Goal: Task Accomplishment & Management: Complete application form

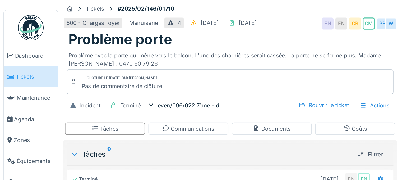
scroll to position [4, 0]
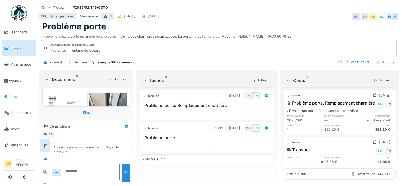
click at [15, 94] on span "Zones" at bounding box center [20, 96] width 25 height 5
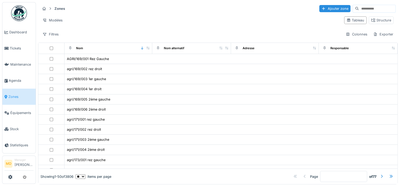
click at [359, 8] on input at bounding box center [377, 8] width 36 height 7
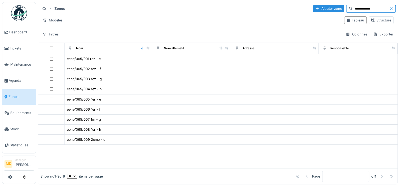
type input "**********"
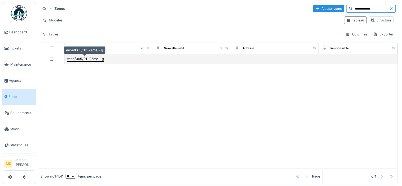
click at [96, 60] on div "eene/065/011 2ème - g" at bounding box center [85, 58] width 37 height 5
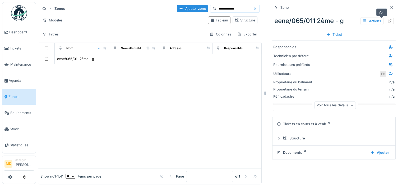
click at [387, 19] on icon at bounding box center [389, 20] width 4 height 3
click at [253, 8] on icon at bounding box center [255, 8] width 4 height 3
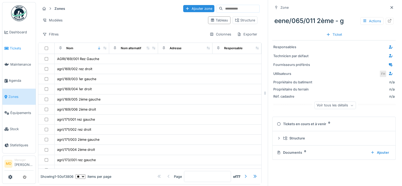
click at [12, 46] on span "Tickets" at bounding box center [22, 48] width 24 height 5
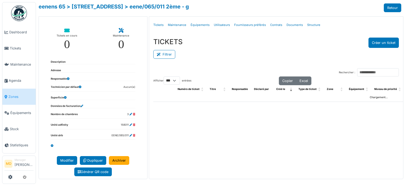
select select "***"
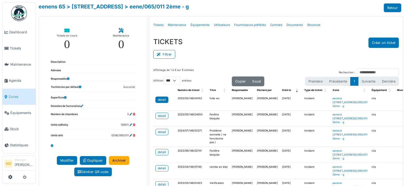
click at [158, 97] on div "detail" at bounding box center [162, 99] width 8 height 5
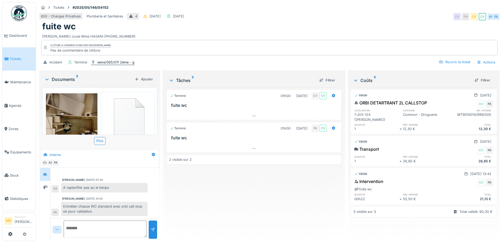
click at [103, 60] on div "eene/065/011 2ème - g" at bounding box center [115, 62] width 37 height 5
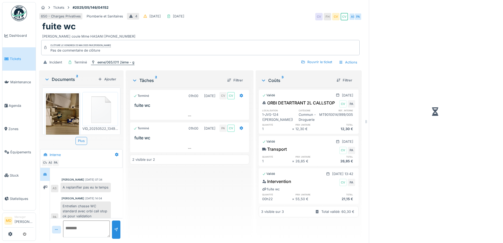
scroll to position [25, 0]
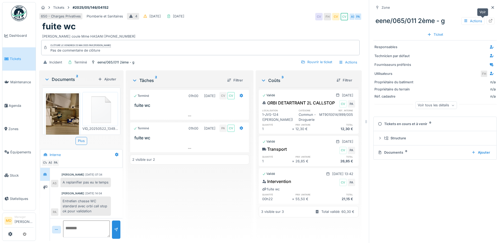
click at [401, 19] on icon at bounding box center [490, 20] width 3 height 3
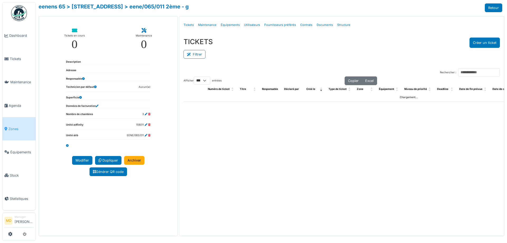
select select "***"
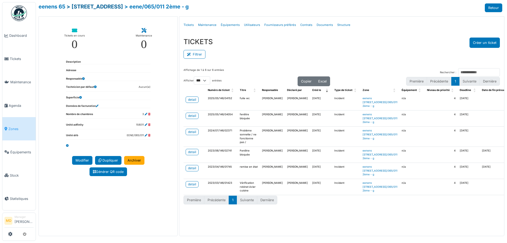
click at [98, 6] on link "> rue général eenens 65" at bounding box center [95, 6] width 57 height 6
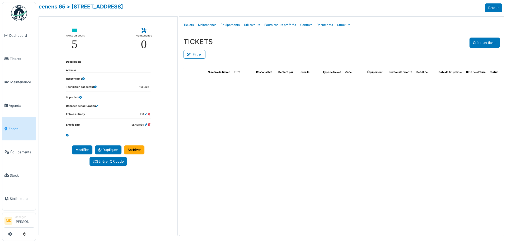
select select "***"
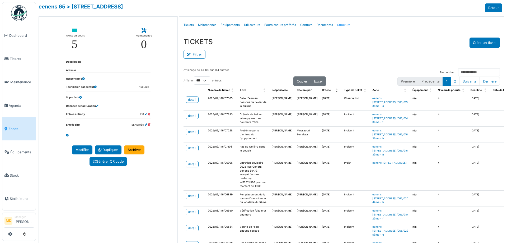
click at [335, 25] on link "Structure" at bounding box center [343, 25] width 17 height 12
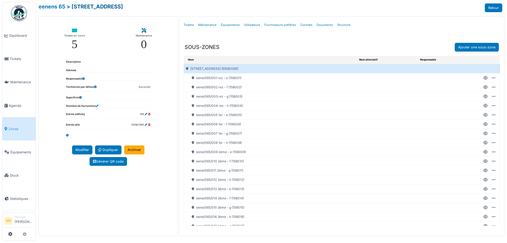
click at [86, 7] on link "> rue général eenens 65" at bounding box center [95, 6] width 57 height 6
click at [191, 25] on link "Tickets" at bounding box center [188, 25] width 15 height 12
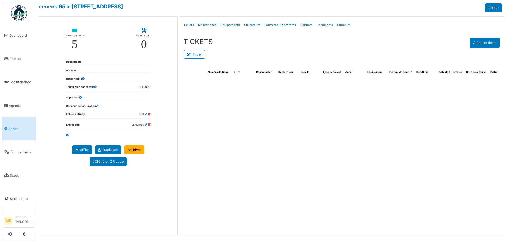
select select "***"
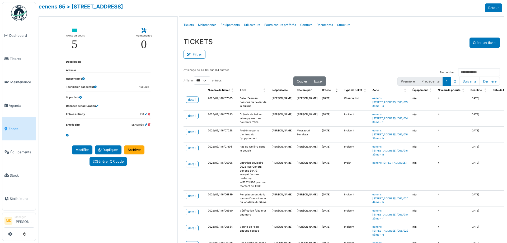
click at [13, 130] on link "Zones" at bounding box center [18, 128] width 33 height 23
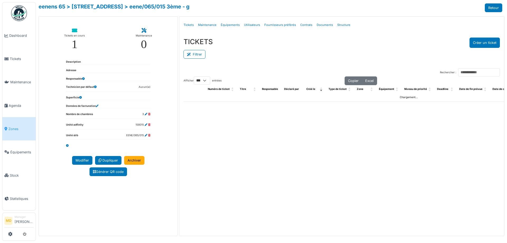
select select "***"
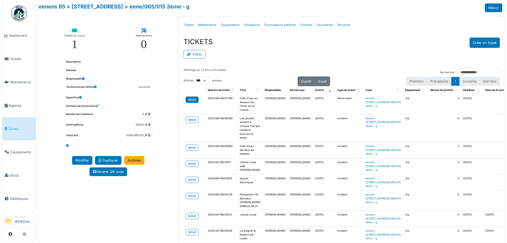
click at [193, 101] on div "detail" at bounding box center [192, 99] width 8 height 5
drag, startPoint x: 17, startPoint y: 97, endPoint x: 17, endPoint y: 102, distance: 5.0
click at [109, 7] on link "> rue général eenens 65" at bounding box center [95, 6] width 57 height 6
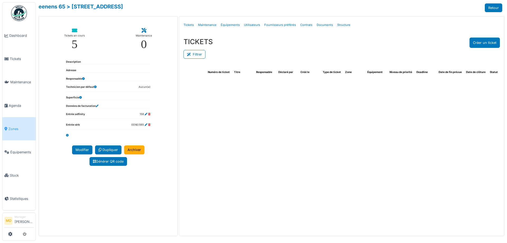
select select "***"
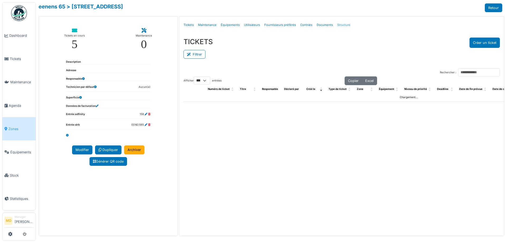
click at [335, 26] on link "Structure" at bounding box center [343, 25] width 17 height 12
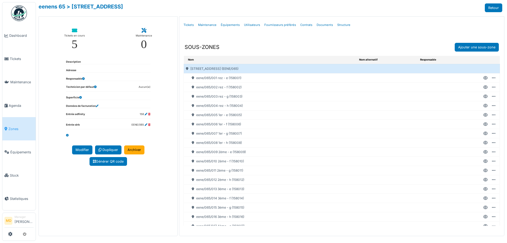
click at [483, 170] on icon at bounding box center [485, 170] width 4 height 0
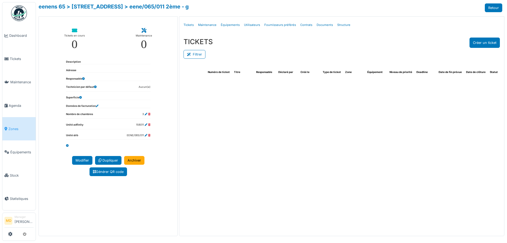
select select "***"
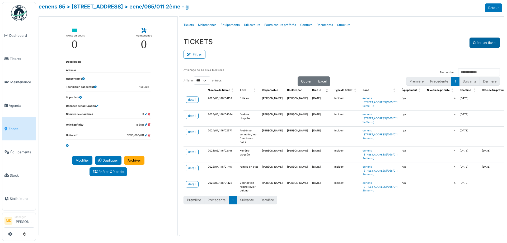
click at [484, 45] on button "Créer un ticket" at bounding box center [485, 43] width 30 height 10
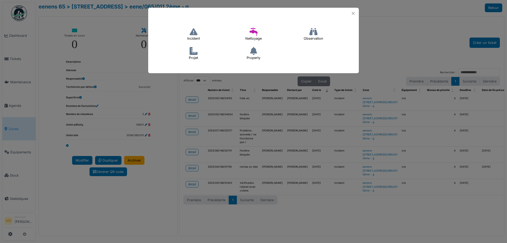
click at [201, 35] on h4 "Incident" at bounding box center [194, 34] width 20 height 17
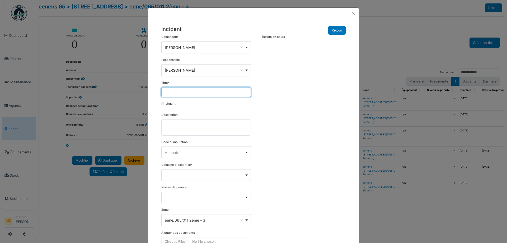
click at [180, 93] on input "Titre *" at bounding box center [206, 92] width 90 height 10
click at [206, 86] on div "**********" at bounding box center [206, 89] width 90 height 17
click at [206, 90] on input "**********" at bounding box center [206, 92] width 90 height 10
type input "**********"
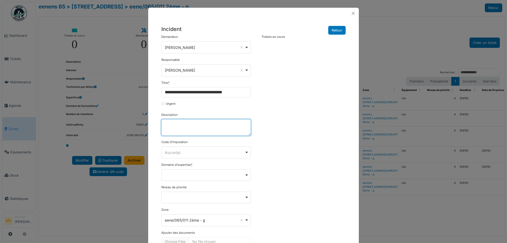
click at [166, 125] on textarea "Description" at bounding box center [206, 127] width 90 height 16
paste textarea "**********"
click at [228, 126] on textarea "**********" at bounding box center [206, 127] width 90 height 16
paste textarea "**********"
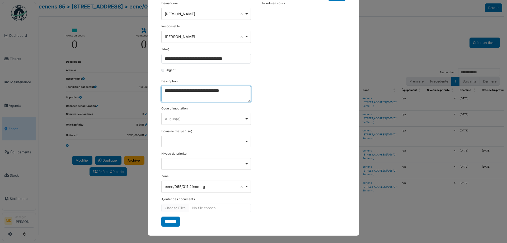
scroll to position [34, 0]
click at [195, 139] on div "Remove item" at bounding box center [206, 141] width 90 height 12
type textarea "**********"
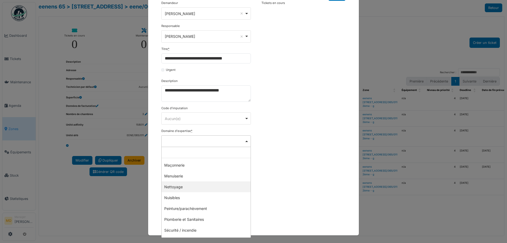
scroll to position [132, 0]
select select "***"
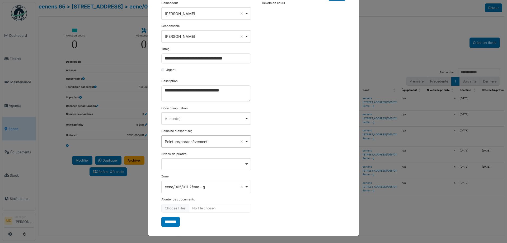
scroll to position [34, 0]
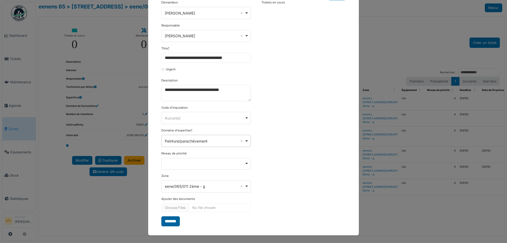
click at [173, 221] on input "*******" at bounding box center [170, 221] width 18 height 10
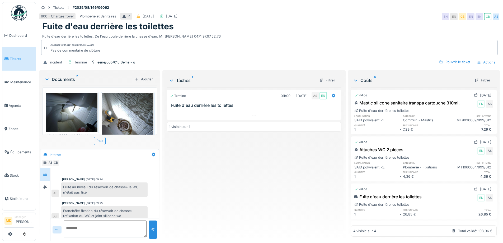
scroll to position [16, 0]
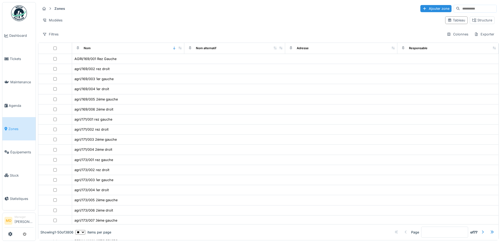
click at [460, 7] on input at bounding box center [478, 8] width 36 height 7
type input "**********"
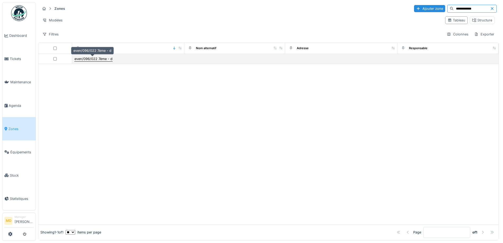
click at [102, 59] on div "even/096/022 7ème - d" at bounding box center [93, 58] width 38 height 5
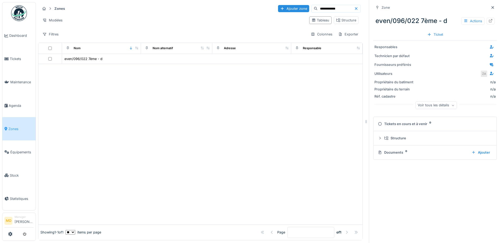
click at [489, 21] on icon at bounding box center [490, 20] width 3 height 3
click at [489, 21] on icon at bounding box center [491, 20] width 4 height 3
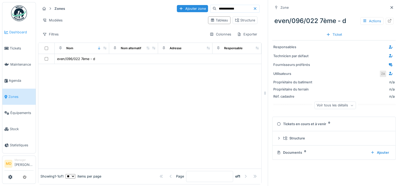
click at [19, 31] on span "Dashboard" at bounding box center [21, 32] width 24 height 5
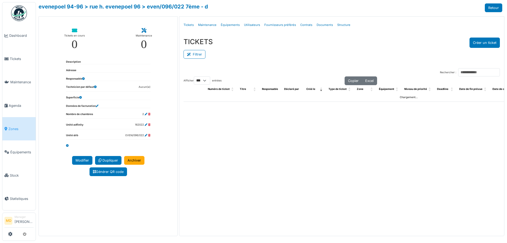
select select "***"
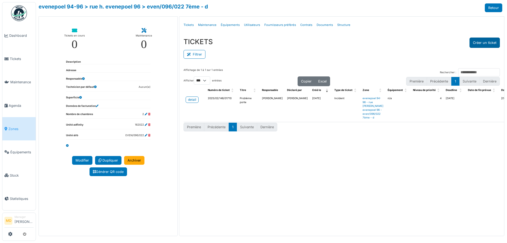
click at [495, 42] on button "Créer un ticket" at bounding box center [485, 43] width 30 height 10
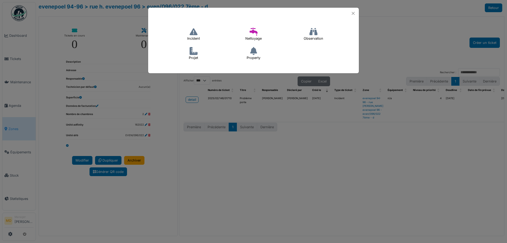
click at [192, 30] on icon at bounding box center [194, 32] width 8 height 8
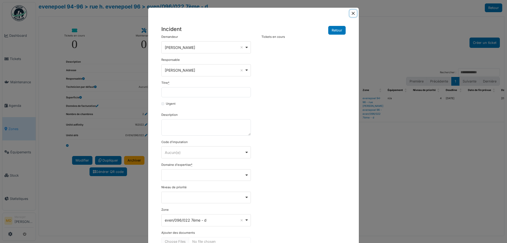
click at [352, 11] on button "Close" at bounding box center [353, 13] width 7 height 7
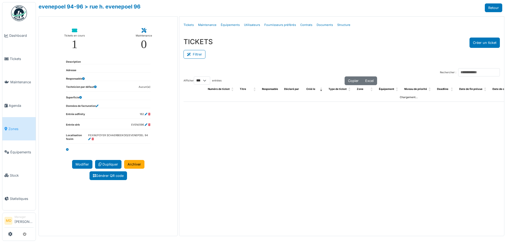
select select "***"
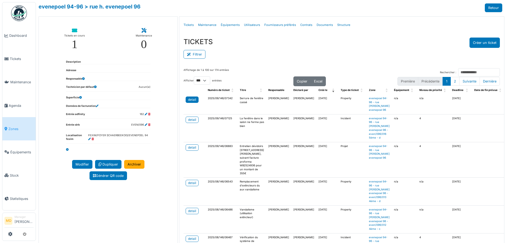
click at [192, 100] on div "detail" at bounding box center [192, 99] width 8 height 5
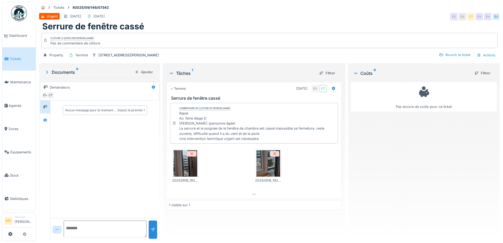
click at [187, 162] on img at bounding box center [186, 163] width 24 height 26
click at [261, 166] on img at bounding box center [268, 163] width 24 height 26
click at [183, 167] on img at bounding box center [186, 163] width 24 height 26
click at [264, 172] on img at bounding box center [268, 163] width 24 height 26
click at [184, 172] on img at bounding box center [186, 163] width 24 height 26
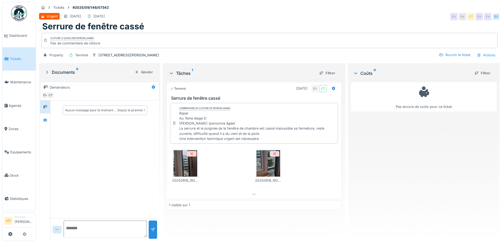
click at [270, 169] on img at bounding box center [268, 163] width 24 height 26
click at [187, 170] on img at bounding box center [186, 163] width 24 height 26
click at [270, 168] on img at bounding box center [268, 163] width 24 height 26
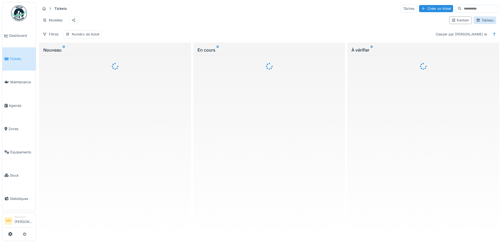
click at [477, 21] on div "Tableau" at bounding box center [485, 20] width 18 height 5
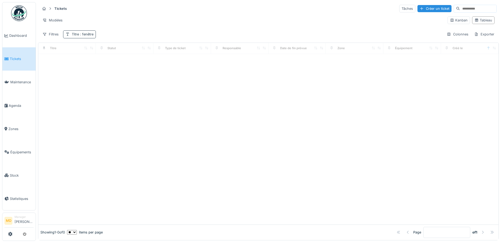
click at [81, 34] on span ": fenêtre" at bounding box center [86, 34] width 15 height 4
click at [102, 60] on input "*******" at bounding box center [92, 59] width 53 height 11
click at [74, 59] on input "******" at bounding box center [92, 59] width 53 height 11
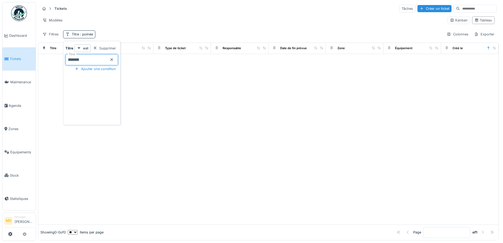
type input "*******"
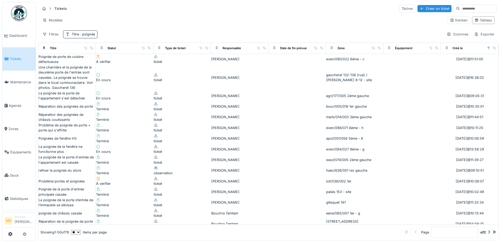
click at [127, 29] on div "Tickets Tâches Créer un ticket Modèles Kanban Tableau Filtres Titre : poignée C…" at bounding box center [268, 21] width 461 height 38
click at [75, 144] on div "La poignée de la fenêtre ne fonctionne plus" at bounding box center [67, 149] width 57 height 10
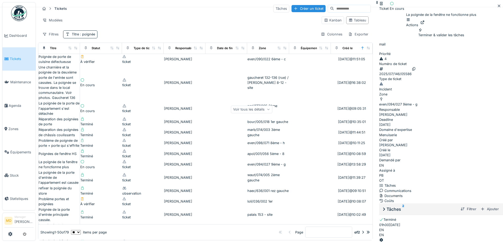
click at [272, 113] on div "Voir tous les détails" at bounding box center [251, 109] width 41 height 8
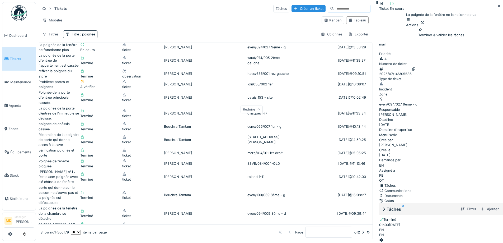
scroll to position [132, 0]
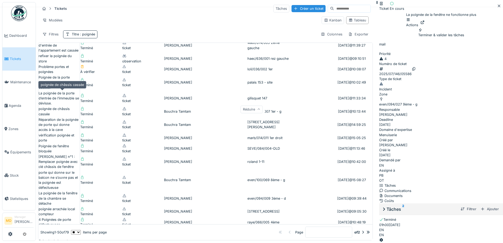
click at [63, 106] on div "poignée de châssis cassée" at bounding box center [59, 111] width 41 height 10
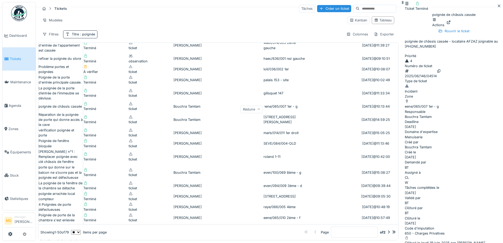
scroll to position [79, 0]
drag, startPoint x: 455, startPoint y: 150, endPoint x: 453, endPoint y: 154, distance: 4.4
click at [455, 150] on div "Ticket Terminé poignée de châssis cassée Actions Rouvrir le ticket poignée de c…" at bounding box center [454, 185] width 98 height 371
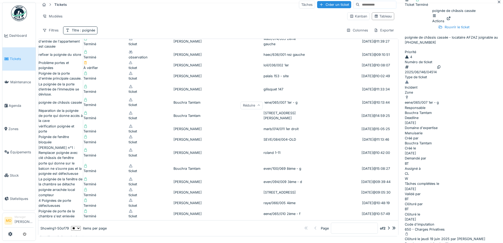
scroll to position [147, 0]
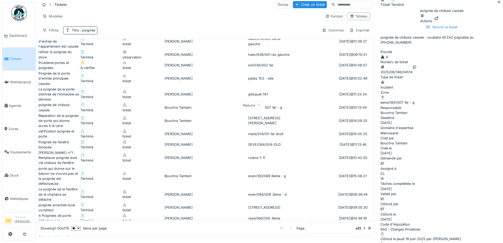
scroll to position [0, 0]
click at [439, 20] on icon at bounding box center [437, 18] width 4 height 3
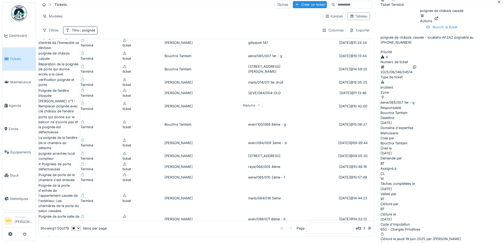
scroll to position [185, 0]
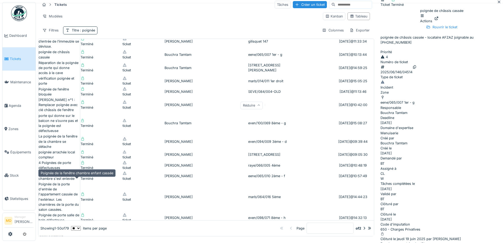
click at [59, 239] on div "Poignée de la fenêtre chambre enfant cassée" at bounding box center [59, 244] width 41 height 10
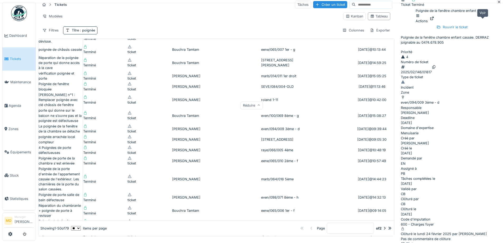
click at [434, 20] on icon at bounding box center [432, 18] width 4 height 3
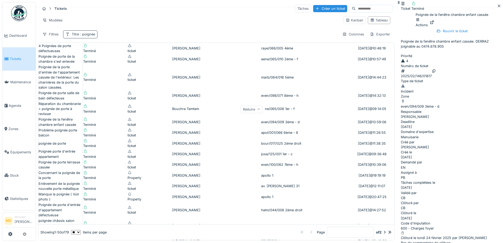
click at [84, 33] on span ": poignée" at bounding box center [87, 34] width 16 height 4
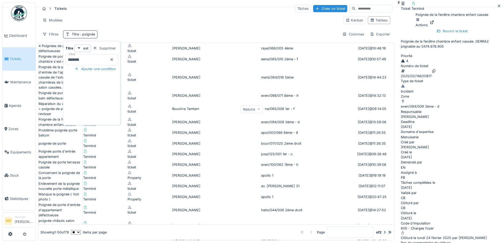
click at [100, 60] on input "*******" at bounding box center [92, 59] width 53 height 11
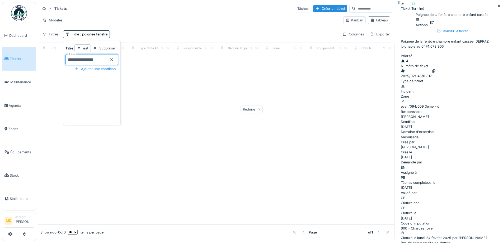
type input "**********"
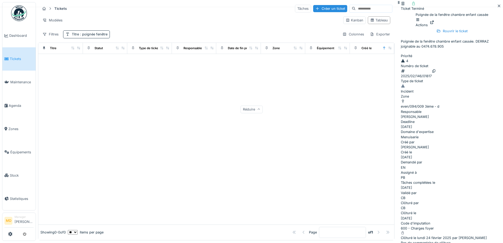
click at [139, 18] on div "Modèles" at bounding box center [189, 20] width 299 height 8
click at [87, 33] on span ": poignée fenêtre" at bounding box center [93, 34] width 29 height 4
click at [101, 59] on input "**********" at bounding box center [92, 59] width 53 height 11
type input "**********"
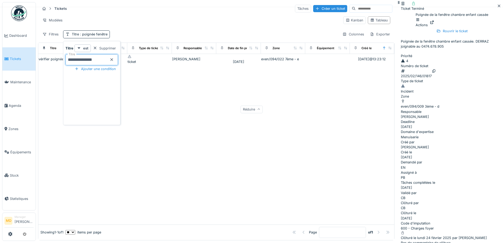
click at [126, 30] on div "Filtres Titre : poignée fenêtre Colonnes Exporter" at bounding box center [216, 34] width 352 height 8
click at [52, 60] on div "vérifier poignée fenêtre" at bounding box center [58, 59] width 38 height 5
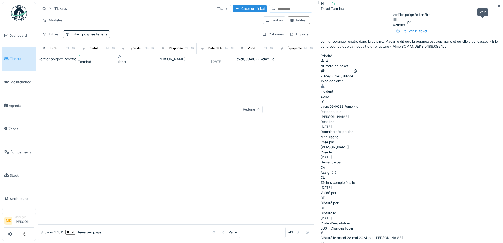
click at [411, 22] on icon at bounding box center [409, 22] width 3 height 3
click at [96, 32] on span ": poignée fenêtre" at bounding box center [93, 34] width 29 height 4
click at [102, 61] on input "**********" at bounding box center [92, 59] width 53 height 11
type input "*******"
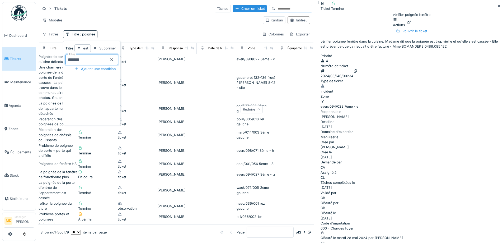
click at [132, 29] on div "Tickets Tâches Créer un ticket Modèles Kanban Tableau Filtres Titre : poignée C…" at bounding box center [176, 21] width 276 height 38
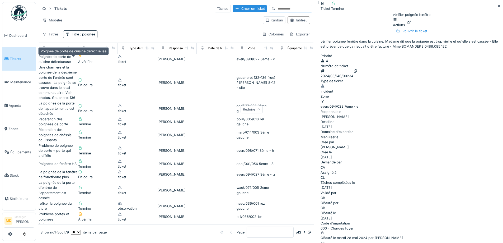
click at [64, 57] on div "Poignée de porte de cuisine défectueuse" at bounding box center [58, 59] width 39 height 10
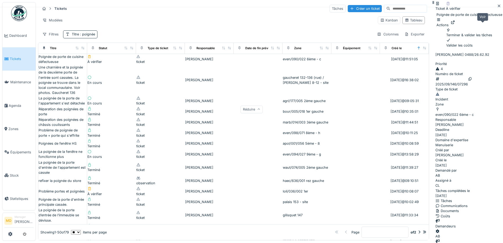
click at [455, 24] on icon at bounding box center [453, 22] width 4 height 3
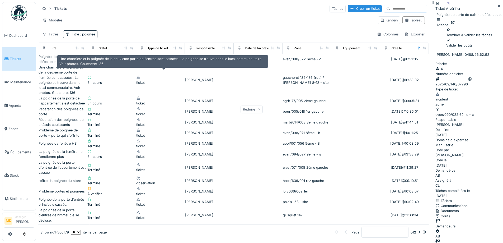
click at [62, 71] on div "Une charnière et la poignée de la deuxième porte de l'entrée sont cassées. La p…" at bounding box center [63, 80] width 48 height 30
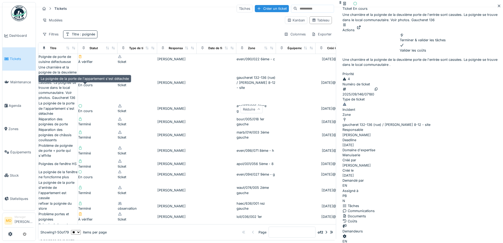
click at [56, 101] on div "La poignée de la porte de l'appartement s'est détachée" at bounding box center [58, 108] width 39 height 15
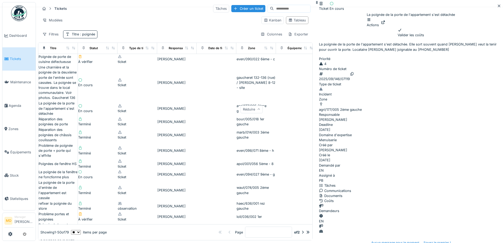
scroll to position [106, 0]
click at [370, 228] on div at bounding box center [411, 230] width 184 height 5
click at [385, 25] on div at bounding box center [383, 22] width 4 height 5
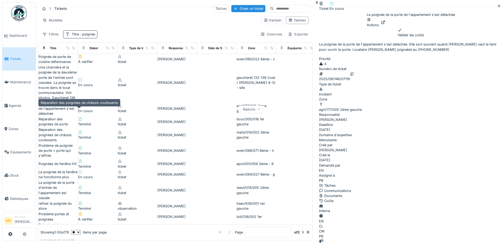
click at [52, 127] on div "Réparation des poignées de châssis coulissants" at bounding box center [58, 134] width 39 height 15
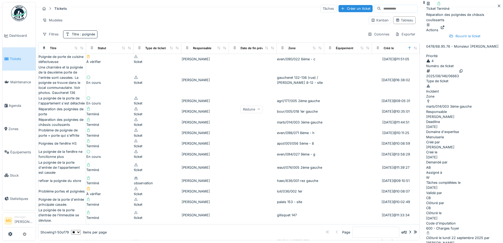
scroll to position [132, 0]
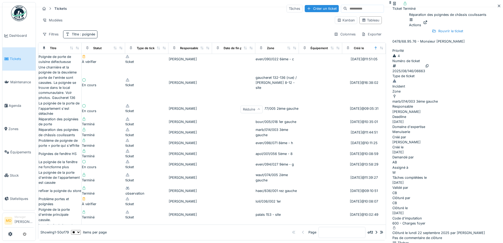
scroll to position [0, 0]
click at [428, 24] on icon at bounding box center [425, 22] width 4 height 3
click at [61, 151] on div "Poignées de fenêtre HS" at bounding box center [58, 153] width 38 height 5
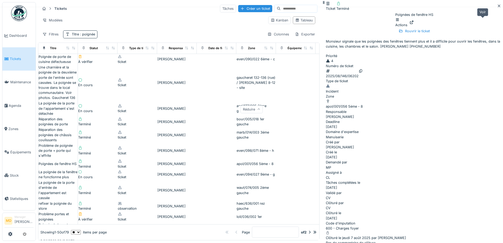
click at [414, 21] on icon at bounding box center [412, 22] width 4 height 3
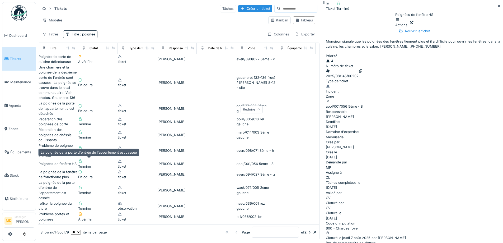
click at [60, 180] on div "La poignée de la porte d'entrée de l'appartement est cassée" at bounding box center [58, 190] width 39 height 20
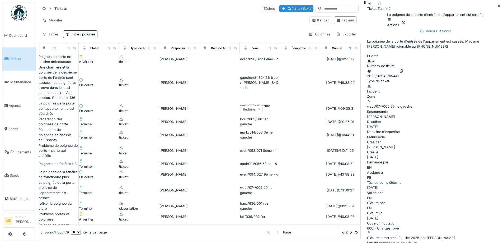
scroll to position [158, 0]
click at [57, 201] on div "refixer la poignée du store" at bounding box center [59, 206] width 40 height 10
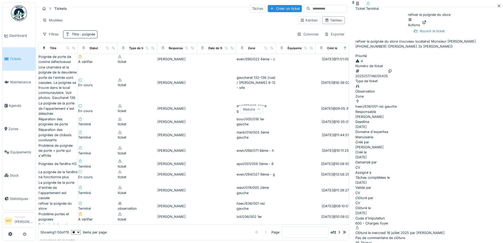
scroll to position [132, 0]
click at [59, 211] on div "Problème portes et poignées" at bounding box center [58, 216] width 39 height 10
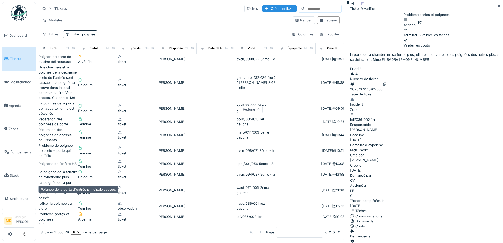
click at [60, 222] on div "Poignée de la porte d'entrée principale cassée." at bounding box center [58, 229] width 39 height 15
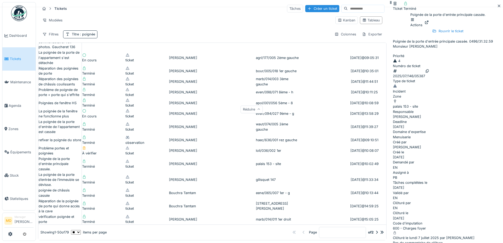
scroll to position [53, 0]
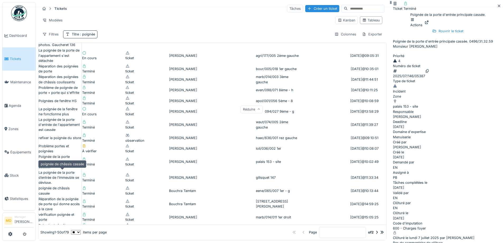
click at [59, 185] on div "poignée de châssis cassée" at bounding box center [60, 190] width 43 height 10
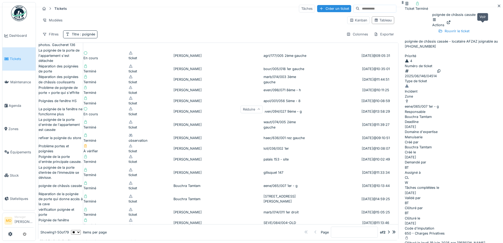
click at [451, 25] on div at bounding box center [449, 22] width 4 height 5
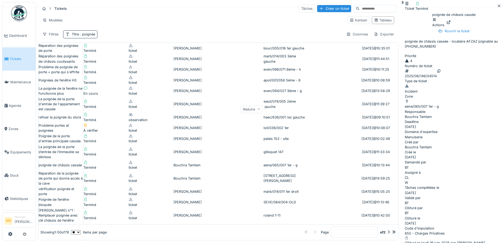
scroll to position [79, 0]
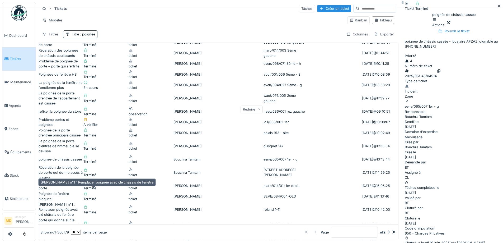
click at [58, 202] on div "Arthur Roland n°1 : Remplacer poignée avec clé châssis de fenêtre" at bounding box center [61, 209] width 44 height 15
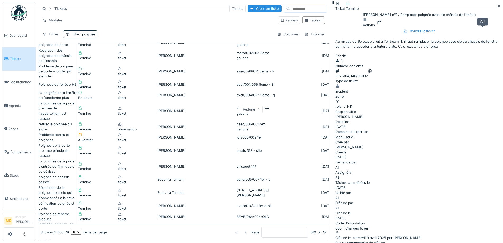
click at [381, 24] on icon at bounding box center [379, 22] width 3 height 3
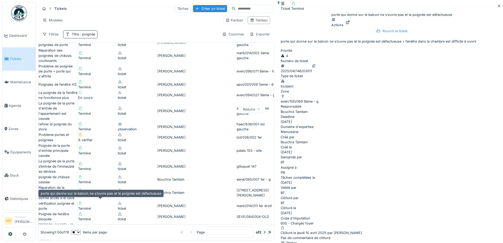
scroll to position [0, 0]
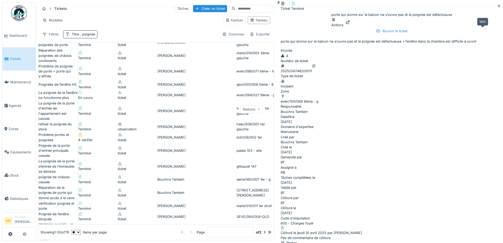
click at [350, 24] on icon at bounding box center [348, 22] width 4 height 3
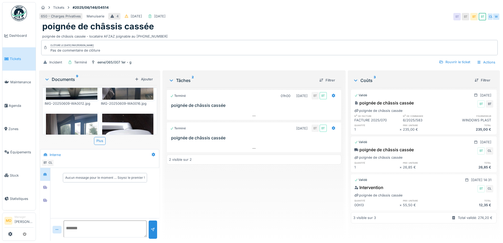
scroll to position [223, 0]
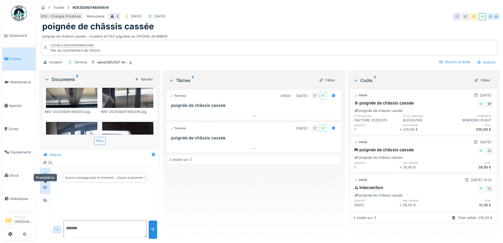
click at [46, 183] on div at bounding box center [45, 187] width 8 height 9
click at [256, 116] on div at bounding box center [254, 116] width 174 height 8
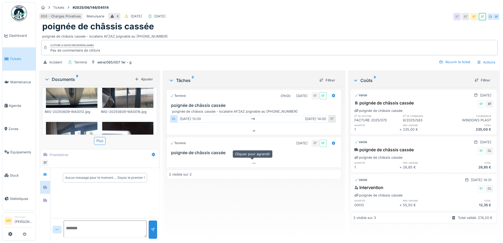
click at [250, 159] on div at bounding box center [254, 163] width 174 height 8
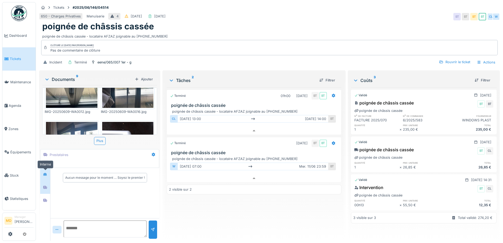
click at [44, 171] on div at bounding box center [45, 174] width 8 height 7
click at [46, 185] on icon at bounding box center [45, 186] width 4 height 3
click at [48, 199] on div at bounding box center [45, 200] width 8 height 7
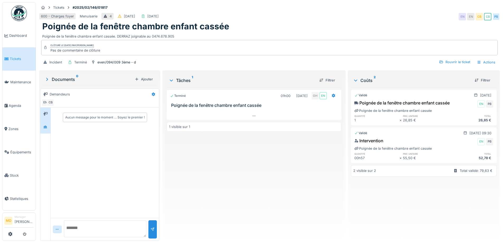
click at [49, 128] on div at bounding box center [45, 126] width 10 height 13
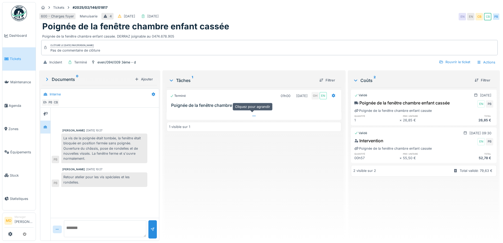
click at [252, 113] on div at bounding box center [254, 116] width 175 height 8
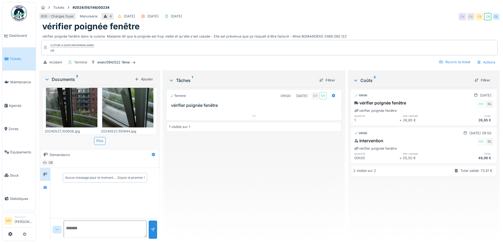
scroll to position [4, 0]
click at [45, 186] on icon at bounding box center [45, 187] width 4 height 3
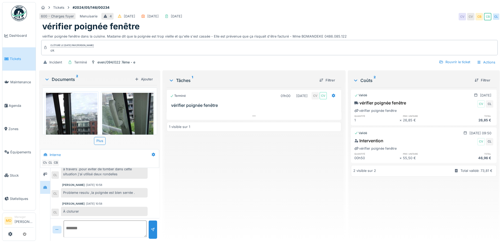
scroll to position [0, 0]
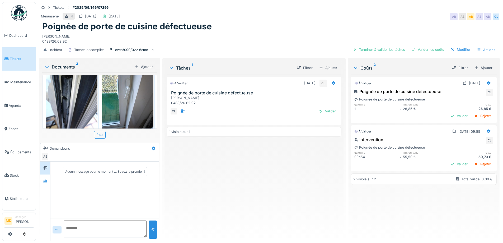
scroll to position [28, 0]
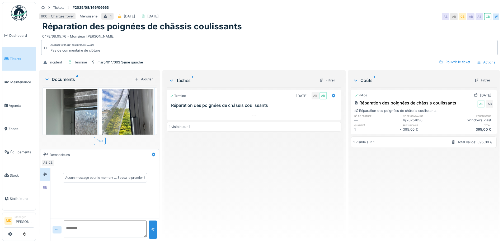
scroll to position [118, 0]
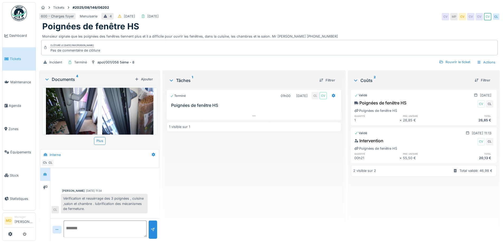
scroll to position [114, 0]
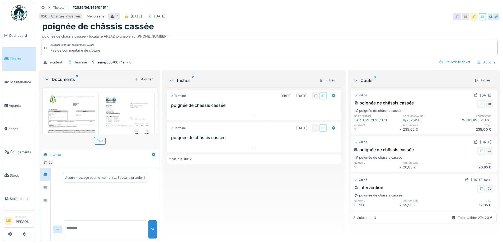
click at [111, 114] on img at bounding box center [128, 129] width 52 height 73
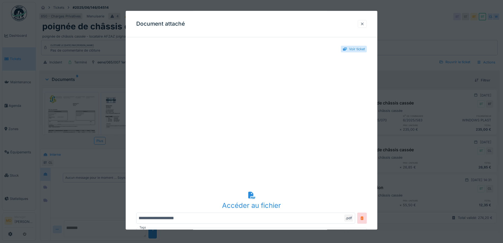
click at [364, 24] on div at bounding box center [362, 23] width 4 height 5
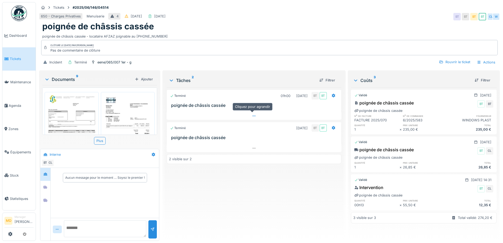
click at [256, 117] on div at bounding box center [254, 116] width 175 height 8
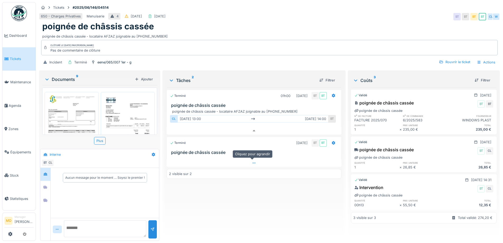
click at [246, 162] on div at bounding box center [254, 163] width 175 height 8
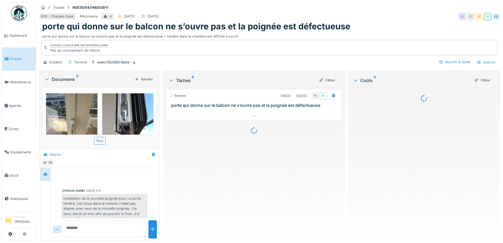
scroll to position [36, 0]
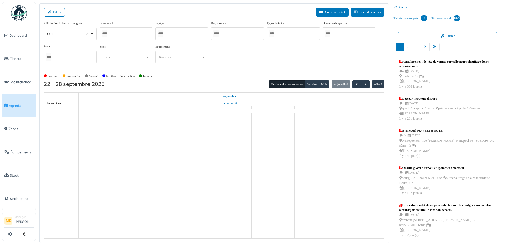
click at [116, 35] on div at bounding box center [126, 33] width 53 height 12
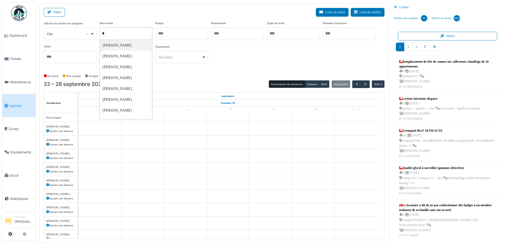
type input "**"
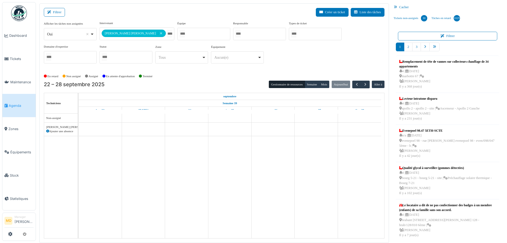
click at [230, 50] on div "**********" at bounding box center [214, 44] width 341 height 47
click at [309, 87] on button "Semaine" at bounding box center [312, 84] width 15 height 7
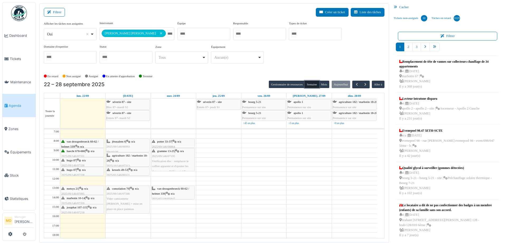
click at [80, 198] on span "marbotin 10-14" at bounding box center [76, 197] width 18 height 3
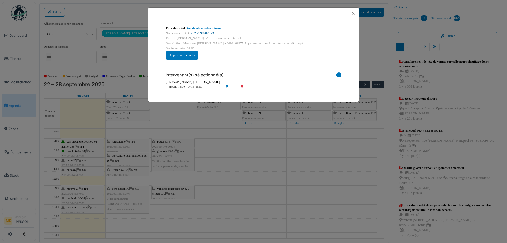
click at [204, 32] on link "2025/09/146/07350" at bounding box center [204, 33] width 26 height 4
click at [354, 12] on button "Close" at bounding box center [353, 13] width 7 height 7
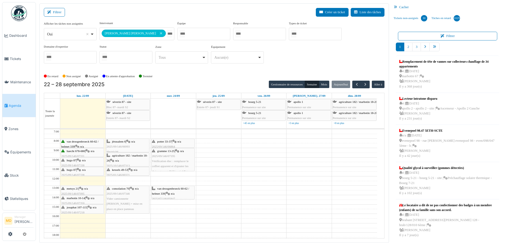
click at [172, 142] on span "potter 33-37" at bounding box center [164, 141] width 15 height 3
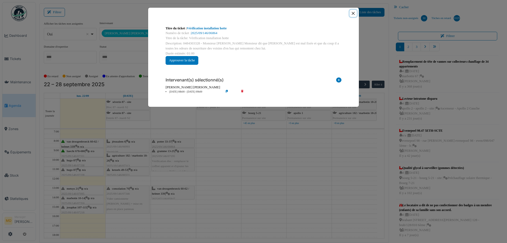
click at [353, 13] on button "Close" at bounding box center [353, 13] width 7 height 7
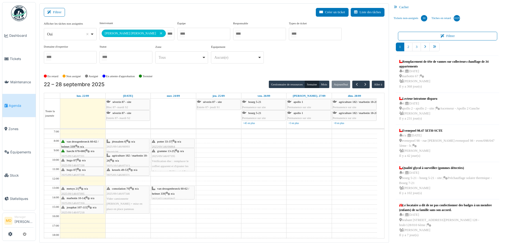
click at [74, 208] on span "josaphat 107-115" at bounding box center [77, 207] width 20 height 3
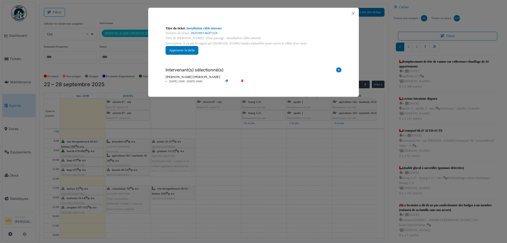
click at [203, 32] on link "2025/09/146/07218" at bounding box center [204, 33] width 26 height 4
click at [352, 14] on button "Close" at bounding box center [353, 13] width 7 height 7
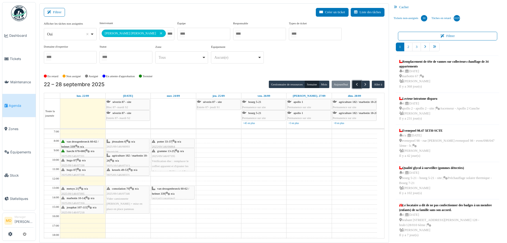
click at [355, 82] on span "button" at bounding box center [357, 84] width 4 height 4
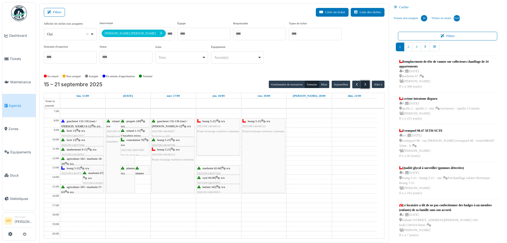
click at [365, 85] on button "button" at bounding box center [365, 85] width 9 height 8
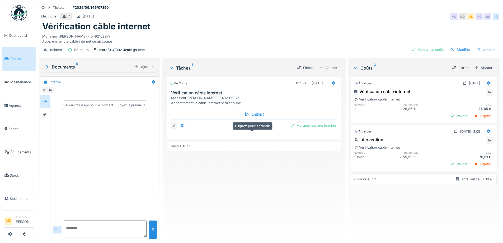
click at [253, 136] on icon at bounding box center [254, 134] width 4 height 3
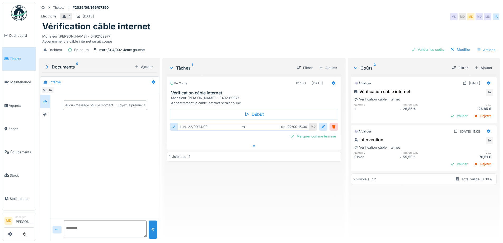
scroll to position [4, 0]
click at [50, 108] on div at bounding box center [45, 114] width 10 height 13
click at [46, 101] on div at bounding box center [45, 101] width 8 height 7
click at [332, 81] on icon at bounding box center [333, 83] width 3 height 4
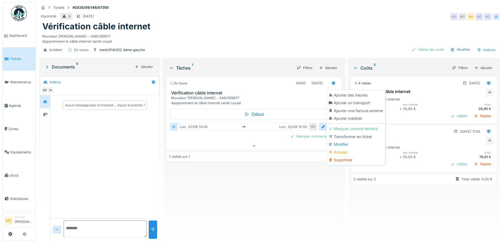
click at [239, 170] on div "En cours 01h00 [DATE] Vérification câble internet Monsieur [PERSON_NAME] - 0492…" at bounding box center [254, 155] width 175 height 162
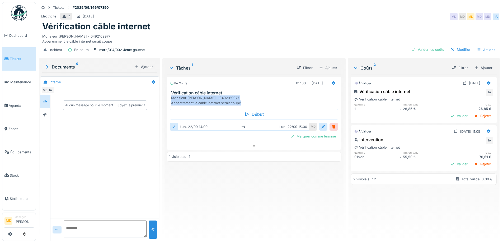
drag, startPoint x: 244, startPoint y: 97, endPoint x: 170, endPoint y: 95, distance: 73.7
click at [171, 95] on div "Monsieur [PERSON_NAME] - 0492169977 Apparemment le câble internet serait coupé" at bounding box center [255, 100] width 168 height 10
copy div "Monsieur [PERSON_NAME] - 0492169977 Apparemment le câble internet serait coupé"
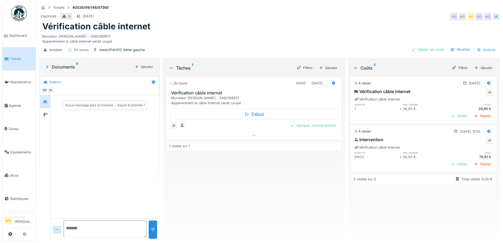
drag, startPoint x: 266, startPoint y: 209, endPoint x: 272, endPoint y: 198, distance: 12.3
click at [266, 209] on div "En cours 01h00 22/09/2025 Vérification câble internet Monsieur Ibrahim BARRY - …" at bounding box center [254, 155] width 175 height 162
click at [333, 81] on icon at bounding box center [333, 82] width 4 height 3
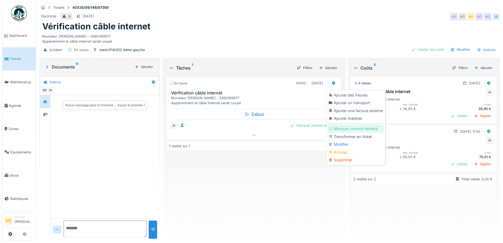
click at [342, 125] on div "Marquer comme terminé" at bounding box center [356, 129] width 56 height 8
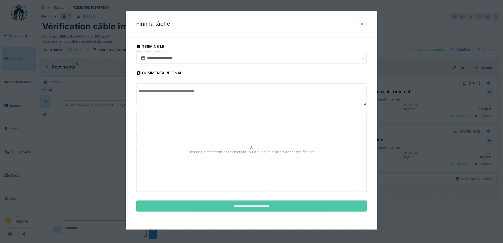
click at [256, 206] on input "**********" at bounding box center [251, 205] width 231 height 11
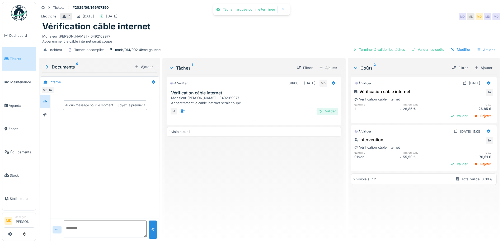
click at [324, 108] on div "Valider" at bounding box center [327, 111] width 21 height 7
click at [328, 64] on div "Ajouter" at bounding box center [328, 67] width 22 height 7
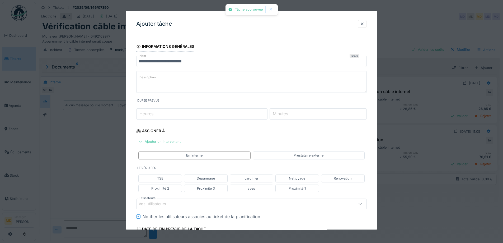
click at [190, 81] on textarea "Description" at bounding box center [251, 82] width 231 height 22
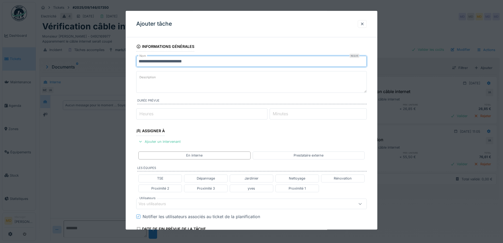
click at [195, 57] on input "**********" at bounding box center [251, 61] width 231 height 11
drag, startPoint x: 163, startPoint y: 61, endPoint x: 111, endPoint y: 61, distance: 51.5
click at [111, 61] on div "**********" at bounding box center [269, 121] width 467 height 243
type input "**********"
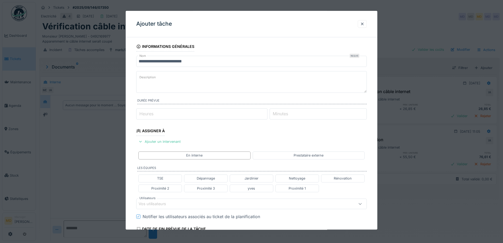
click at [144, 74] on label "Description" at bounding box center [147, 77] width 18 height 7
click at [144, 74] on textarea "Description" at bounding box center [251, 82] width 231 height 22
paste textarea "**********"
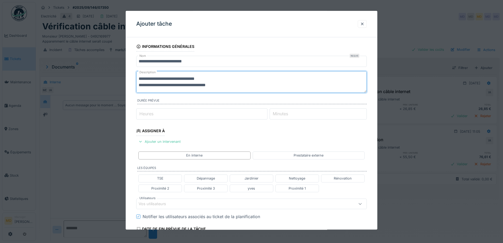
type textarea "**********"
click at [138, 60] on input "**********" at bounding box center [251, 61] width 231 height 11
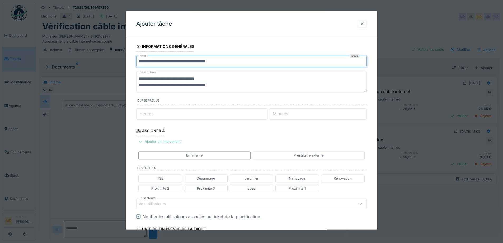
type input "**********"
click at [200, 115] on input "Heures" at bounding box center [201, 113] width 131 height 11
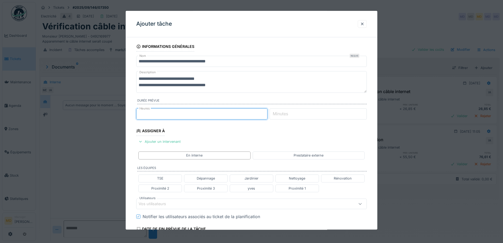
type input "*"
click at [225, 134] on fieldset "**********" at bounding box center [251, 190] width 231 height 298
click at [155, 141] on div "Ajouter un intervenant" at bounding box center [159, 141] width 46 height 7
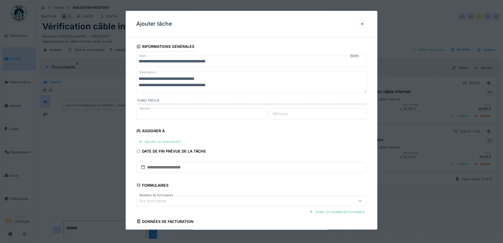
click at [160, 141] on div "Ajouter un intervenant" at bounding box center [159, 141] width 46 height 7
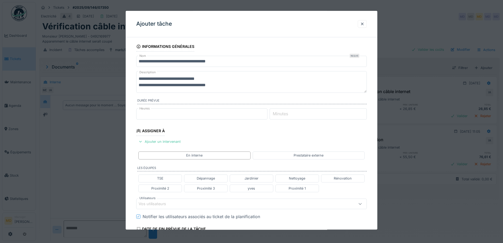
click at [157, 207] on div "Vos utilisateurs" at bounding box center [251, 203] width 231 height 11
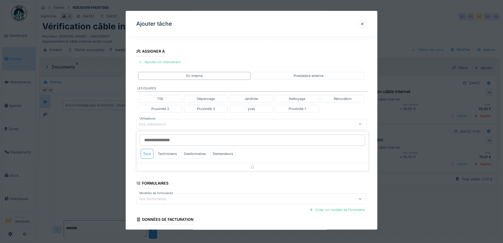
scroll to position [83, 0]
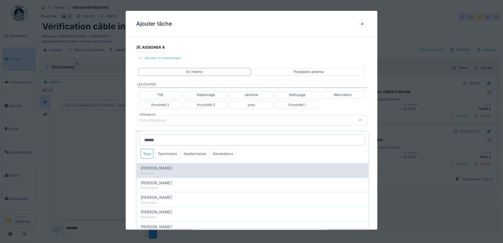
type input "******"
click at [181, 165] on div "[PERSON_NAME]" at bounding box center [252, 168] width 223 height 6
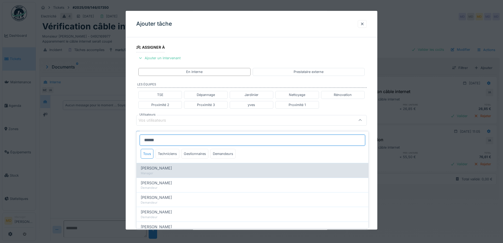
type input "****"
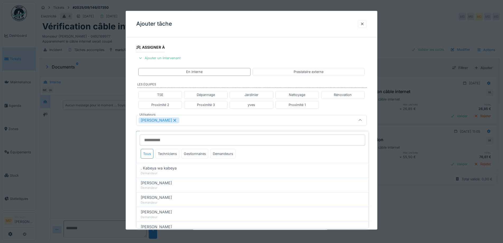
click at [136, 142] on div "**********" at bounding box center [252, 122] width 252 height 329
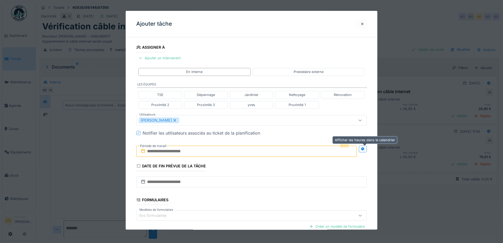
click at [365, 150] on icon at bounding box center [363, 148] width 4 height 3
click at [205, 155] on input "text" at bounding box center [189, 151] width 106 height 11
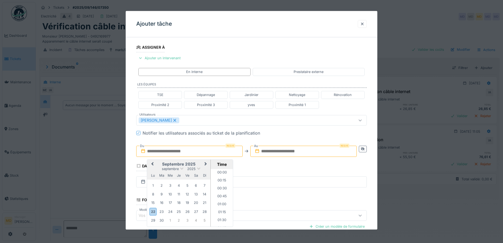
scroll to position [387, 0]
click at [161, 168] on div "septembre 2025" at bounding box center [178, 168] width 63 height 4
click at [176, 214] on div "25" at bounding box center [178, 211] width 7 height 7
click at [220, 172] on li "08:00" at bounding box center [222, 171] width 22 height 8
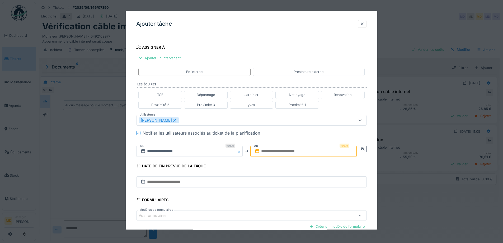
click at [280, 146] on input "text" at bounding box center [303, 151] width 106 height 11
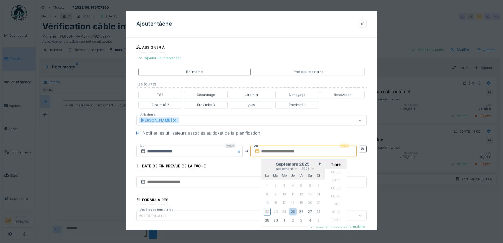
scroll to position [387, 0]
click at [271, 168] on div "septembre 2025" at bounding box center [292, 168] width 63 height 4
click at [293, 214] on div "25" at bounding box center [292, 211] width 7 height 7
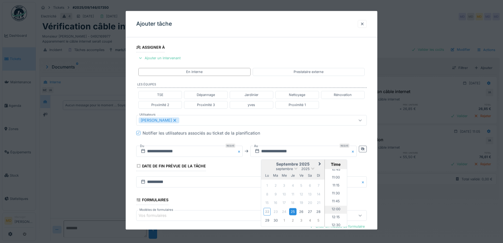
scroll to position [334, 0]
click at [335, 184] on li "11:00" at bounding box center [336, 187] width 22 height 8
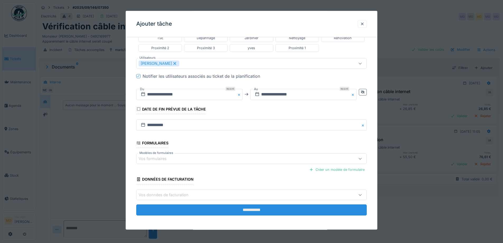
scroll to position [141, 0]
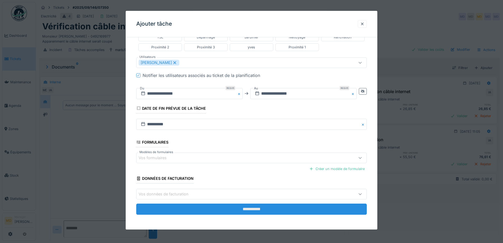
click at [220, 213] on input "**********" at bounding box center [251, 209] width 231 height 11
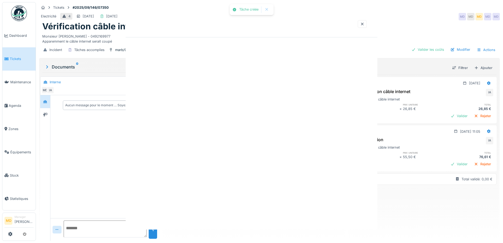
scroll to position [0, 0]
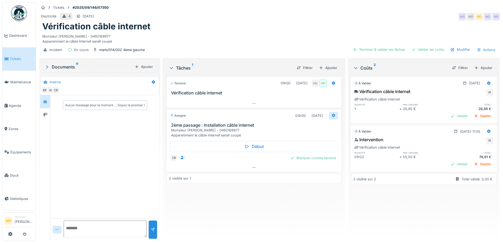
click at [333, 112] on div at bounding box center [333, 116] width 9 height 8
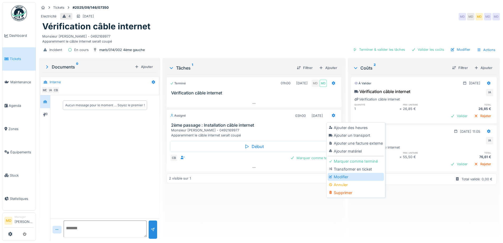
click at [336, 173] on div "Modifier" at bounding box center [356, 177] width 56 height 8
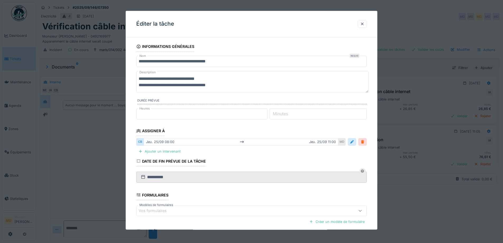
click at [365, 141] on div at bounding box center [363, 141] width 4 height 5
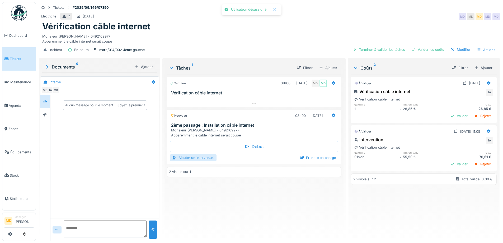
click at [208, 154] on div "Ajouter un intervenant" at bounding box center [193, 157] width 46 height 7
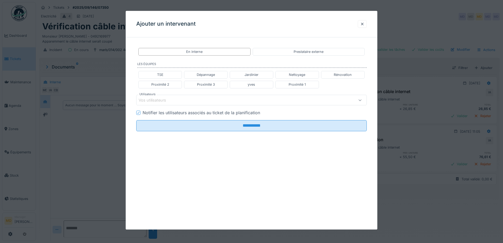
click at [161, 99] on div "Vos utilisateurs" at bounding box center [156, 100] width 35 height 6
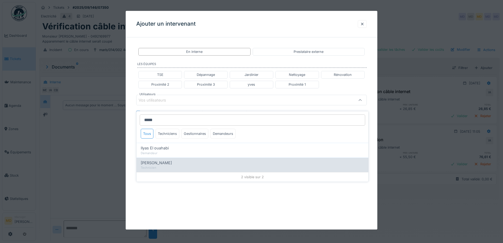
type input "*****"
click at [190, 165] on div "Technicien" at bounding box center [252, 167] width 223 height 4
type input "*****"
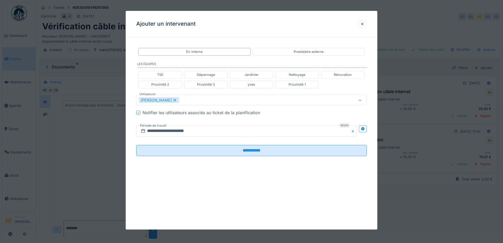
click at [130, 99] on div "**********" at bounding box center [252, 105] width 252 height 129
click at [370, 128] on div "**********" at bounding box center [252, 105] width 252 height 129
click at [365, 129] on icon at bounding box center [362, 128] width 3 height 3
click at [214, 130] on input "**********" at bounding box center [189, 130] width 106 height 11
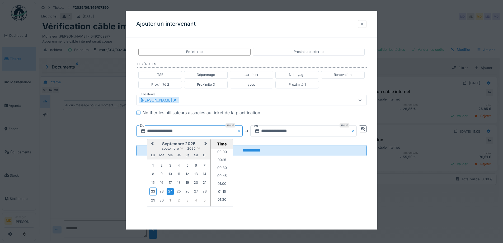
scroll to position [197, 0]
click at [178, 193] on div "25" at bounding box center [178, 191] width 7 height 7
click at [219, 156] on li "08:00" at bounding box center [222, 156] width 22 height 8
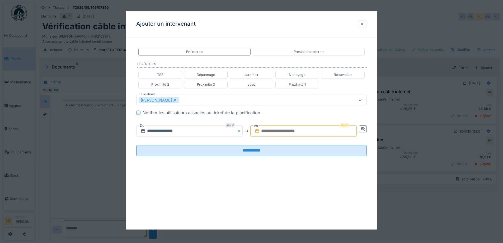
click at [274, 131] on input "text" at bounding box center [303, 130] width 106 height 11
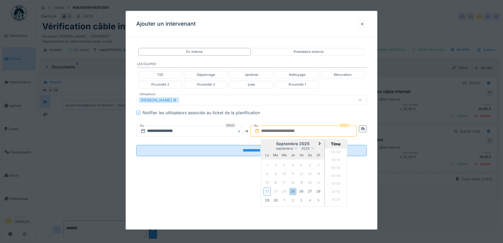
scroll to position [387, 0]
click at [273, 143] on h2 "septembre 2025" at bounding box center [292, 144] width 63 height 5
click at [292, 193] on div "25" at bounding box center [292, 191] width 7 height 7
click at [334, 167] on li "11:00" at bounding box center [336, 167] width 22 height 8
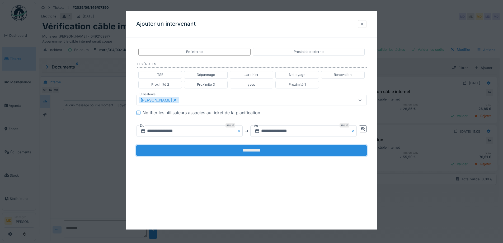
click at [277, 151] on input "**********" at bounding box center [251, 150] width 231 height 11
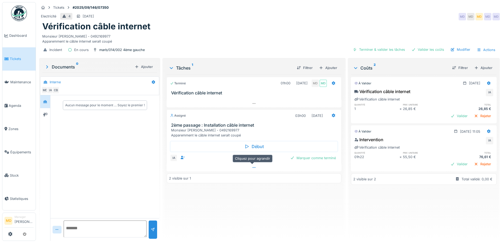
click at [255, 164] on div at bounding box center [254, 168] width 175 height 8
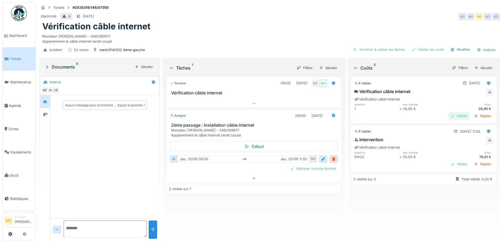
click at [449, 112] on div "Valider" at bounding box center [459, 115] width 21 height 7
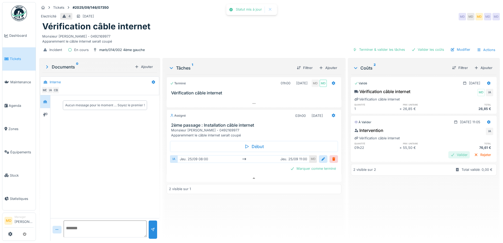
click at [449, 153] on div "Valider" at bounding box center [459, 154] width 21 height 7
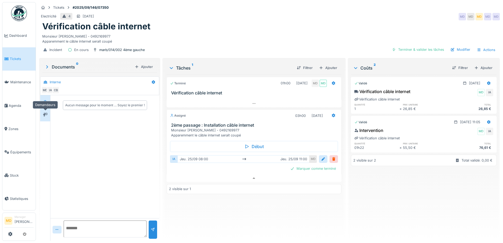
click at [47, 113] on icon at bounding box center [45, 114] width 4 height 3
click at [48, 98] on div at bounding box center [45, 101] width 8 height 7
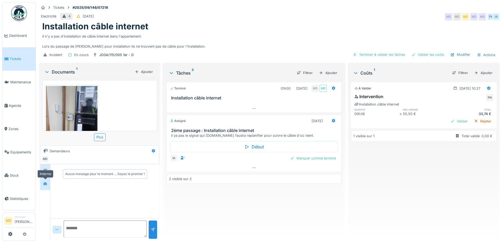
click at [44, 184] on icon at bounding box center [45, 183] width 4 height 3
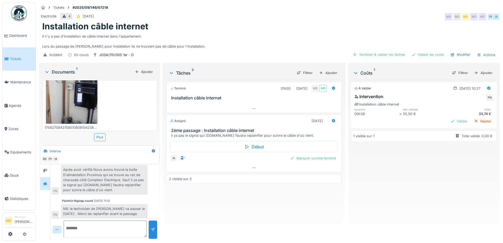
scroll to position [4, 0]
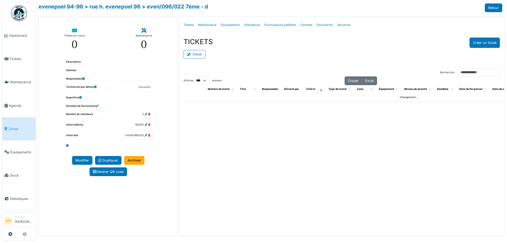
select select "***"
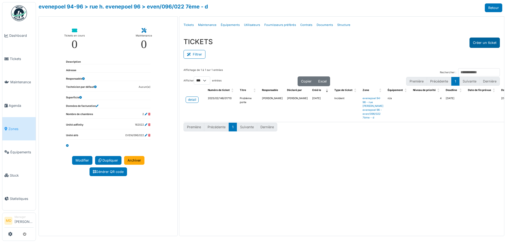
click at [477, 43] on button "Créer un ticket" at bounding box center [485, 43] width 30 height 10
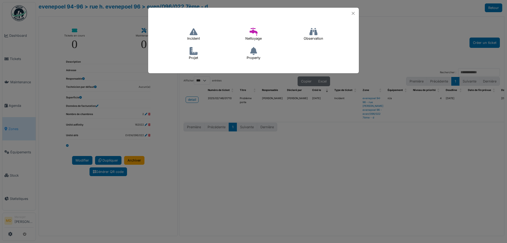
click at [191, 33] on icon at bounding box center [194, 32] width 8 height 8
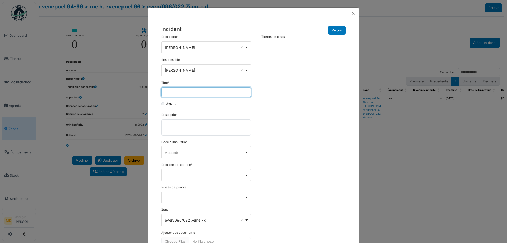
click at [185, 93] on input "Titre *" at bounding box center [206, 92] width 90 height 10
drag, startPoint x: 203, startPoint y: 94, endPoint x: 115, endPoint y: 92, distance: 87.2
click at [116, 92] on div "**********" at bounding box center [253, 121] width 507 height 243
paste input "**********"
type input "**********"
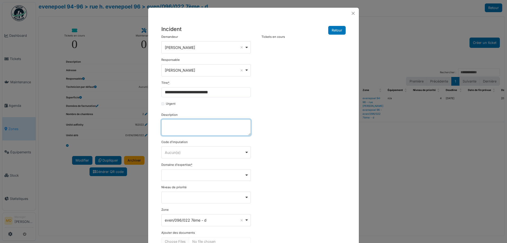
click at [190, 126] on textarea "Description" at bounding box center [206, 127] width 90 height 16
click at [176, 124] on textarea "Description" at bounding box center [206, 127] width 90 height 16
paste textarea "**********"
click at [235, 127] on textarea "**********" at bounding box center [206, 127] width 90 height 16
paste textarea "**********"
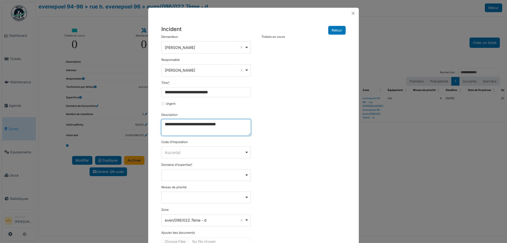
click at [198, 177] on div "Remove item" at bounding box center [206, 175] width 90 height 12
type textarea "**********"
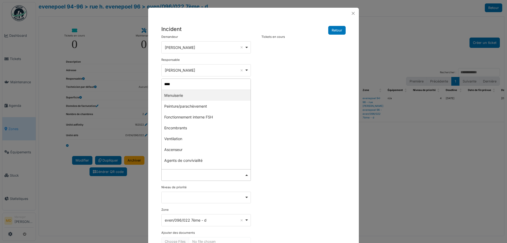
type input "*****"
select select "***"
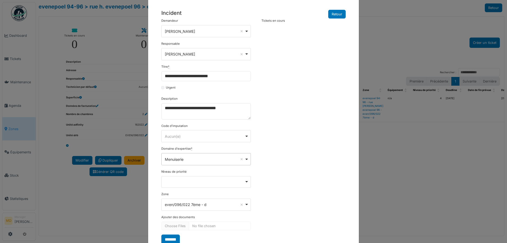
scroll to position [34, 0]
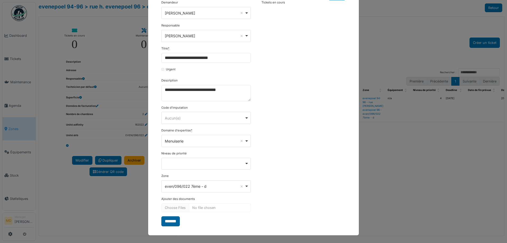
click at [173, 221] on input "*******" at bounding box center [170, 221] width 18 height 10
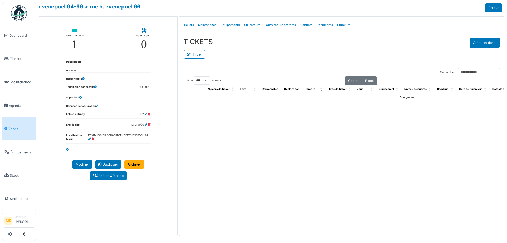
select select "***"
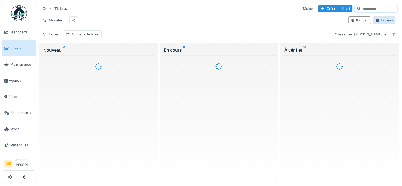
click at [378, 21] on div "Tableau" at bounding box center [384, 20] width 18 height 5
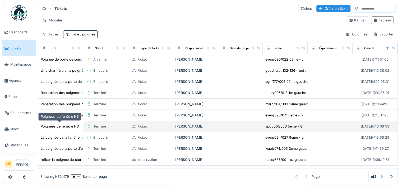
click at [64, 124] on div "Poignées de fenêtre HS" at bounding box center [60, 126] width 38 height 5
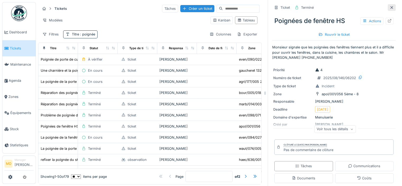
click at [390, 8] on icon at bounding box center [391, 7] width 3 height 3
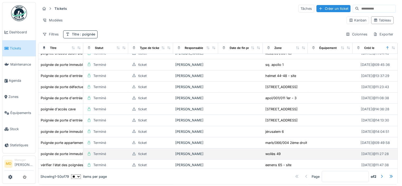
scroll to position [396, 0]
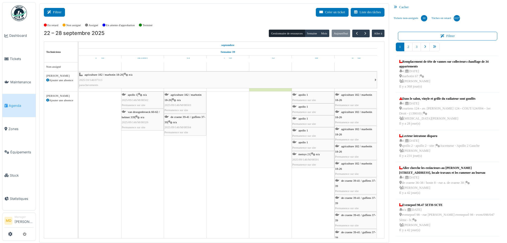
click at [60, 15] on button "Filtrer" at bounding box center [54, 12] width 21 height 9
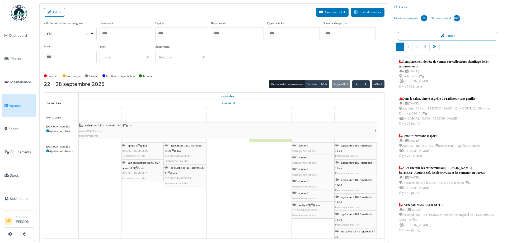
click at [131, 32] on div at bounding box center [126, 33] width 53 height 12
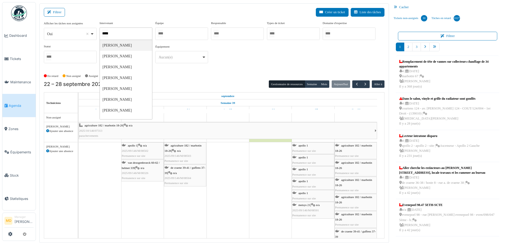
type input "******"
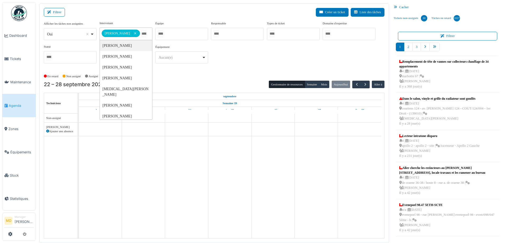
click at [241, 58] on div "**********" at bounding box center [214, 44] width 341 height 47
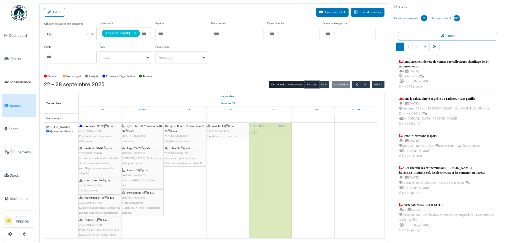
click at [312, 84] on button "Semaine" at bounding box center [312, 84] width 15 height 7
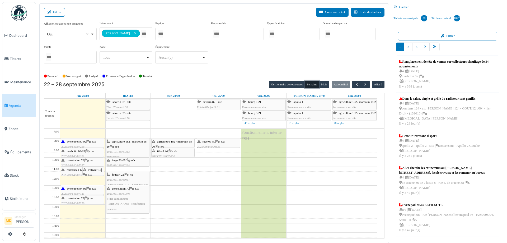
click at [85, 189] on span "evenepoel 94-96" at bounding box center [77, 188] width 20 height 3
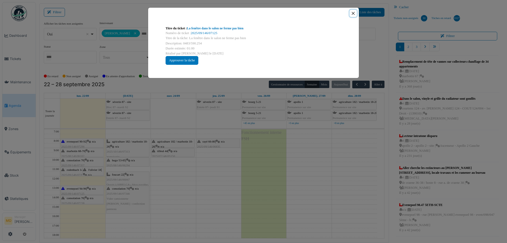
click at [352, 13] on button "Close" at bounding box center [353, 13] width 7 height 7
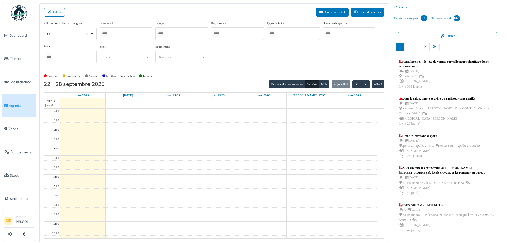
click at [129, 33] on div at bounding box center [126, 33] width 53 height 12
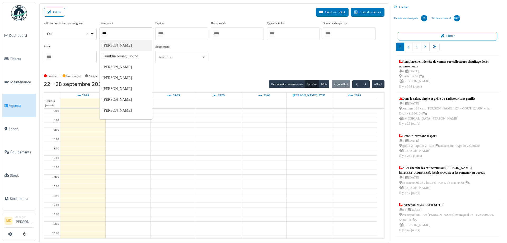
type input "****"
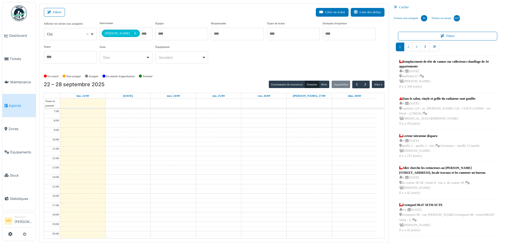
click at [248, 56] on div "**********" at bounding box center [214, 44] width 341 height 47
click at [123, 33] on div at bounding box center [126, 33] width 53 height 12
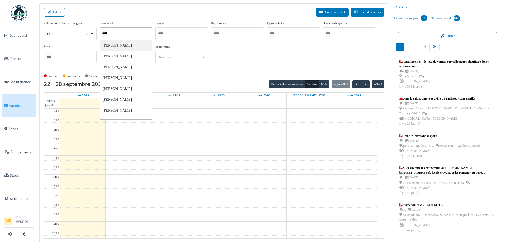
type input "******"
click at [289, 65] on div "**********" at bounding box center [214, 44] width 341 height 47
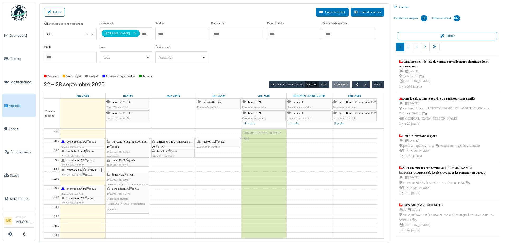
click at [71, 197] on span "consolation 70" at bounding box center [75, 197] width 17 height 3
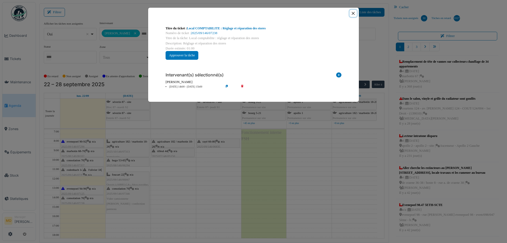
click at [353, 13] on button "Close" at bounding box center [353, 13] width 7 height 7
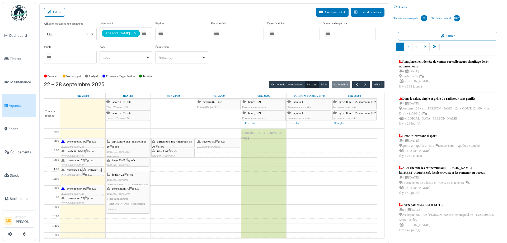
click at [75, 160] on span "consolation 70" at bounding box center [75, 159] width 17 height 3
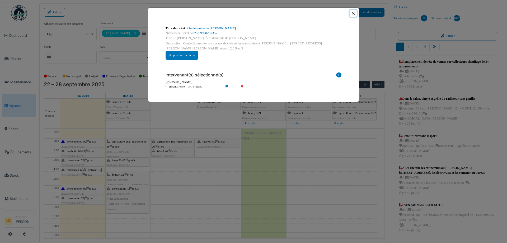
click at [355, 15] on button "Close" at bounding box center [353, 13] width 7 height 7
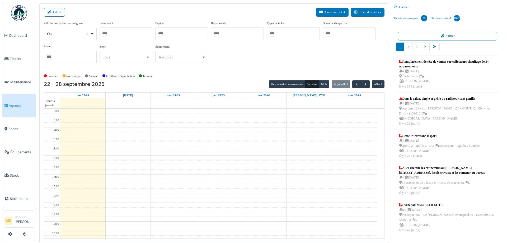
click at [127, 33] on div at bounding box center [126, 33] width 53 height 12
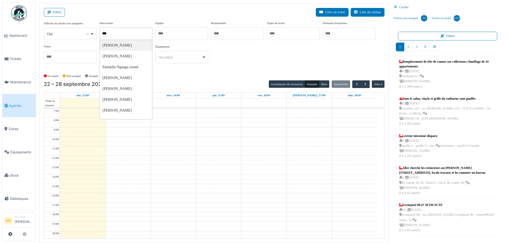
type input "****"
click at [245, 57] on div "**********" at bounding box center [214, 44] width 341 height 47
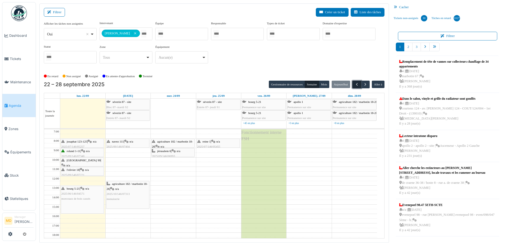
click at [355, 85] on span "button" at bounding box center [357, 84] width 4 height 4
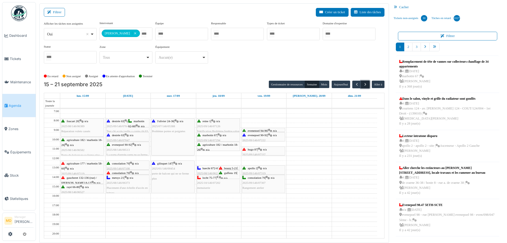
click at [363, 84] on span "button" at bounding box center [365, 84] width 4 height 4
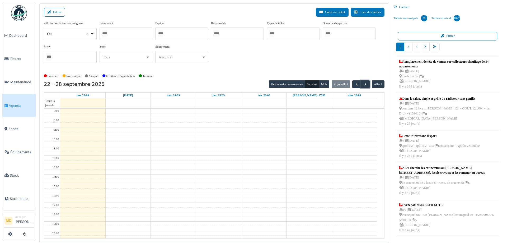
click at [126, 32] on div at bounding box center [126, 33] width 53 height 12
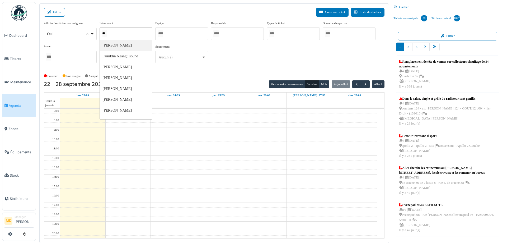
type input "*"
type input "***"
click at [253, 61] on div "**********" at bounding box center [214, 44] width 341 height 47
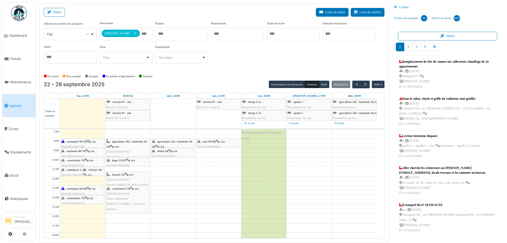
click at [79, 145] on span "2025/09/146/07296" at bounding box center [72, 146] width 23 height 3
click at [82, 142] on span "evenepoel 90-92" at bounding box center [77, 141] width 20 height 3
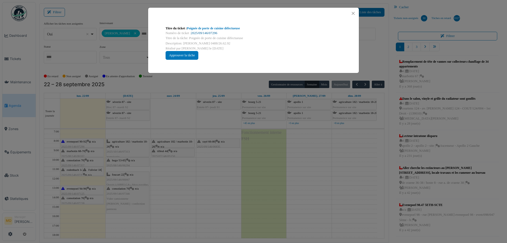
click at [206, 33] on link "2025/09/146/07296" at bounding box center [204, 33] width 26 height 4
click at [354, 14] on button "Close" at bounding box center [353, 13] width 7 height 7
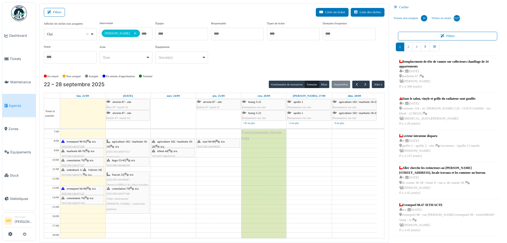
click at [78, 190] on div "evenepoel 94-96 | n/a 2025/09/146/07125 La fenêtre dans le salon ne ferme pas b…" at bounding box center [82, 196] width 42 height 20
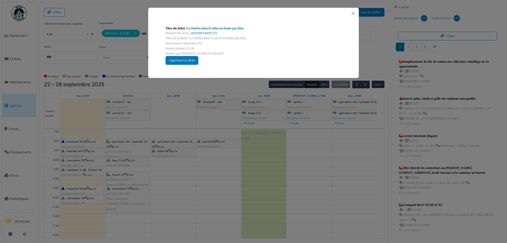
click at [204, 31] on div "Numéro de ticket : 2025/09/146/07125" at bounding box center [254, 33] width 176 height 5
click at [197, 32] on link "2025/09/146/07125" at bounding box center [204, 33] width 26 height 4
click at [353, 13] on button "Close" at bounding box center [353, 13] width 7 height 7
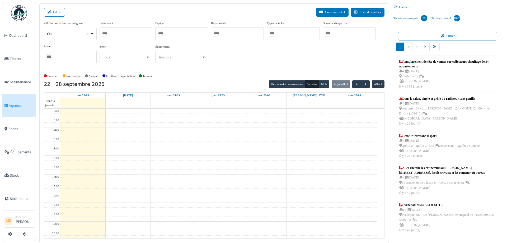
click at [125, 35] on div at bounding box center [126, 33] width 53 height 12
type input "****"
click at [235, 64] on div "**********" at bounding box center [214, 44] width 341 height 47
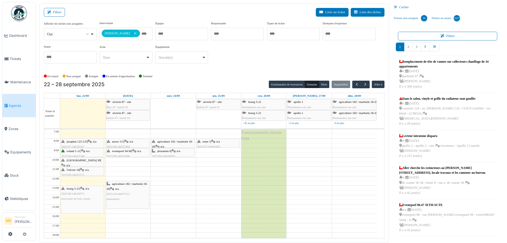
click at [127, 153] on div "evenepoel 94-96 | n/a 2025/09/146/07408 Poignée de fenêtre détachée" at bounding box center [128, 155] width 42 height 15
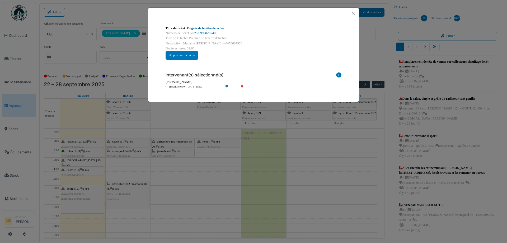
click at [200, 30] on link "Poignée de fenêtre détachée" at bounding box center [205, 28] width 37 height 4
click at [351, 14] on button "Close" at bounding box center [353, 13] width 7 height 7
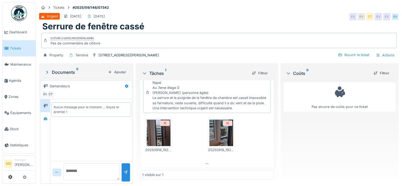
scroll to position [35, 0]
click at [159, 132] on img at bounding box center [159, 132] width 24 height 26
click at [216, 142] on img at bounding box center [221, 132] width 24 height 26
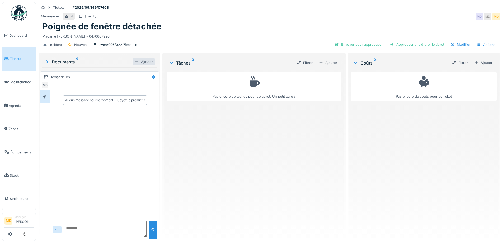
click at [141, 62] on div "Ajouter" at bounding box center [144, 61] width 22 height 7
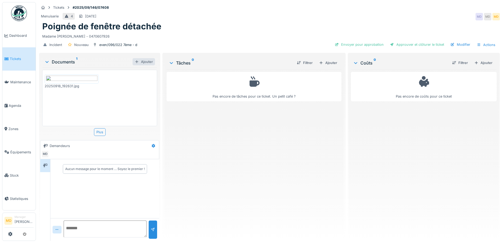
click at [138, 62] on div at bounding box center [137, 61] width 4 height 5
click at [80, 82] on img at bounding box center [72, 79] width 52 height 7
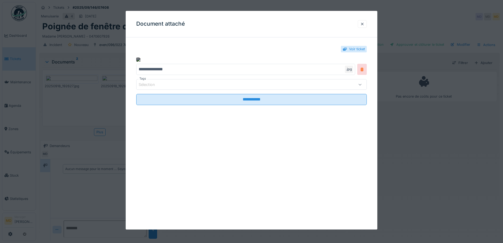
click at [141, 62] on img at bounding box center [138, 59] width 4 height 4
click at [364, 75] on div at bounding box center [362, 69] width 10 height 11
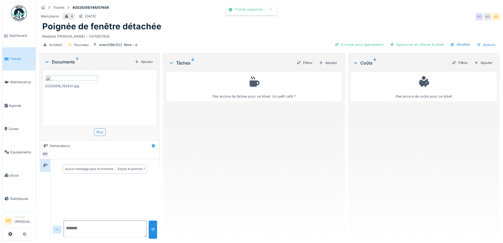
click at [82, 82] on img at bounding box center [72, 79] width 52 height 7
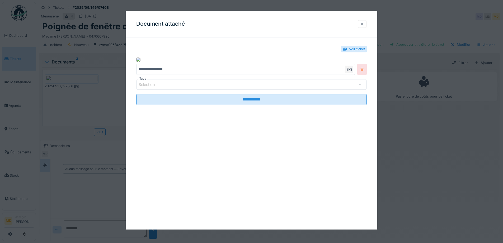
click at [362, 75] on div at bounding box center [362, 69] width 10 height 11
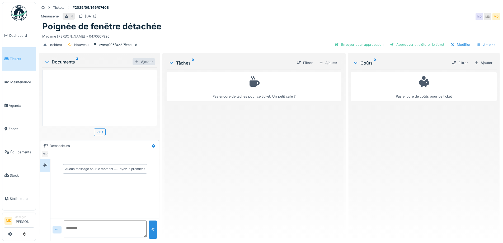
click at [141, 63] on div "Ajouter" at bounding box center [144, 61] width 22 height 7
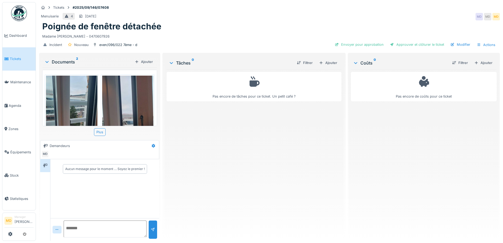
click at [72, 95] on img at bounding box center [72, 132] width 52 height 112
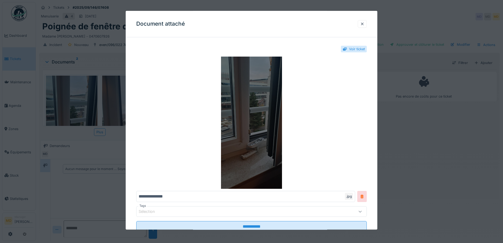
click at [240, 91] on img at bounding box center [251, 123] width 231 height 132
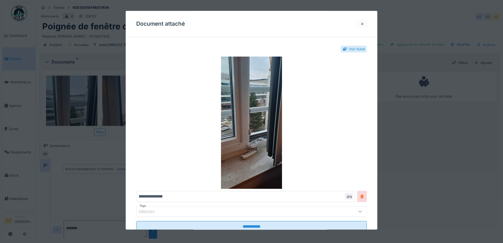
click at [365, 22] on div at bounding box center [362, 23] width 4 height 5
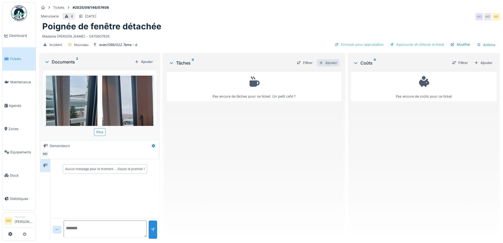
click at [330, 62] on div "Ajouter" at bounding box center [328, 62] width 22 height 7
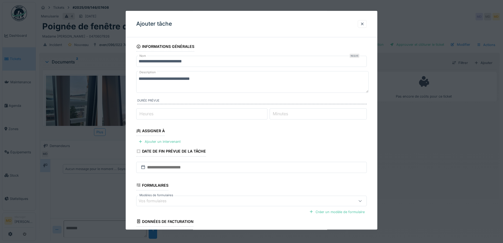
click at [166, 117] on input "Heures" at bounding box center [201, 113] width 131 height 11
type input "*"
click at [163, 139] on div "Ajouter un intervenant" at bounding box center [159, 141] width 46 height 7
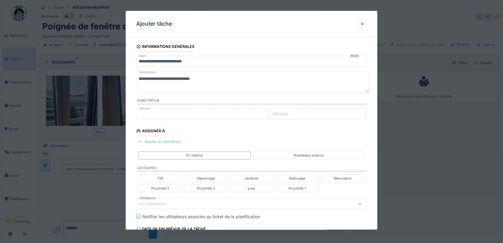
click at [155, 138] on div "Ajouter un intervenant" at bounding box center [159, 141] width 46 height 7
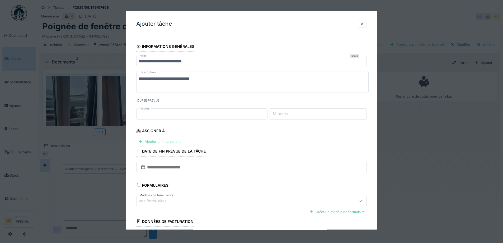
click at [157, 142] on div "Ajouter un intervenant" at bounding box center [159, 141] width 46 height 7
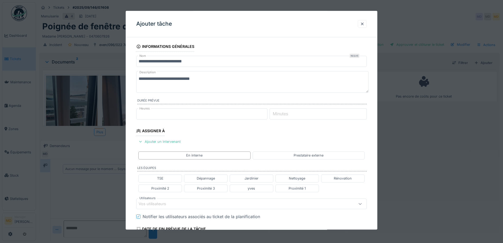
click at [161, 207] on div "Vos utilisateurs" at bounding box center [251, 203] width 231 height 11
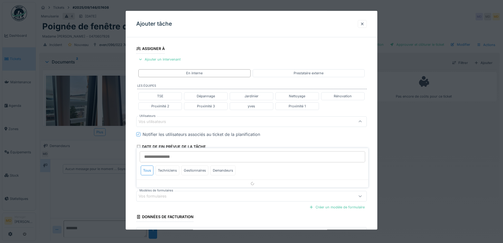
scroll to position [83, 0]
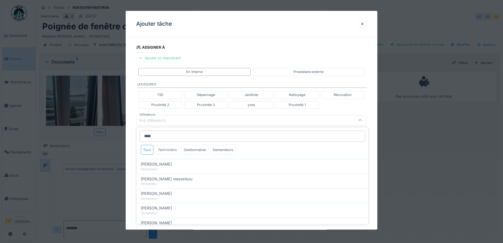
type input "****"
click at [167, 147] on div "Techniciens" at bounding box center [168, 150] width 24 height 10
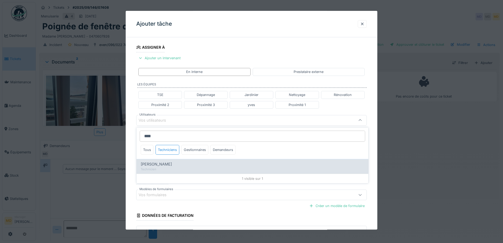
click at [156, 164] on span "Paul Baton" at bounding box center [156, 164] width 31 height 6
type input "****"
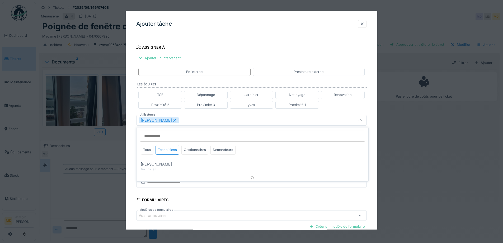
click at [131, 136] on div "**********" at bounding box center [252, 122] width 252 height 329
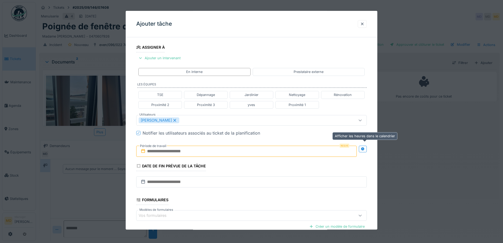
click at [365, 147] on icon at bounding box center [363, 148] width 4 height 3
click at [178, 152] on input "text" at bounding box center [189, 151] width 106 height 11
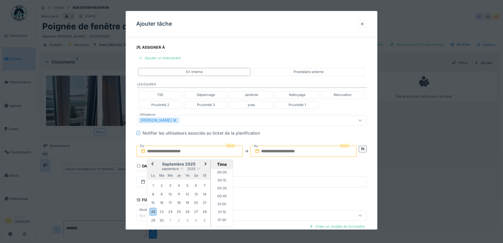
scroll to position [387, 0]
click at [158, 168] on div "septembre 2025" at bounding box center [178, 168] width 63 height 4
click at [162, 212] on div "23" at bounding box center [161, 211] width 7 height 7
click at [221, 177] on li "09:00" at bounding box center [222, 176] width 22 height 8
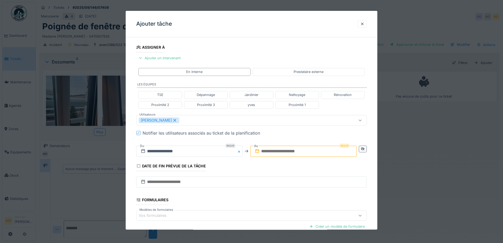
click at [280, 152] on input "text" at bounding box center [303, 151] width 106 height 11
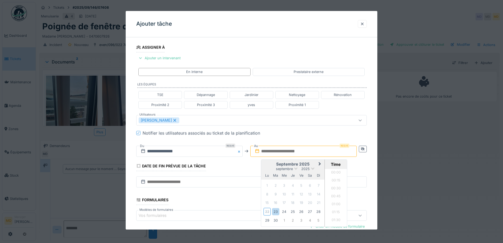
scroll to position [387, 0]
click at [269, 163] on h2 "septembre 2025" at bounding box center [292, 164] width 63 height 5
click at [279, 210] on div "23" at bounding box center [275, 211] width 7 height 7
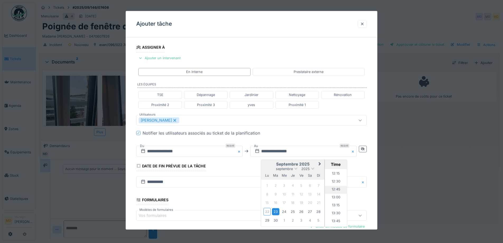
scroll to position [282, 0]
click at [335, 211] on li "10:00" at bounding box center [336, 208] width 22 height 8
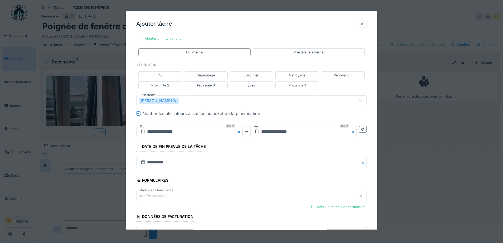
scroll to position [141, 0]
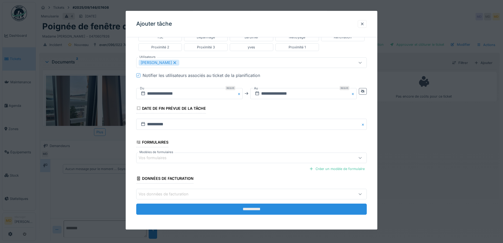
click at [228, 213] on input "**********" at bounding box center [251, 209] width 231 height 11
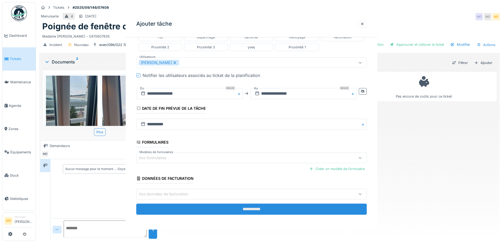
scroll to position [0, 0]
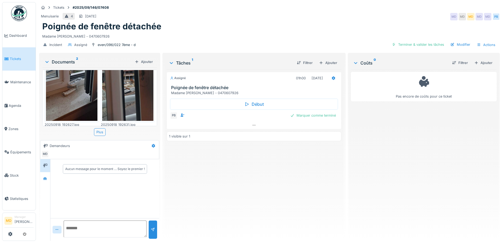
scroll to position [4, 0]
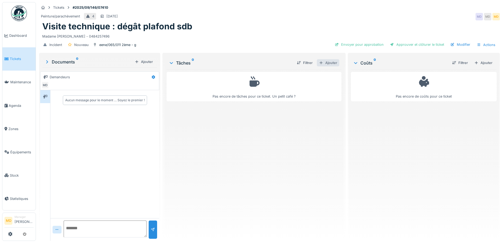
click at [329, 64] on div "Ajouter" at bounding box center [328, 62] width 22 height 7
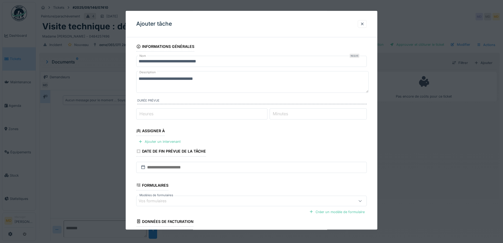
click at [153, 113] on label "Heures" at bounding box center [146, 114] width 16 height 6
click at [153, 113] on input "Heures" at bounding box center [201, 113] width 131 height 11
type input "*"
click at [312, 116] on input "Minutes" at bounding box center [318, 113] width 97 height 11
type input "**"
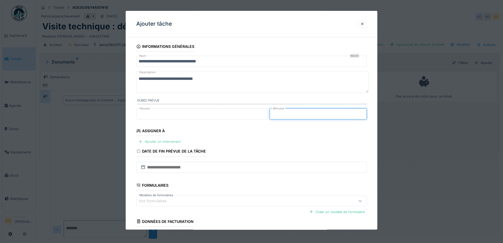
click at [155, 141] on div "Ajouter un intervenant" at bounding box center [159, 141] width 46 height 7
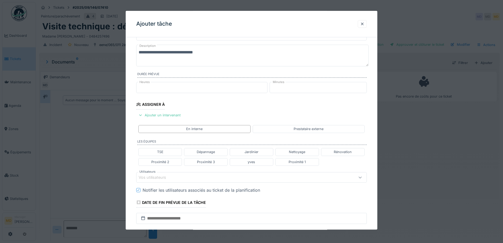
click at [166, 174] on div "Vos utilisateurs" at bounding box center [251, 177] width 231 height 11
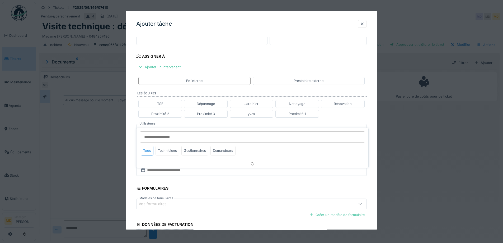
scroll to position [83, 0]
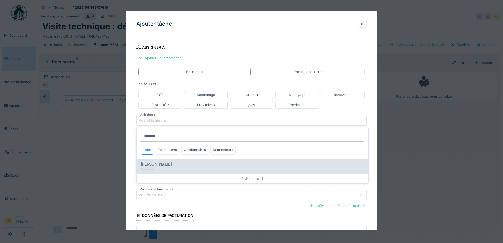
type input "*******"
click at [164, 168] on div "Manager" at bounding box center [252, 169] width 223 height 4
type input "*****"
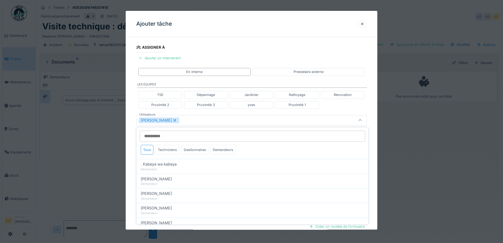
click at [132, 129] on div "**********" at bounding box center [252, 122] width 252 height 329
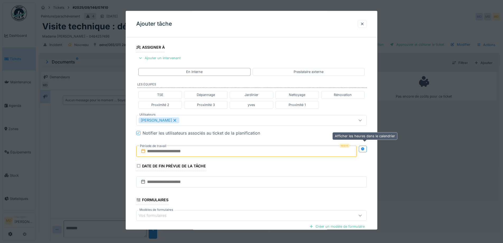
click at [364, 147] on icon at bounding box center [363, 148] width 4 height 3
click at [176, 149] on input "text" at bounding box center [189, 151] width 106 height 11
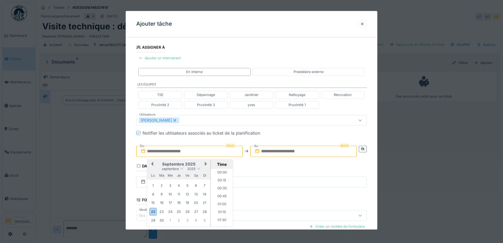
scroll to position [395, 0]
click at [159, 167] on div "septembre 2025" at bounding box center [178, 168] width 63 height 4
click at [177, 219] on div "2" at bounding box center [178, 220] width 7 height 7
click at [219, 189] on li "10:30" at bounding box center [222, 190] width 22 height 8
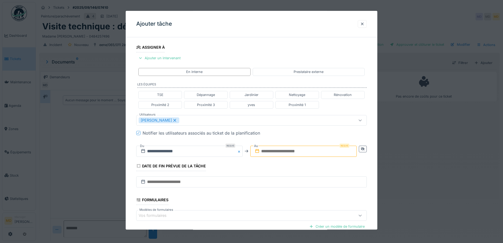
click at [279, 153] on input "text" at bounding box center [303, 151] width 106 height 11
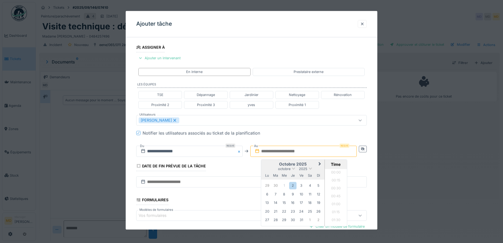
scroll to position [395, 0]
click at [271, 168] on div "octobre 2025" at bounding box center [292, 168] width 63 height 4
click at [295, 185] on div "2" at bounding box center [292, 185] width 7 height 7
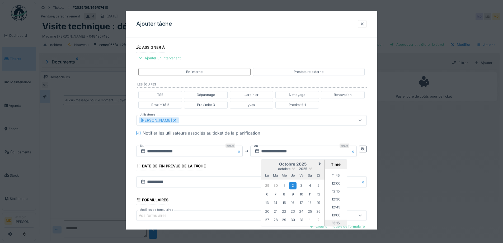
scroll to position [369, 0]
click at [333, 183] on li "12:00" at bounding box center [336, 184] width 22 height 8
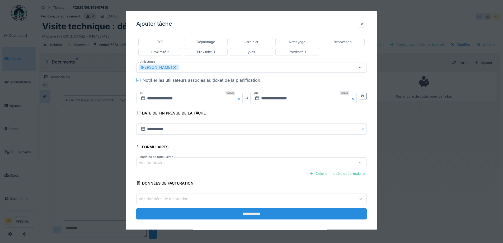
scroll to position [141, 0]
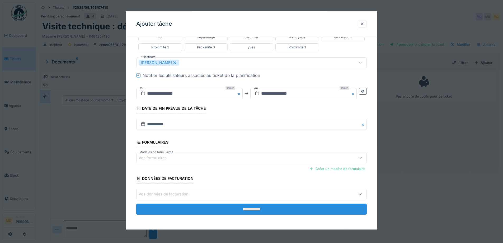
click at [247, 212] on input "**********" at bounding box center [251, 209] width 231 height 11
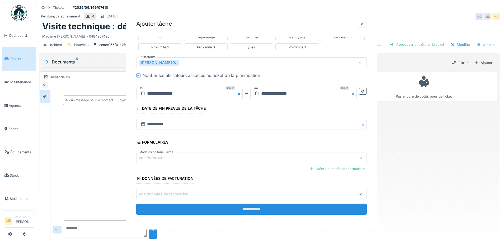
scroll to position [0, 0]
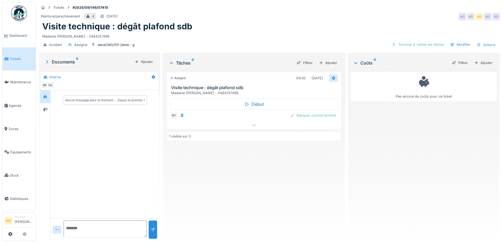
click at [331, 80] on icon at bounding box center [333, 77] width 4 height 3
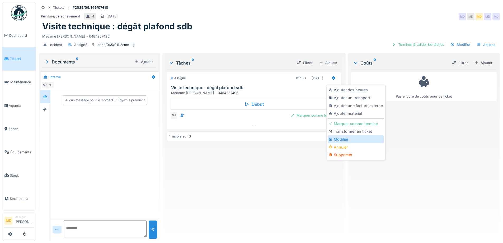
click at [337, 136] on div "Modifier" at bounding box center [356, 139] width 56 height 8
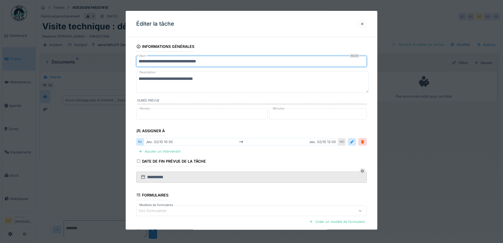
click at [226, 62] on input "**********" at bounding box center [251, 61] width 231 height 11
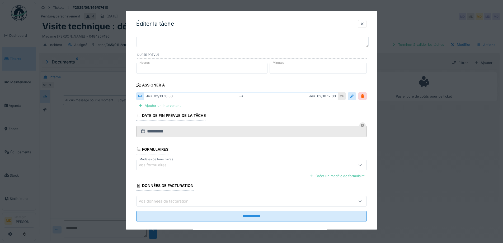
scroll to position [53, 0]
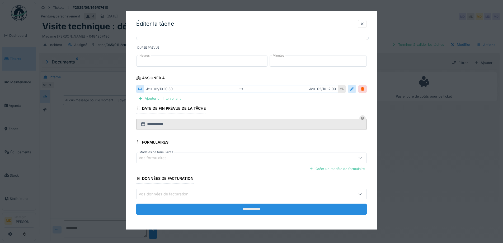
type input "**********"
click at [248, 210] on input "**********" at bounding box center [251, 208] width 231 height 11
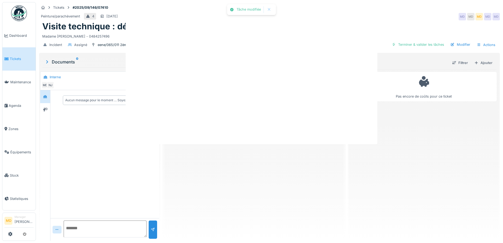
scroll to position [0, 0]
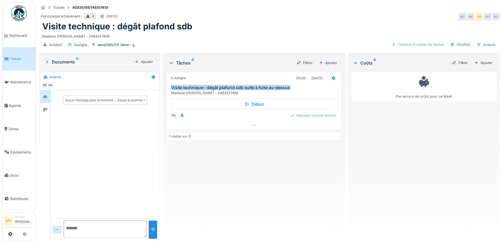
drag, startPoint x: 290, startPoint y: 86, endPoint x: 167, endPoint y: 87, distance: 122.6
click at [167, 87] on div "Visite technique : dégât plafond sdb suite à fuite au-dessus Madame Fatmire HAS…" at bounding box center [254, 90] width 174 height 10
copy h3 "Visite technique : dégât plafond sdb suite à fuite au-dessus"
click at [329, 74] on div at bounding box center [333, 78] width 9 height 8
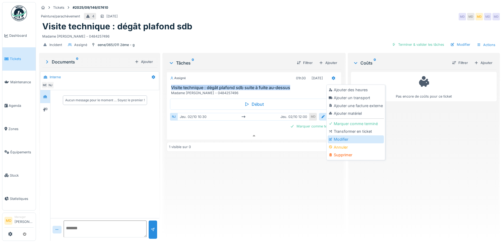
click at [346, 137] on div "Modifier" at bounding box center [356, 139] width 56 height 8
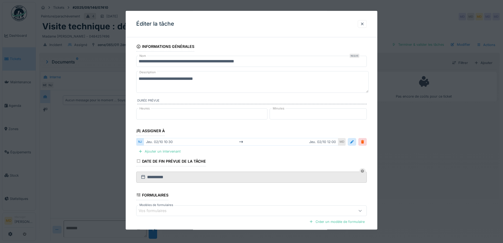
drag, startPoint x: 222, startPoint y: 79, endPoint x: 195, endPoint y: 79, distance: 27.2
click at [195, 79] on textarea "**********" at bounding box center [252, 82] width 232 height 22
paste textarea "*"
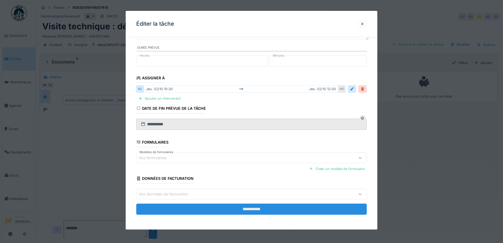
type textarea "**********"
click at [254, 207] on input "**********" at bounding box center [251, 208] width 231 height 11
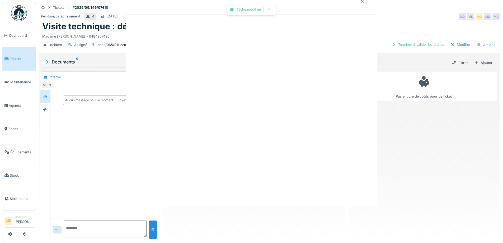
scroll to position [0, 0]
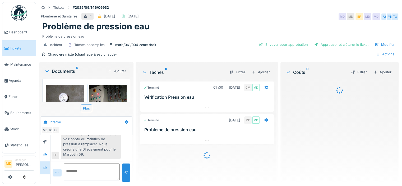
scroll to position [390, 0]
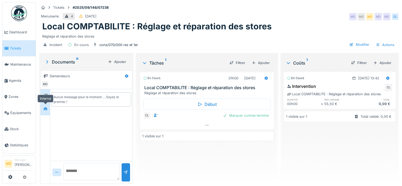
click at [43, 109] on icon at bounding box center [45, 108] width 4 height 3
click at [46, 93] on div at bounding box center [45, 95] width 4 height 5
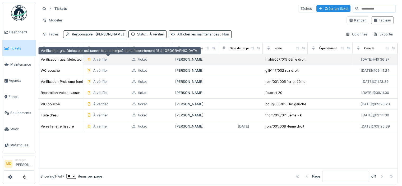
click at [53, 60] on div "Vérification gaz (détecteur qui sonne tout le temps) dans l’appartement 15 à [G…" at bounding box center [120, 59] width 158 height 5
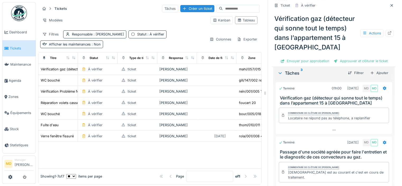
scroll to position [211, 0]
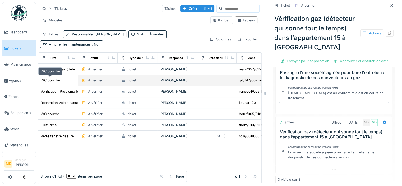
click at [53, 80] on div "WC bouché" at bounding box center [50, 80] width 19 height 5
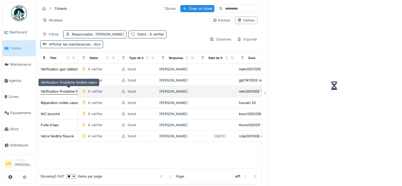
click at [52, 91] on div "Vérification Problème fenêtre salon" at bounding box center [69, 91] width 56 height 5
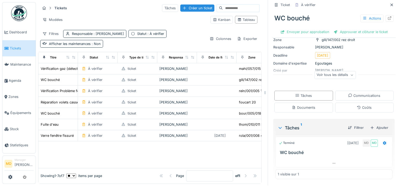
scroll to position [4, 0]
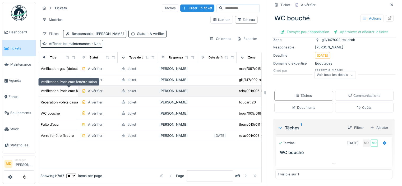
click at [55, 88] on div "Vérification Problème fenêtre salon" at bounding box center [69, 90] width 56 height 5
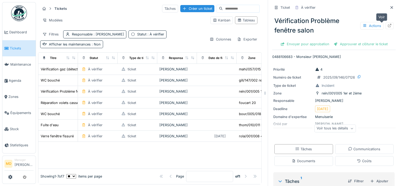
click at [387, 26] on icon at bounding box center [389, 25] width 4 height 3
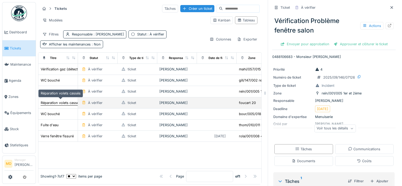
click at [61, 101] on div "Réparation volets cassés" at bounding box center [61, 102] width 40 height 5
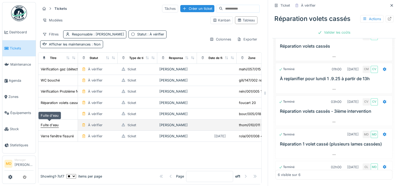
click at [50, 124] on div "Fuite d'eau" at bounding box center [50, 124] width 18 height 5
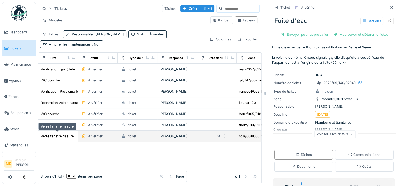
click at [52, 134] on div "Verre fenêtre fissuré" at bounding box center [57, 135] width 33 height 5
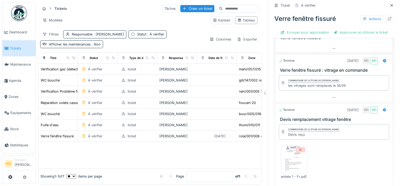
scroll to position [2, 0]
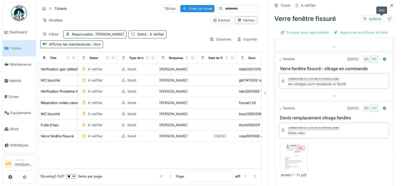
click at [387, 20] on icon at bounding box center [389, 18] width 4 height 3
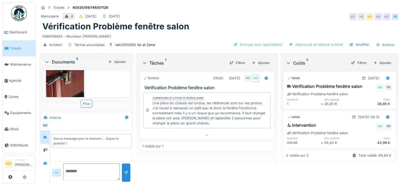
scroll to position [4, 0]
click at [46, 161] on icon at bounding box center [45, 162] width 4 height 3
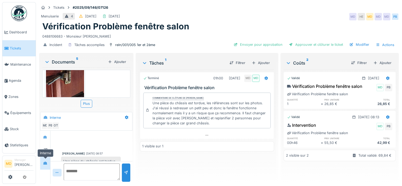
scroll to position [81, 0]
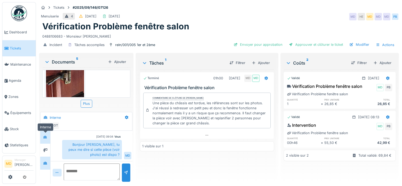
click at [45, 135] on icon at bounding box center [45, 136] width 4 height 3
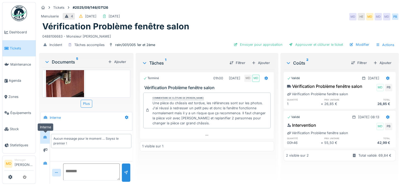
scroll to position [0, 0]
click at [43, 148] on div at bounding box center [45, 150] width 8 height 7
click at [46, 161] on icon at bounding box center [45, 162] width 4 height 3
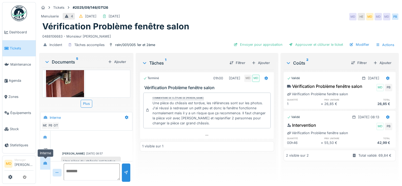
scroll to position [81, 0]
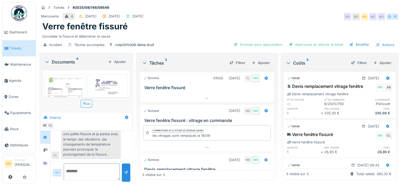
scroll to position [4, 0]
click at [45, 161] on icon at bounding box center [45, 162] width 4 height 3
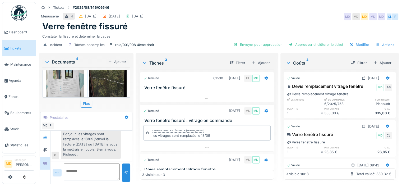
scroll to position [100, 0]
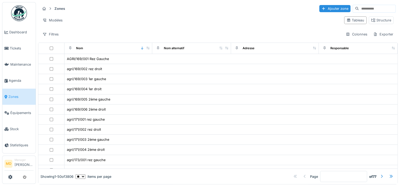
click at [360, 7] on input at bounding box center [377, 8] width 36 height 7
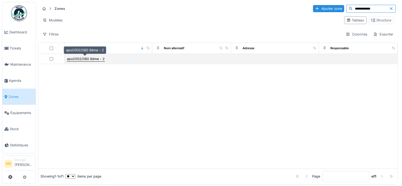
type input "**********"
click at [74, 58] on div "apol/002/080 8ème - 2" at bounding box center [86, 58] width 38 height 5
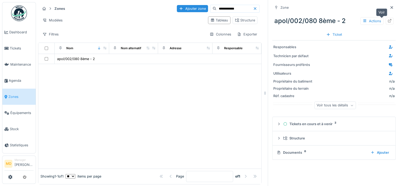
click at [388, 22] on icon at bounding box center [389, 20] width 3 height 3
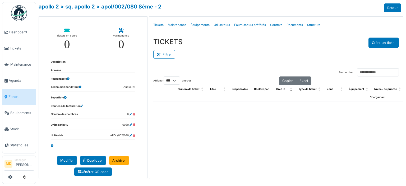
select select "***"
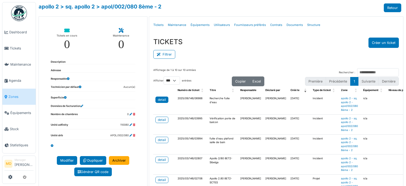
click at [164, 98] on div "detail" at bounding box center [162, 99] width 8 height 5
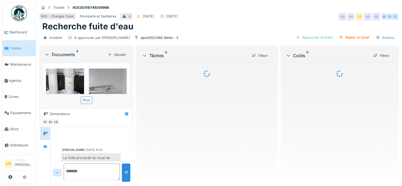
scroll to position [115, 0]
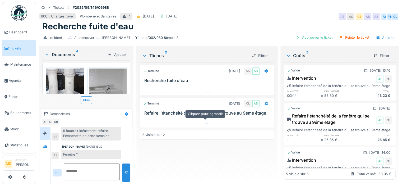
click at [205, 124] on icon at bounding box center [207, 123] width 4 height 3
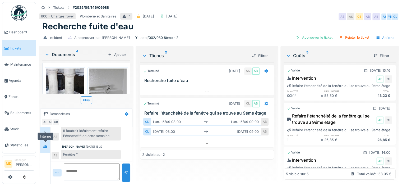
click at [47, 145] on icon at bounding box center [45, 146] width 4 height 3
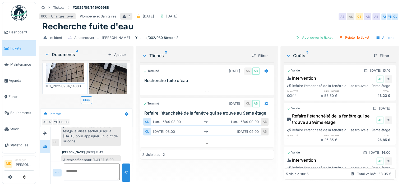
scroll to position [93, 0]
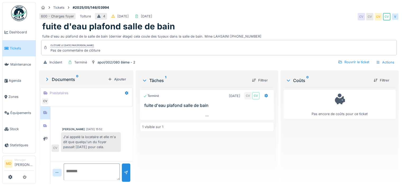
scroll to position [4, 0]
click at [49, 123] on div at bounding box center [45, 125] width 8 height 7
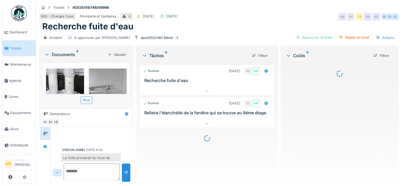
scroll to position [115, 0]
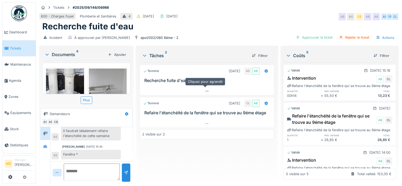
click at [204, 94] on div at bounding box center [207, 91] width 134 height 8
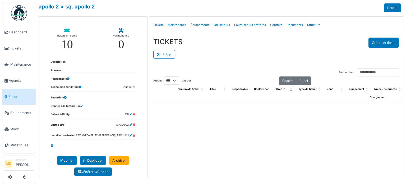
select select "***"
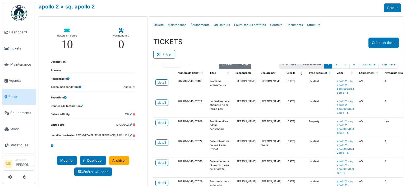
scroll to position [26, 0]
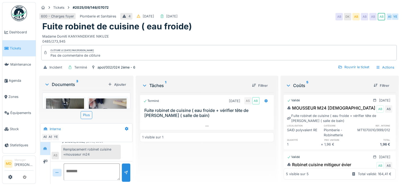
scroll to position [4, 0]
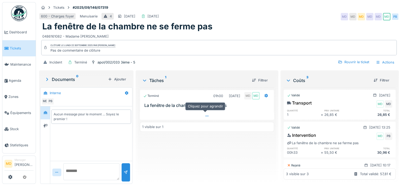
click at [201, 115] on div at bounding box center [207, 116] width 134 height 8
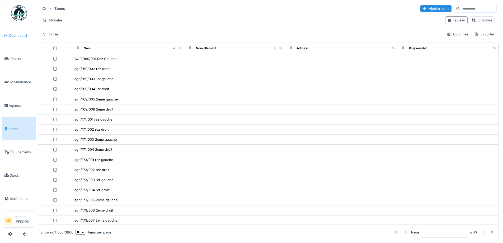
click at [17, 32] on link "Dashboard" at bounding box center [18, 35] width 33 height 23
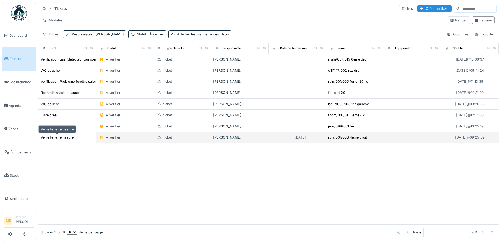
click at [56, 139] on div "Verre fenêtre fissuré" at bounding box center [57, 137] width 33 height 5
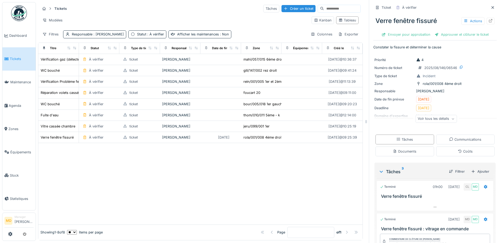
scroll to position [129, 0]
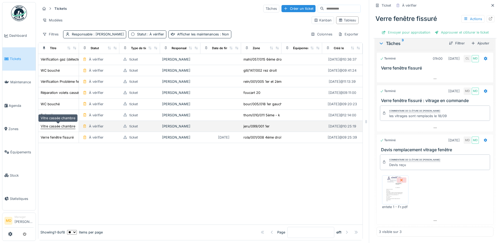
click at [48, 126] on div "Vitre cassée chambre" at bounding box center [58, 126] width 35 height 5
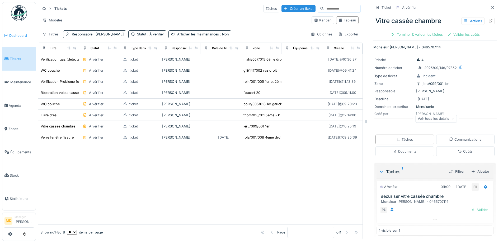
click at [26, 35] on span "Dashboard" at bounding box center [21, 35] width 24 height 5
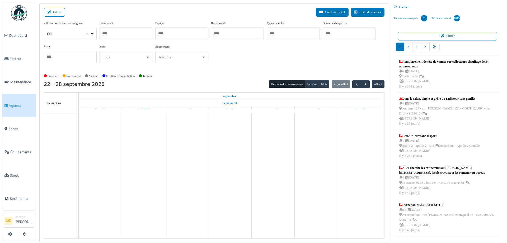
click at [124, 36] on div at bounding box center [126, 33] width 53 height 12
type input "****"
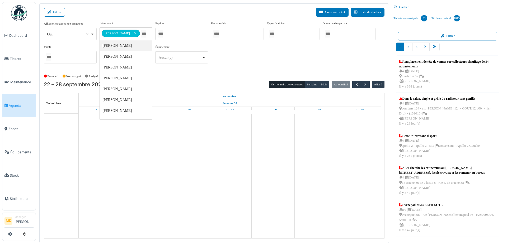
click at [262, 58] on div "**********" at bounding box center [214, 44] width 341 height 47
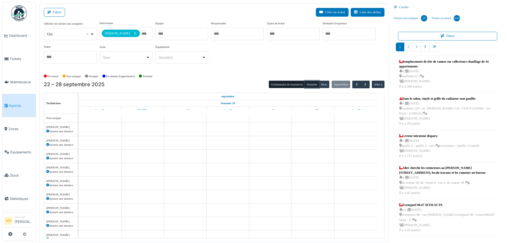
click at [310, 82] on button "Semaine" at bounding box center [312, 84] width 15 height 7
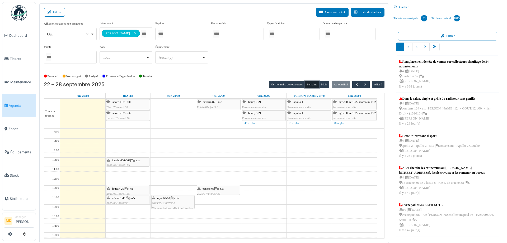
click at [126, 191] on div "foucart 20 | n/a 2025/09/146/07165 Visite technique : Problème humidité dans la…" at bounding box center [128, 196] width 42 height 20
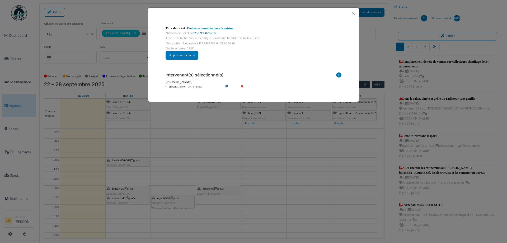
click at [200, 32] on link "2025/09/146/07165" at bounding box center [204, 33] width 26 height 4
click at [353, 16] on button "Close" at bounding box center [353, 13] width 7 height 7
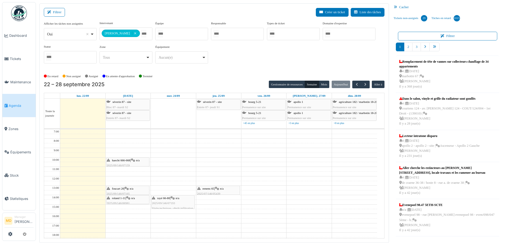
click at [125, 198] on span "roland 1-11" at bounding box center [118, 197] width 13 height 3
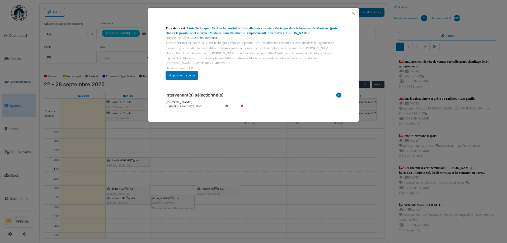
click at [202, 38] on link "2025/09/146/06981" at bounding box center [204, 38] width 26 height 4
click at [352, 15] on button "Close" at bounding box center [353, 13] width 7 height 7
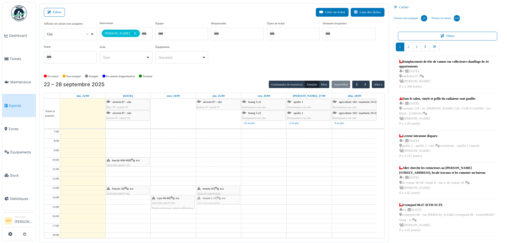
drag, startPoint x: 126, startPoint y: 199, endPoint x: 213, endPoint y: 199, distance: 87.4
click at [213, 199] on tr "haecht 666-668 | n/a 2025/09/146/07159 Visite technique : Problème humidité fou…" at bounding box center [210, 209] width 333 height 160
drag, startPoint x: 120, startPoint y: 188, endPoint x: 120, endPoint y: 170, distance: 18.2
click at [120, 170] on div "haecht 666-668 | n/a 2025/09/146/07159 Visite technique : Problème humidité fou…" at bounding box center [128, 209] width 45 height 160
click at [121, 170] on span "foucart 20" at bounding box center [118, 169] width 12 height 3
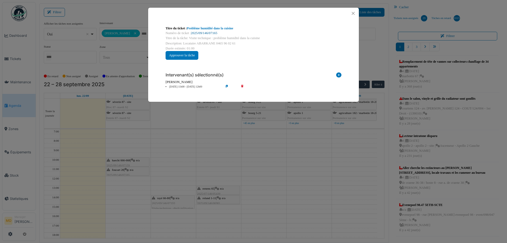
click at [202, 33] on link "2025/09/146/07165" at bounding box center [204, 33] width 26 height 4
click at [353, 13] on button "Close" at bounding box center [353, 13] width 7 height 7
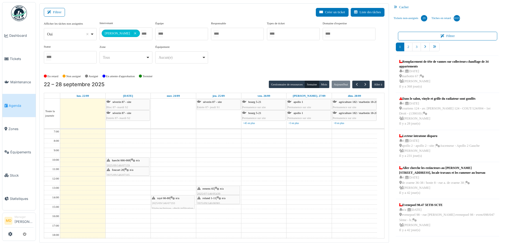
click at [175, 203] on div "rayé 66-80 | n/a 2025/09/146/07193 Visite technique : dégât infiltration cuisine" at bounding box center [173, 205] width 42 height 20
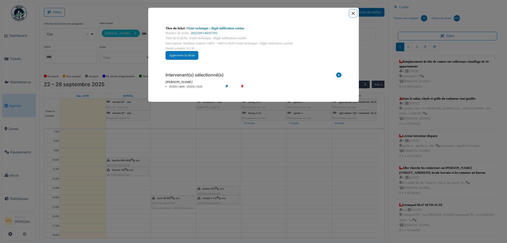
click at [352, 15] on button "Close" at bounding box center [353, 13] width 7 height 7
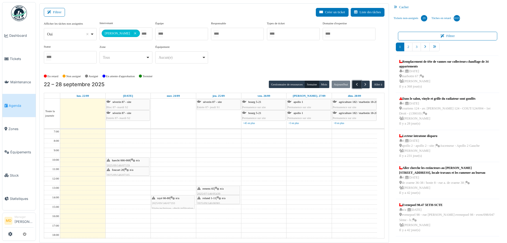
click at [355, 85] on span "button" at bounding box center [357, 84] width 4 height 4
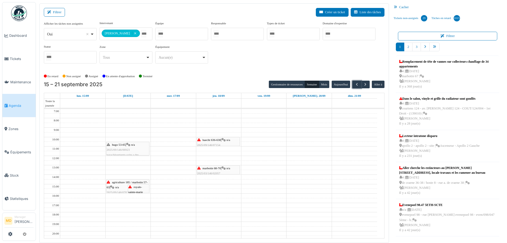
click at [123, 183] on span "agriculture 185 / marbotin 57-63" at bounding box center [127, 184] width 41 height 8
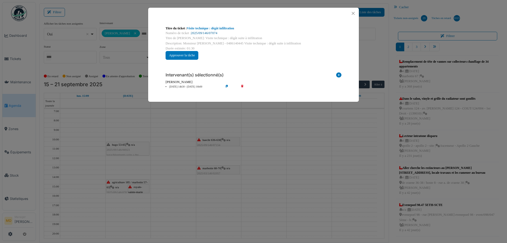
click at [203, 32] on link "2025/09/146/07074" at bounding box center [204, 33] width 26 height 4
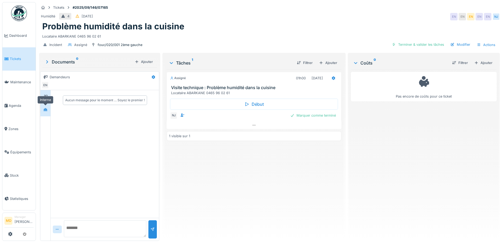
click at [42, 110] on div at bounding box center [45, 109] width 8 height 7
click at [45, 104] on div at bounding box center [45, 109] width 10 height 13
click at [46, 99] on div at bounding box center [45, 96] width 4 height 5
click at [45, 108] on icon at bounding box center [45, 109] width 4 height 3
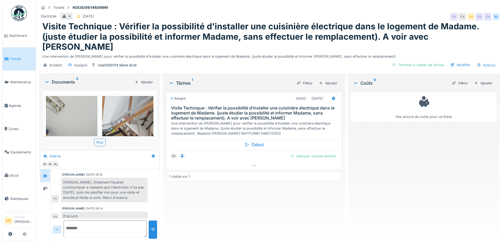
scroll to position [4, 0]
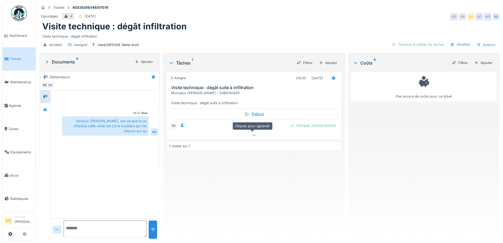
click at [253, 135] on icon at bounding box center [254, 134] width 4 height 3
click at [321, 125] on div at bounding box center [323, 126] width 4 height 5
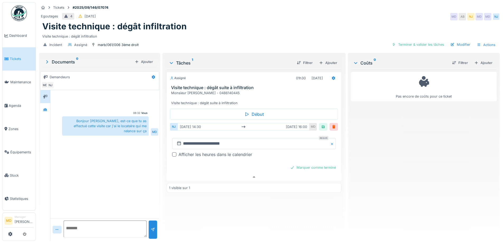
click at [179, 151] on div "Afficher les heures dans le calendrier" at bounding box center [216, 154] width 74 height 6
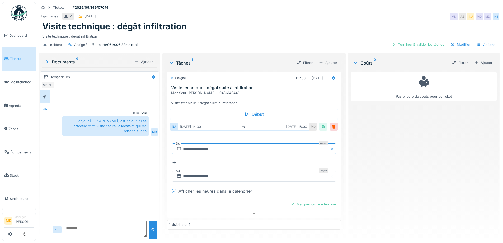
click at [216, 146] on input "**********" at bounding box center [254, 148] width 164 height 11
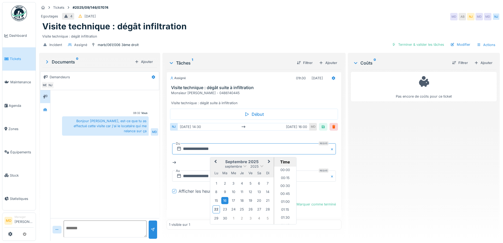
scroll to position [435, 0]
click at [224, 214] on div "30" at bounding box center [224, 217] width 7 height 7
click at [285, 207] on li "15:00" at bounding box center [285, 211] width 22 height 8
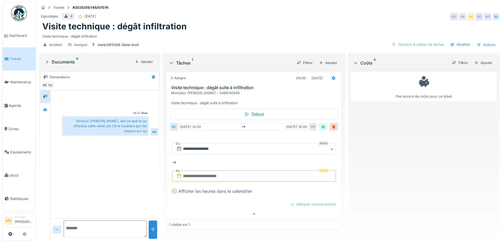
click at [221, 173] on input "text" at bounding box center [254, 175] width 164 height 11
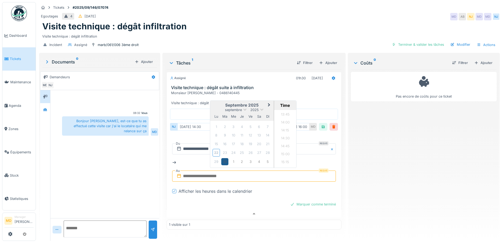
click at [222, 158] on div "30" at bounding box center [224, 161] width 7 height 7
click at [281, 125] on li "15:00" at bounding box center [285, 128] width 22 height 8
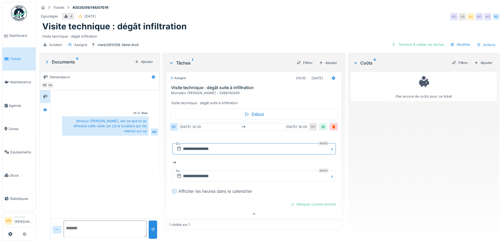
click at [208, 146] on input "**********" at bounding box center [254, 148] width 164 height 11
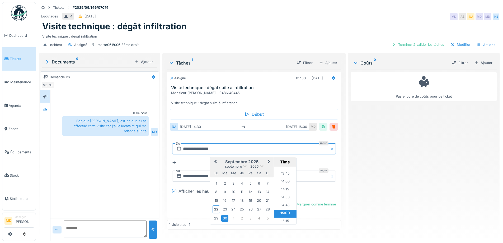
scroll to position [424, 0]
click at [281, 186] on li "14:00" at bounding box center [285, 190] width 22 height 8
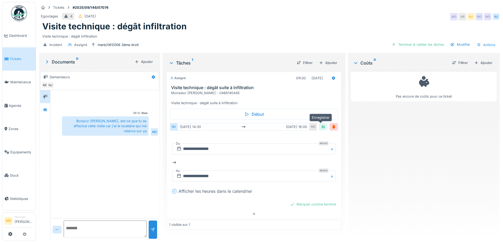
click at [321, 124] on div at bounding box center [323, 126] width 4 height 5
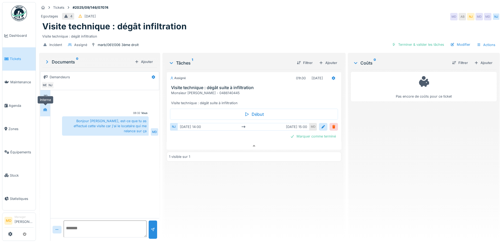
click at [48, 106] on div at bounding box center [45, 109] width 8 height 7
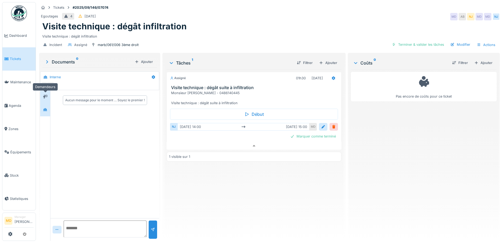
click at [45, 94] on div at bounding box center [45, 96] width 4 height 5
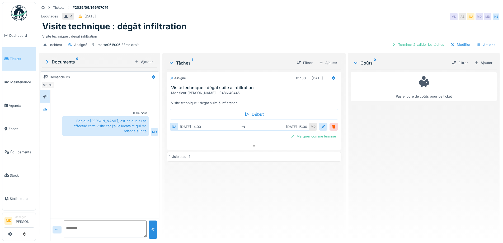
click at [92, 228] on textarea at bounding box center [105, 228] width 83 height 17
type textarea "*"
type textarea "**********"
drag, startPoint x: 244, startPoint y: 100, endPoint x: 169, endPoint y: 80, distance: 77.7
click at [169, 80] on div "Assigné 01h30 [DATE] Visite technique : dégât suite à infiltration Monsieur [PE…" at bounding box center [254, 89] width 175 height 34
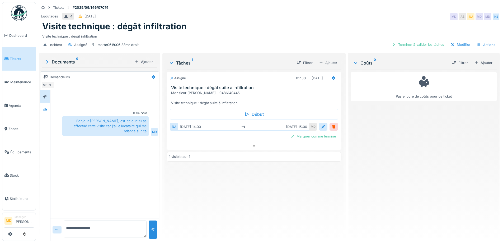
copy div "Visite technique : dégât suite à infiltration Monsieur [PERSON_NAME] - 04861404…"
click at [321, 124] on div at bounding box center [323, 126] width 4 height 5
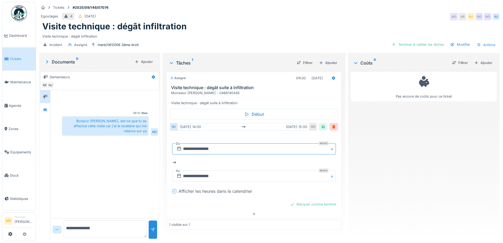
click at [222, 146] on input "**********" at bounding box center [254, 148] width 164 height 11
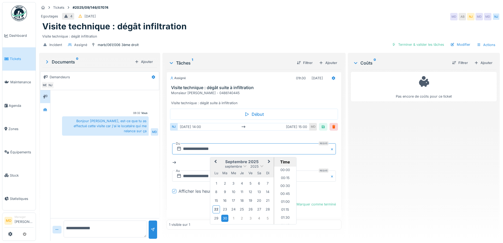
scroll to position [419, 0]
click at [225, 197] on div "16" at bounding box center [224, 200] width 7 height 7
click at [285, 191] on li "14:00" at bounding box center [285, 195] width 22 height 8
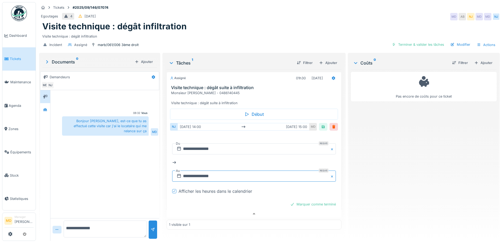
click at [219, 171] on input "**********" at bounding box center [254, 175] width 164 height 11
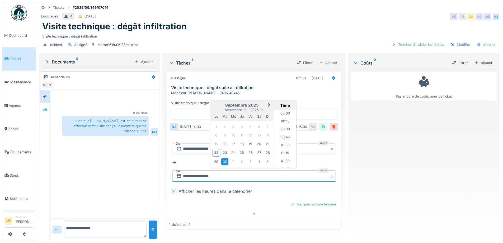
scroll to position [451, 0]
click at [222, 140] on div "16" at bounding box center [224, 143] width 7 height 7
click at [281, 135] on li "15:00" at bounding box center [285, 139] width 22 height 8
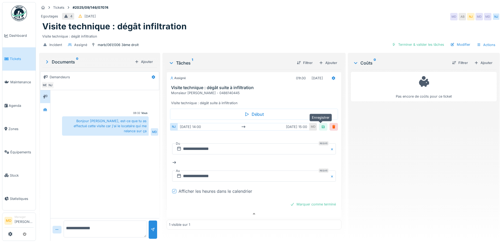
click at [321, 124] on div at bounding box center [323, 126] width 4 height 5
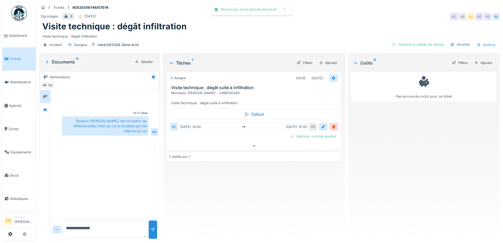
click at [332, 76] on icon at bounding box center [333, 78] width 3 height 4
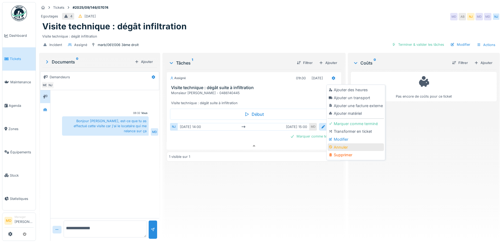
click at [343, 143] on div "Annuler" at bounding box center [356, 147] width 56 height 8
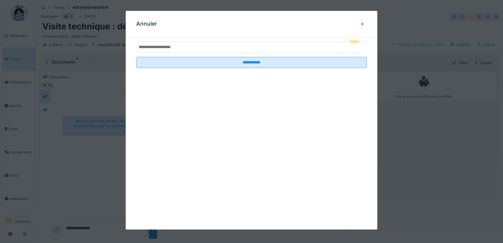
click at [189, 49] on input "text" at bounding box center [251, 46] width 231 height 11
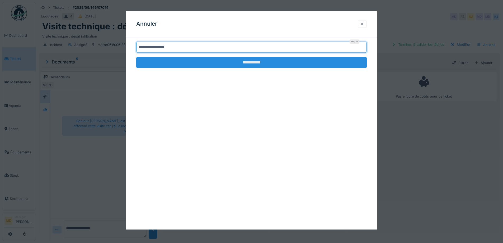
type input "**********"
click at [246, 60] on input "**********" at bounding box center [251, 62] width 231 height 11
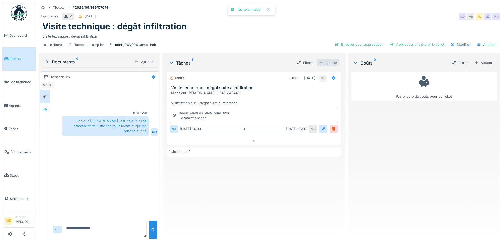
click at [328, 60] on div "Ajouter" at bounding box center [328, 62] width 22 height 7
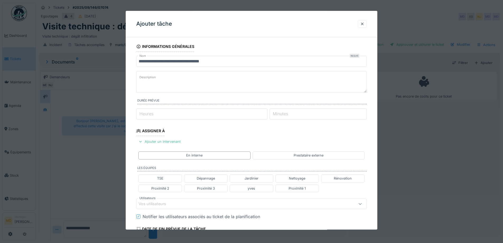
click at [157, 80] on textarea "Description" at bounding box center [251, 82] width 231 height 22
paste textarea "**********"
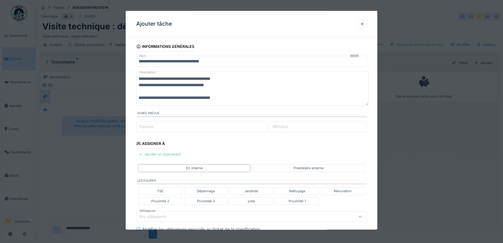
type textarea "**********"
click at [175, 129] on input "Heures" at bounding box center [201, 126] width 131 height 11
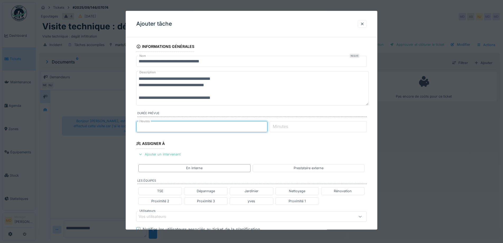
type input "*"
click at [161, 156] on div "Ajouter un intervenant" at bounding box center [159, 154] width 46 height 7
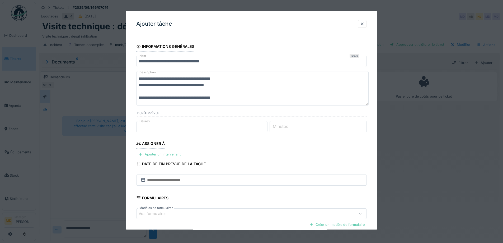
click at [162, 155] on div "Ajouter un intervenant" at bounding box center [159, 154] width 46 height 7
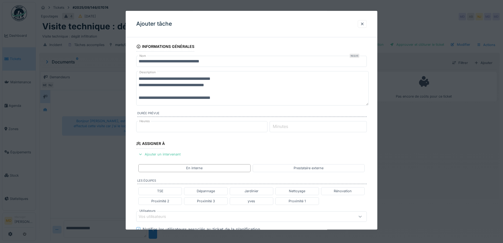
click at [152, 218] on div "Vos utilisateurs" at bounding box center [156, 216] width 35 height 6
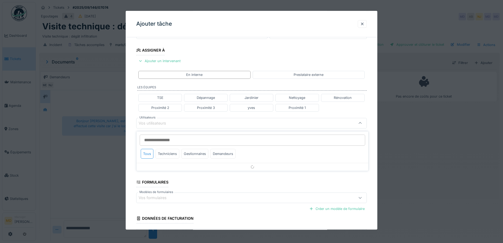
scroll to position [96, 0]
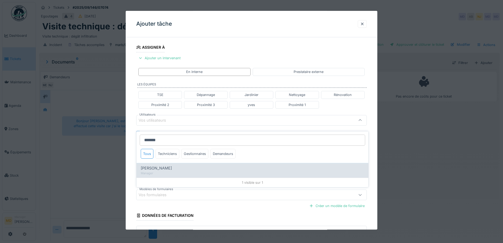
type input "*******"
click at [165, 171] on div "Manager" at bounding box center [252, 173] width 223 height 4
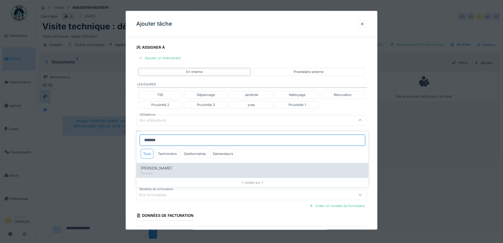
type input "*****"
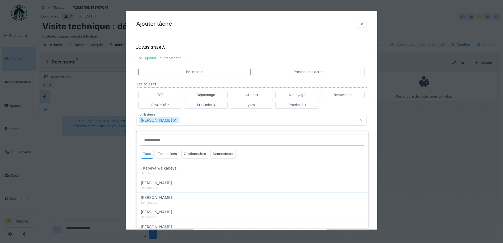
click at [132, 142] on div "**********" at bounding box center [252, 116] width 252 height 342
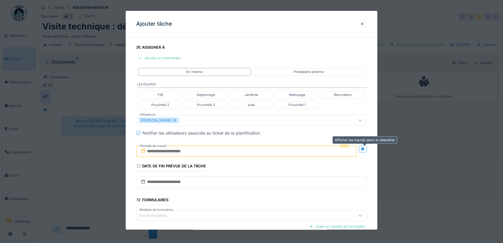
click at [364, 150] on icon at bounding box center [362, 148] width 3 height 3
click at [168, 148] on input "text" at bounding box center [189, 151] width 106 height 11
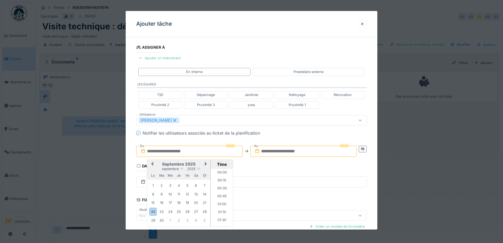
scroll to position [435, 0]
click at [159, 164] on h2 "septembre 2025" at bounding box center [178, 164] width 63 height 5
click at [163, 218] on div "30" at bounding box center [161, 220] width 7 height 7
click at [219, 180] on li "14:00" at bounding box center [222, 182] width 22 height 8
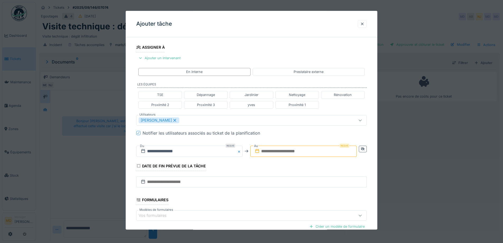
click at [267, 152] on input "text" at bounding box center [303, 151] width 106 height 11
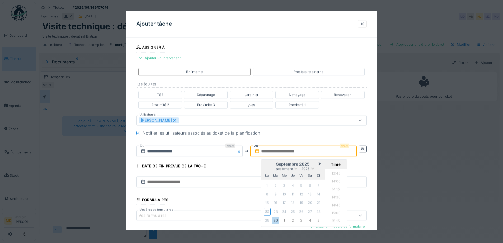
click at [272, 166] on h2 "septembre 2025" at bounding box center [292, 164] width 63 height 5
click at [279, 220] on div "30" at bounding box center [275, 220] width 7 height 7
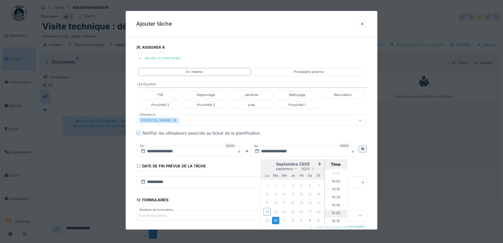
click at [335, 214] on li "15:00" at bounding box center [336, 213] width 22 height 8
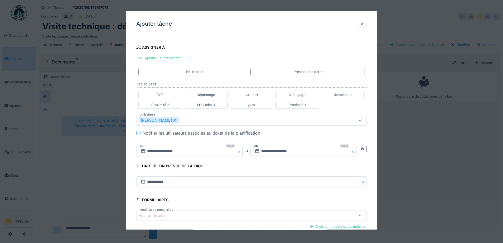
scroll to position [154, 0]
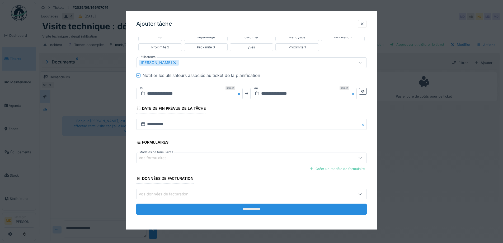
click at [230, 207] on input "**********" at bounding box center [251, 209] width 231 height 11
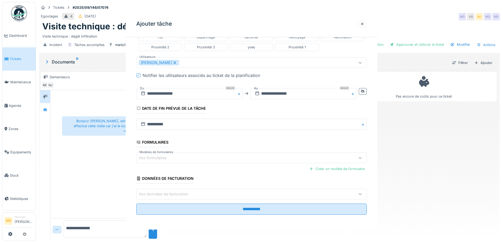
scroll to position [0, 0]
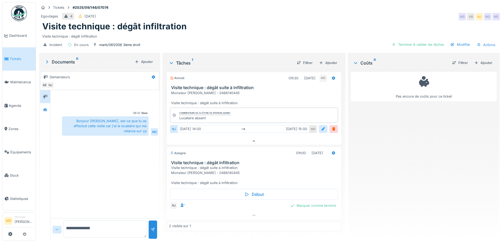
click at [101, 223] on textarea "**********" at bounding box center [105, 228] width 83 height 17
type textarea "*"
type textarea "**********"
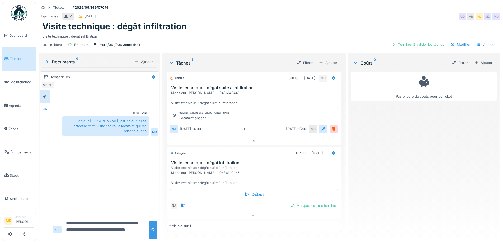
click at [155, 227] on div at bounding box center [153, 229] width 8 height 18
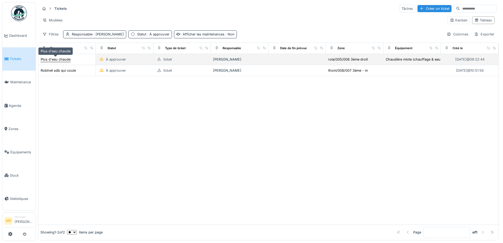
click at [63, 59] on div "Plus d'eau chaude" at bounding box center [56, 59] width 30 height 5
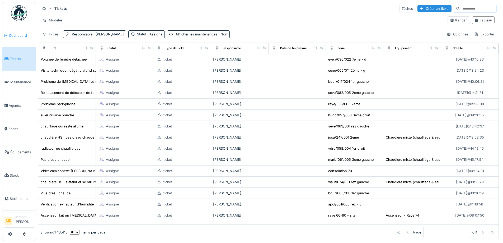
click at [19, 36] on span "Dashboard" at bounding box center [21, 35] width 24 height 5
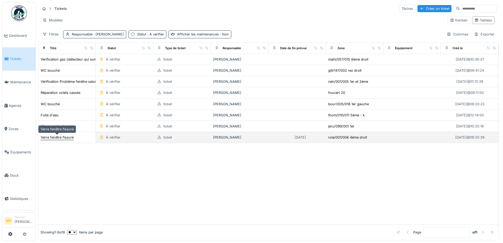
click at [62, 137] on div "Verre fenêtre fissuré" at bounding box center [57, 137] width 33 height 5
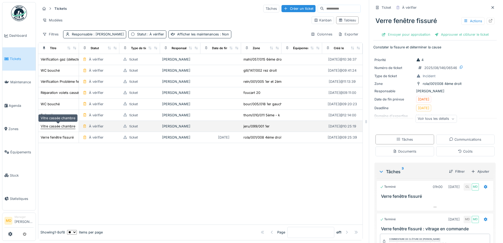
click at [51, 124] on div "Vitre cassée chambre" at bounding box center [58, 126] width 35 height 5
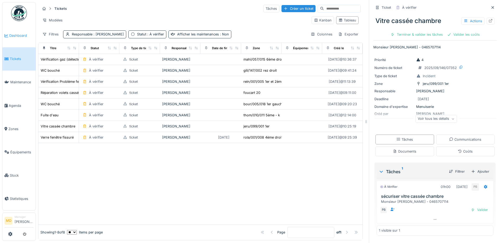
click at [16, 41] on link "Dashboard" at bounding box center [18, 35] width 33 height 23
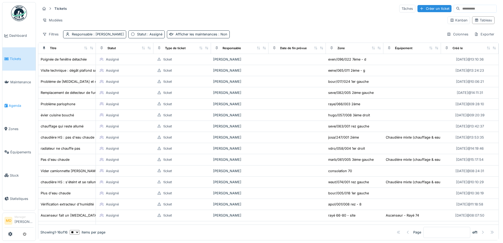
click at [21, 106] on link "Agenda" at bounding box center [18, 105] width 33 height 23
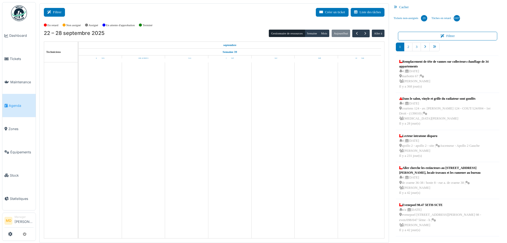
click at [52, 11] on icon at bounding box center [50, 12] width 6 height 3
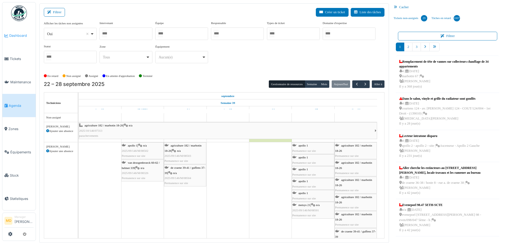
click at [27, 32] on link "Dashboard" at bounding box center [18, 35] width 33 height 23
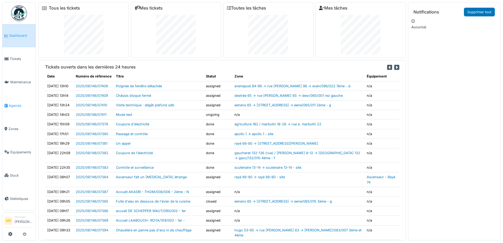
click at [22, 105] on span "Agenda" at bounding box center [21, 105] width 25 height 5
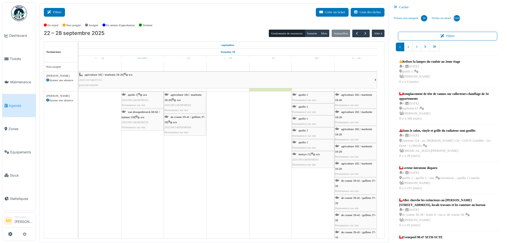
click at [60, 10] on button "Filtrer" at bounding box center [54, 12] width 21 height 9
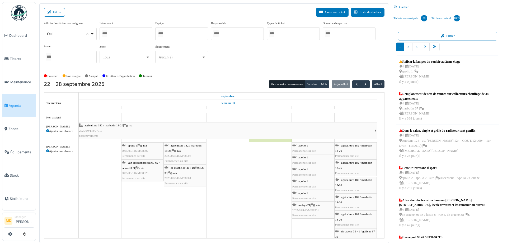
click at [134, 33] on div at bounding box center [126, 33] width 53 height 12
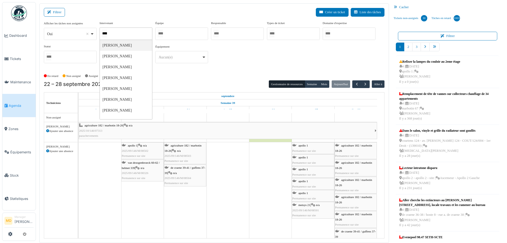
type input "*****"
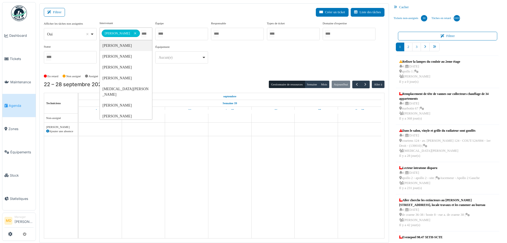
click at [243, 63] on div "**********" at bounding box center [214, 44] width 341 height 47
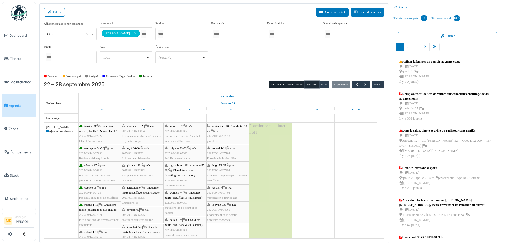
click at [311, 83] on button "Semaine" at bounding box center [312, 84] width 15 height 7
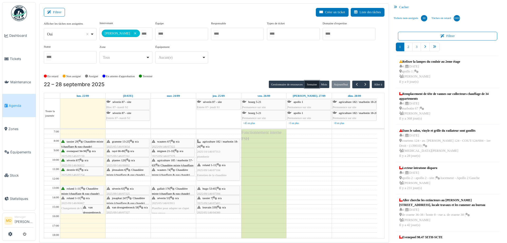
click at [91, 207] on span "van droogenbroeck 58" at bounding box center [92, 212] width 18 height 13
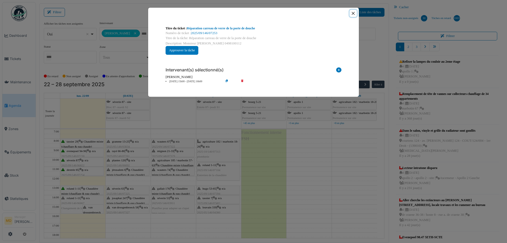
click at [352, 14] on button "Close" at bounding box center [353, 13] width 7 height 7
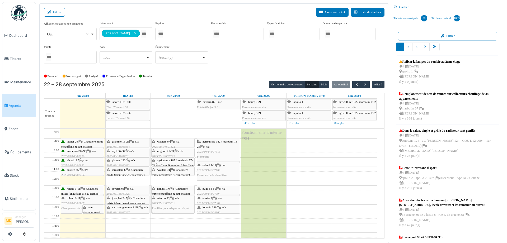
click at [89, 211] on span "van droogenbroeck 58" at bounding box center [92, 212] width 18 height 13
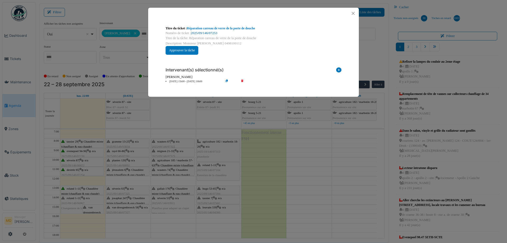
click at [207, 35] on link "2025/09/146/07253" at bounding box center [204, 33] width 26 height 4
click at [206, 31] on link "2025/09/146/07253" at bounding box center [204, 33] width 26 height 4
click at [355, 13] on button "Close" at bounding box center [353, 13] width 7 height 7
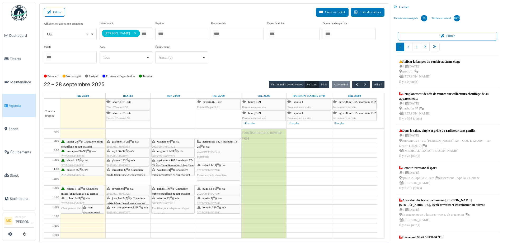
click at [70, 200] on div "roland 1-11 | n/a 2025/09/146/06867 Changement de la chaudière" at bounding box center [82, 202] width 42 height 15
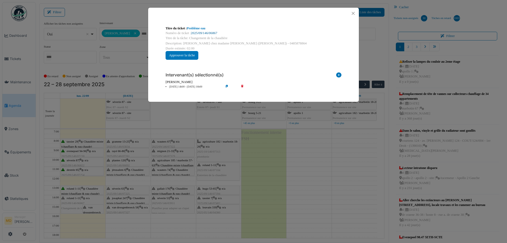
click at [209, 32] on link "2025/09/146/06867" at bounding box center [204, 33] width 26 height 4
click at [354, 12] on button "Close" at bounding box center [353, 13] width 7 height 7
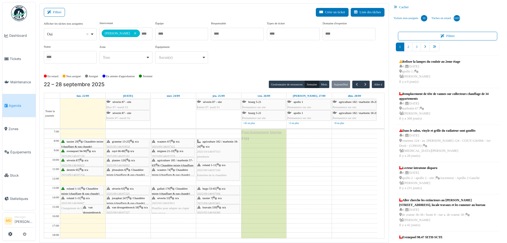
click at [141, 10] on div "Filtrer Créer un ticket Liste des tâches" at bounding box center [214, 14] width 341 height 13
click at [352, 87] on button "button" at bounding box center [356, 85] width 9 height 8
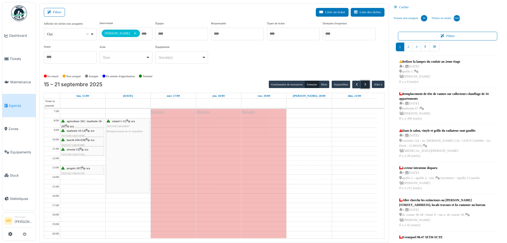
click at [366, 83] on button "button" at bounding box center [365, 85] width 9 height 8
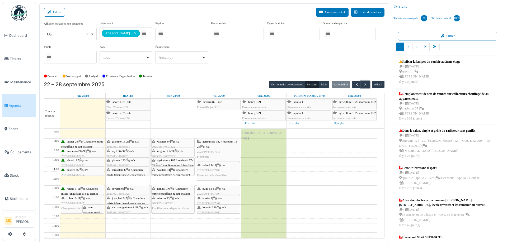
click at [78, 200] on div "roland 1-11 | n/a 2025/09/146/06867 Changement de la chaudière" at bounding box center [82, 202] width 42 height 15
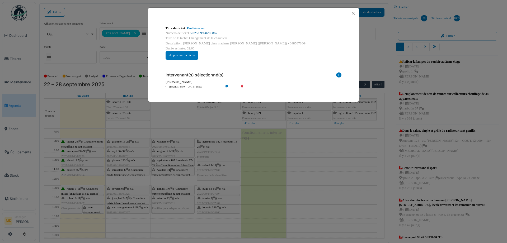
click at [202, 31] on link "2025/09/146/06867" at bounding box center [204, 33] width 26 height 4
click at [352, 11] on button "Close" at bounding box center [353, 13] width 7 height 7
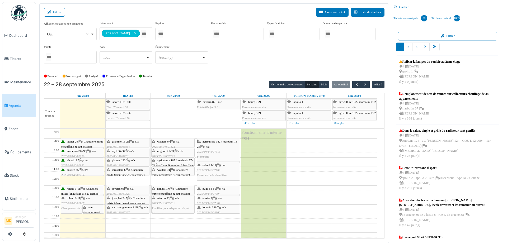
click at [72, 202] on span "2025/09/146/06867" at bounding box center [72, 202] width 23 height 3
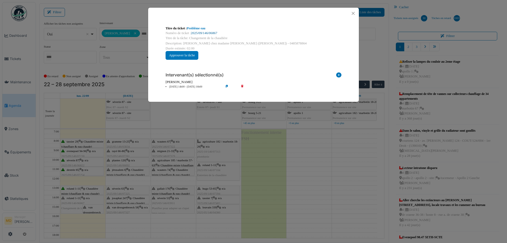
click at [211, 33] on link "2025/09/146/06867" at bounding box center [204, 33] width 26 height 4
click at [353, 13] on button "Close" at bounding box center [353, 13] width 7 height 7
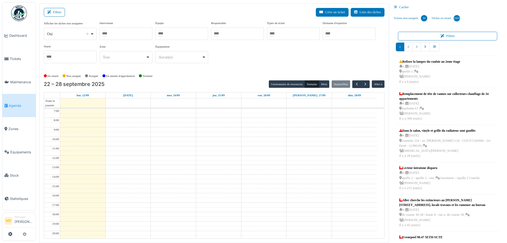
click at [134, 33] on div at bounding box center [126, 33] width 53 height 12
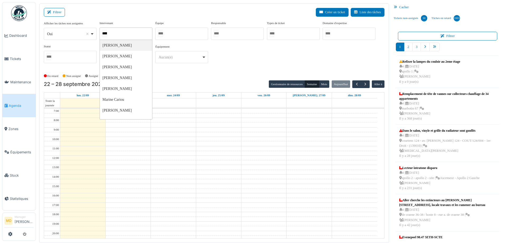
type input "******"
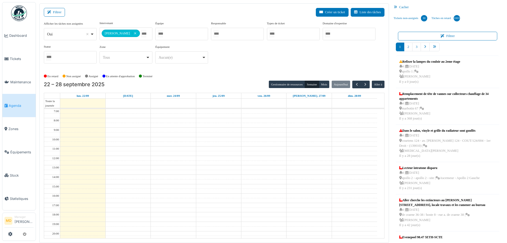
click at [245, 67] on div "**********" at bounding box center [214, 44] width 341 height 47
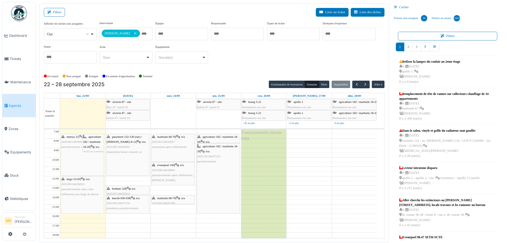
click at [251, 56] on div "**********" at bounding box center [214, 44] width 341 height 47
click at [243, 58] on div "**********" at bounding box center [214, 44] width 341 height 47
click at [18, 35] on span "Dashboard" at bounding box center [21, 35] width 24 height 5
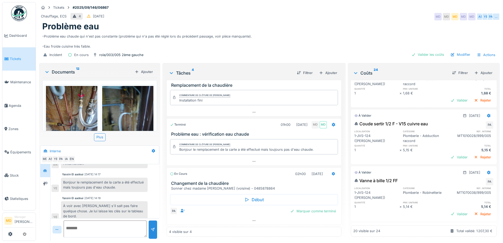
scroll to position [217, 0]
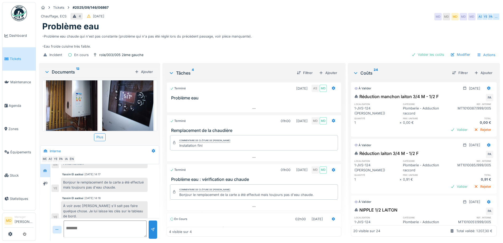
scroll to position [343, 0]
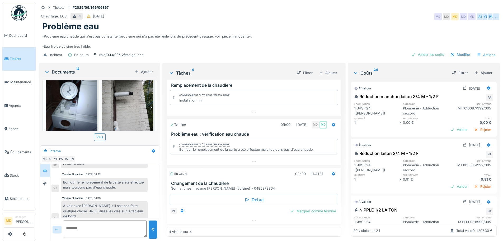
scroll to position [211, 0]
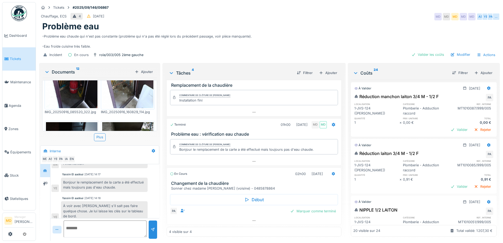
click at [124, 87] on img at bounding box center [128, 74] width 52 height 68
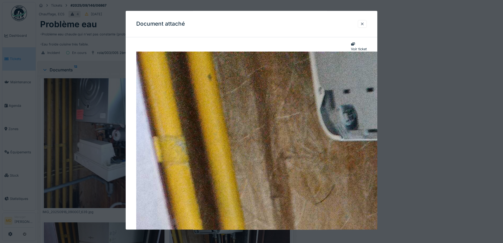
click at [365, 24] on div at bounding box center [362, 23] width 4 height 5
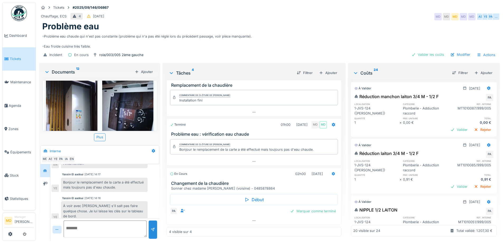
scroll to position [343, 0]
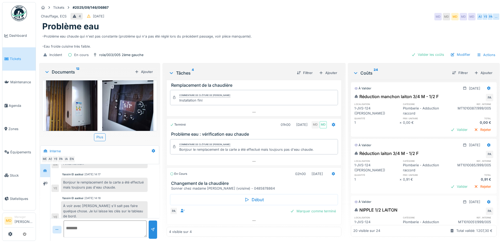
click at [115, 102] on img at bounding box center [128, 107] width 52 height 68
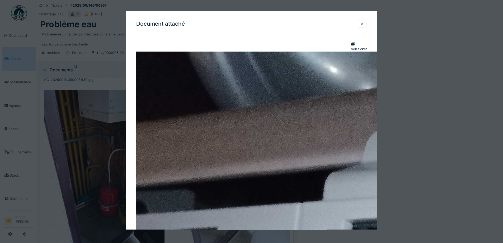
click at [365, 24] on div at bounding box center [362, 23] width 4 height 5
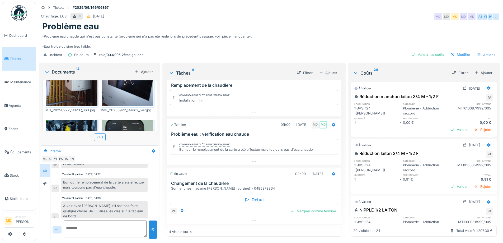
scroll to position [423, 0]
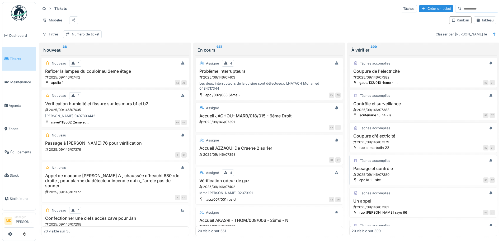
click at [260, 188] on div "2025/09/146/07402" at bounding box center [270, 186] width 142 height 5
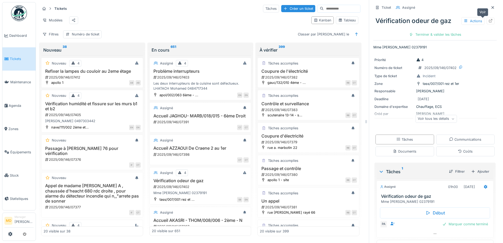
click at [487, 22] on div at bounding box center [491, 21] width 8 height 7
click at [18, 41] on link "Dashboard" at bounding box center [18, 35] width 33 height 23
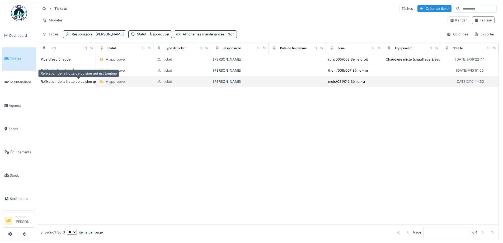
click at [61, 82] on div "Refixation de la hotte de cuisine qui est tombée" at bounding box center [79, 81] width 76 height 5
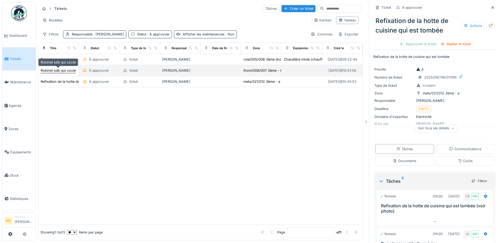
click at [52, 71] on div "Robinet sdb qui coule" at bounding box center [58, 70] width 35 height 5
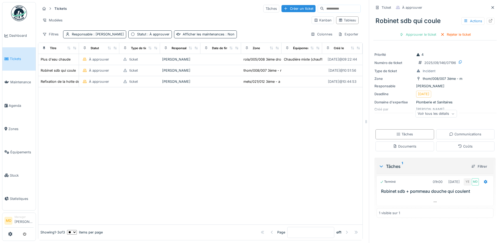
click at [425, 114] on div "Voir tous les détails" at bounding box center [435, 114] width 41 height 8
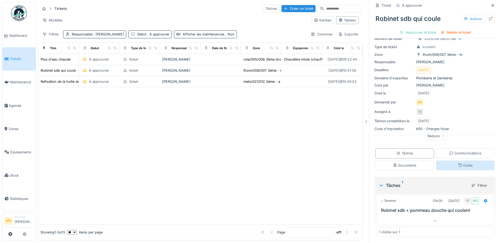
scroll to position [24, 0]
click at [450, 165] on div "Coûts" at bounding box center [465, 165] width 59 height 10
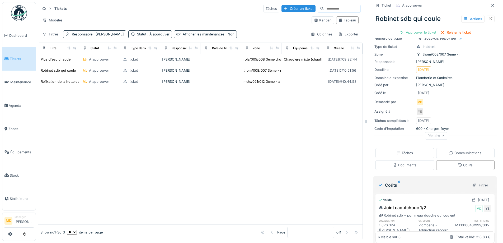
scroll to position [183, 0]
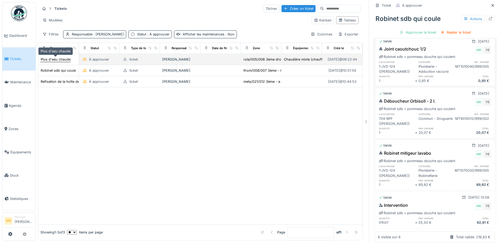
click at [53, 57] on div "Plus d'eau chaude" at bounding box center [56, 59] width 30 height 5
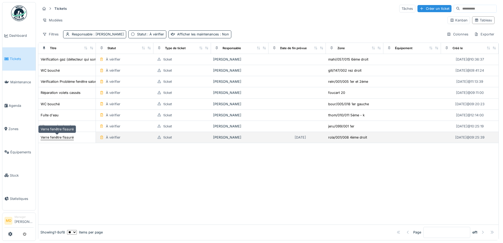
click at [52, 137] on div "Verre fenêtre fissuré" at bounding box center [57, 137] width 33 height 5
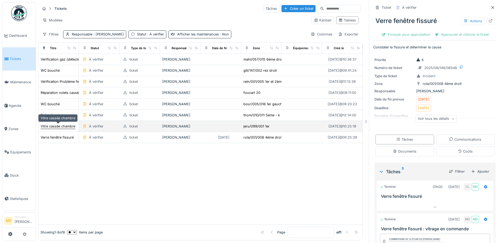
click at [50, 126] on div "Vitre cassée chambre" at bounding box center [58, 126] width 35 height 5
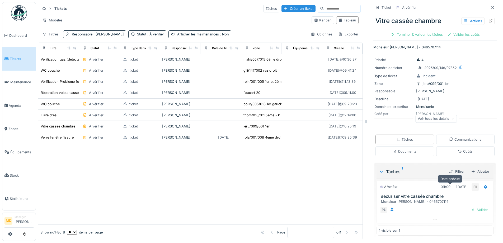
scroll to position [4, 0]
click at [489, 19] on icon at bounding box center [491, 20] width 4 height 3
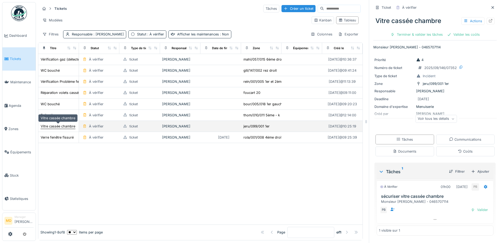
click at [62, 124] on div "Vitre cassée chambre" at bounding box center [58, 126] width 35 height 5
click at [57, 124] on div "Vitre cassée chambre" at bounding box center [58, 126] width 35 height 5
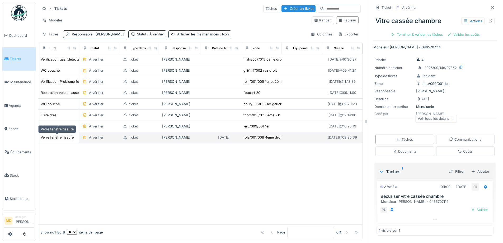
click at [55, 135] on div "Verre fenêtre fissuré" at bounding box center [57, 137] width 33 height 5
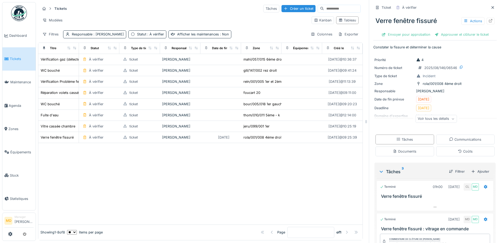
scroll to position [129, 0]
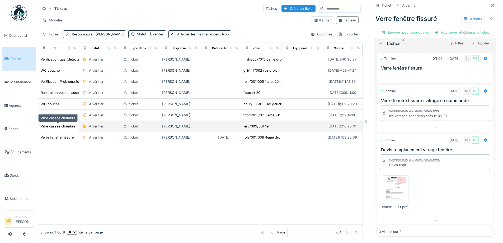
click at [60, 124] on div "Vitre cassée chambre" at bounding box center [58, 126] width 35 height 5
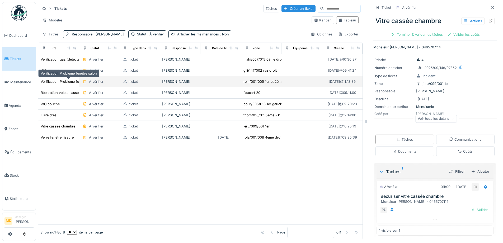
click at [59, 79] on div "Vérification Problème fenêtre salon" at bounding box center [69, 81] width 56 height 5
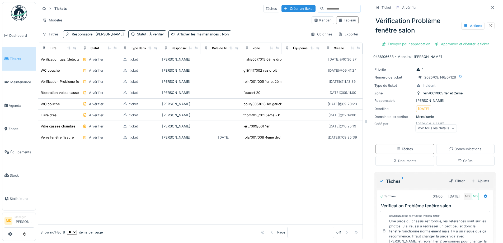
scroll to position [38, 0]
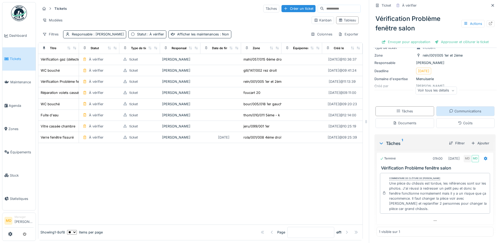
click at [462, 109] on div "Communications" at bounding box center [465, 111] width 32 height 5
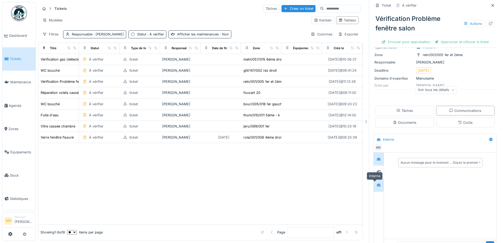
click at [377, 183] on icon at bounding box center [379, 184] width 4 height 3
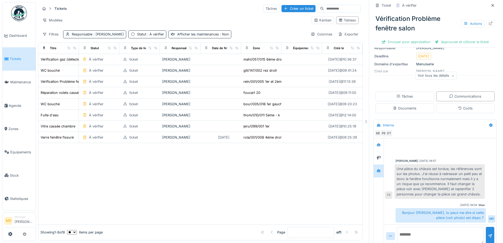
scroll to position [60, 0]
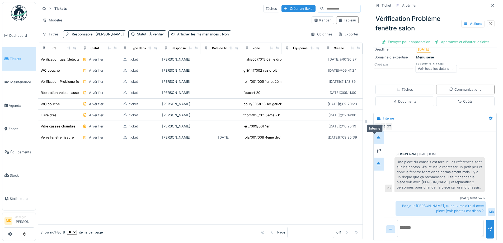
click at [375, 136] on div at bounding box center [379, 137] width 8 height 7
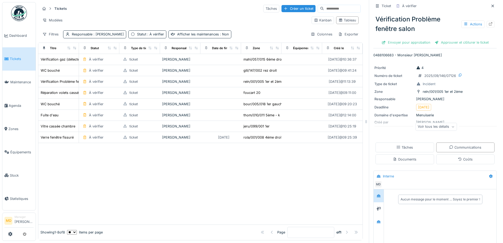
scroll to position [0, 0]
click at [489, 24] on icon at bounding box center [491, 25] width 4 height 3
click at [18, 58] on span "Tickets" at bounding box center [22, 58] width 24 height 5
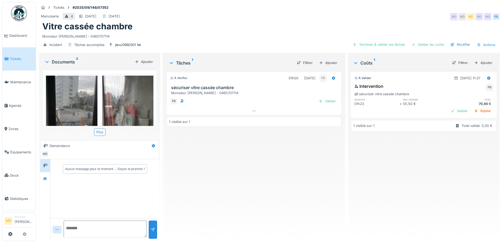
scroll to position [26, 0]
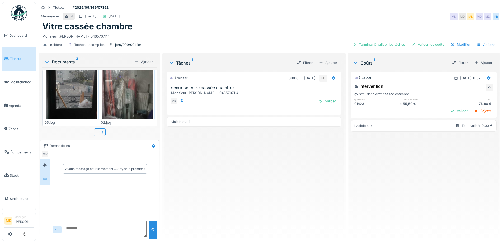
click at [49, 177] on div at bounding box center [45, 178] width 10 height 13
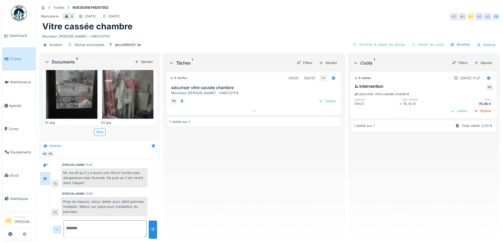
scroll to position [36, 0]
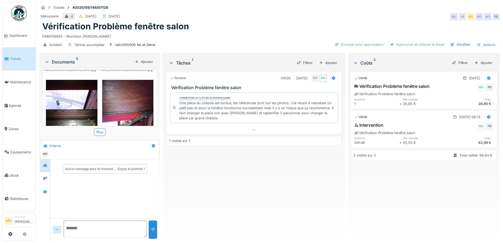
scroll to position [158, 0]
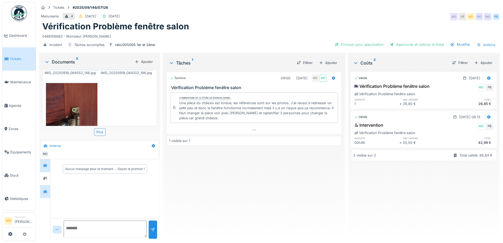
click at [47, 190] on icon at bounding box center [45, 191] width 4 height 3
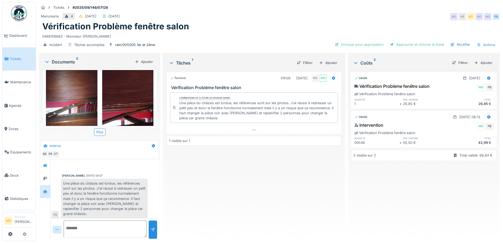
scroll to position [0, 0]
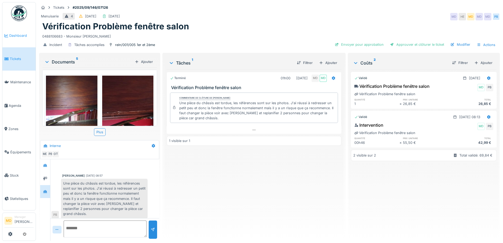
click at [22, 35] on span "Dashboard" at bounding box center [21, 35] width 24 height 5
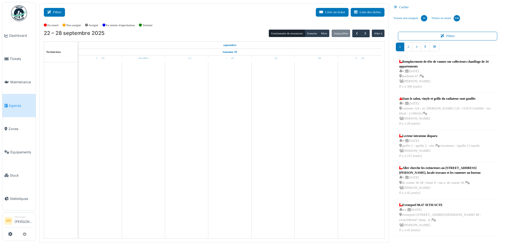
click at [57, 12] on button "Filtrer" at bounding box center [54, 12] width 21 height 9
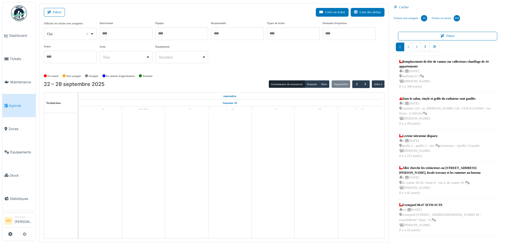
click at [123, 35] on div at bounding box center [126, 33] width 53 height 12
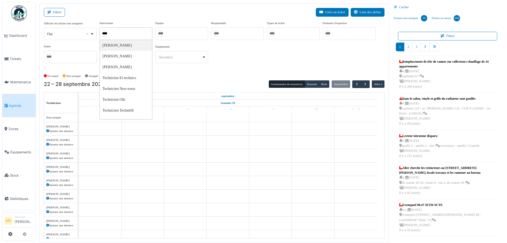
type input "*****"
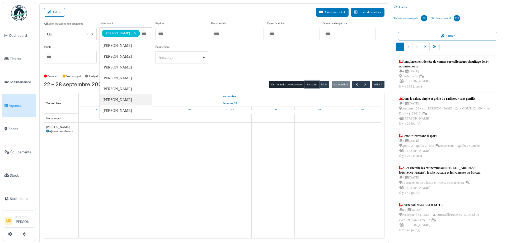
click at [306, 82] on button "Semaine" at bounding box center [312, 84] width 15 height 7
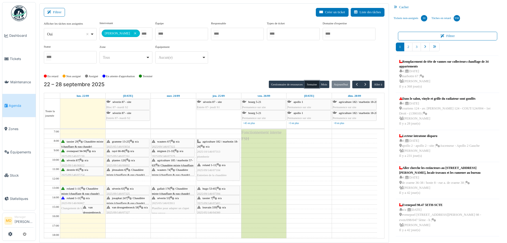
click at [73, 199] on div "roland 1-11 | n/a 2025/09/146/06867 Changement de la chaudière" at bounding box center [82, 202] width 42 height 15
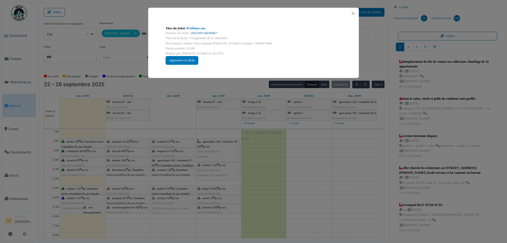
click at [203, 32] on link "2025/09/146/06867" at bounding box center [204, 33] width 26 height 4
click at [354, 12] on button "Close" at bounding box center [353, 13] width 7 height 7
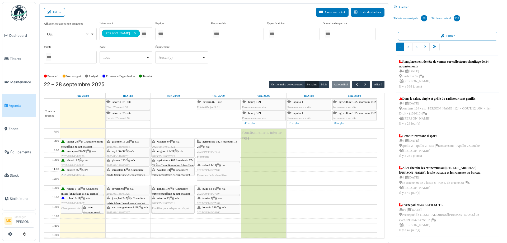
click at [80, 189] on span "roland 1-11" at bounding box center [73, 188] width 13 height 3
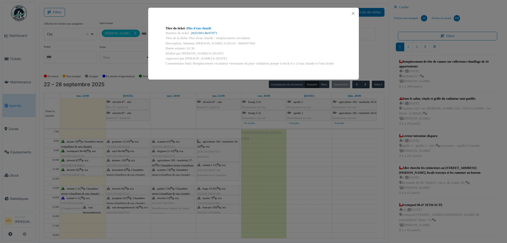
click at [204, 32] on link "2025/09/146/07071" at bounding box center [204, 33] width 26 height 4
click at [352, 12] on button "Close" at bounding box center [353, 13] width 7 height 7
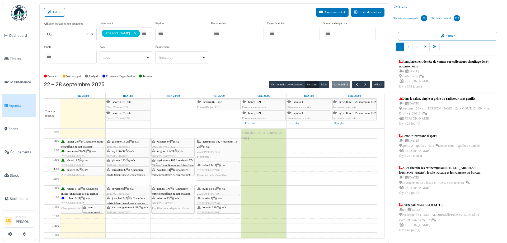
click at [70, 200] on div "roland 1-11 | n/a 2025/09/146/06867 Changement de la chaudière" at bounding box center [82, 202] width 42 height 15
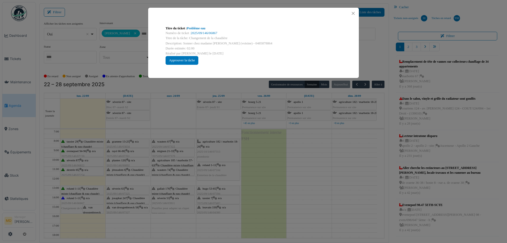
click at [207, 30] on div "Titre du ticket : Problème eau" at bounding box center [254, 28] width 176 height 5
click at [205, 31] on link "2025/09/146/06867" at bounding box center [204, 33] width 26 height 4
click at [354, 13] on button "Close" at bounding box center [353, 13] width 7 height 7
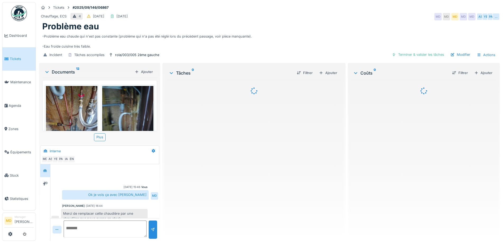
scroll to position [217, 0]
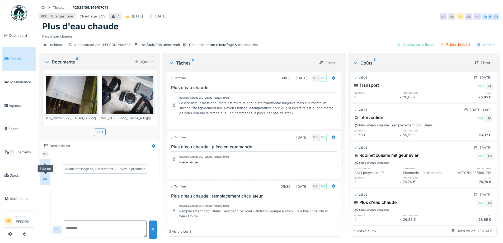
click at [45, 181] on div at bounding box center [45, 178] width 8 height 7
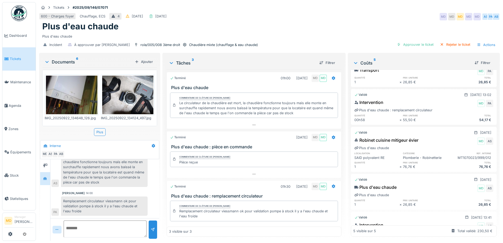
scroll to position [47, 0]
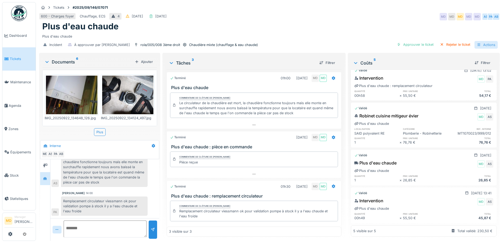
click at [482, 42] on div "Actions" at bounding box center [486, 45] width 23 height 8
click at [321, 16] on div "600 - Charges foyer Chauffage, ECS 4 [DATE] [DATE] MD MD MD MD MD AS PA AB" at bounding box center [269, 17] width 461 height 10
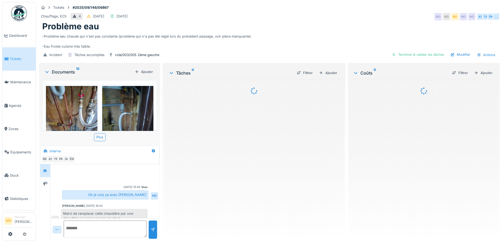
scroll to position [217, 0]
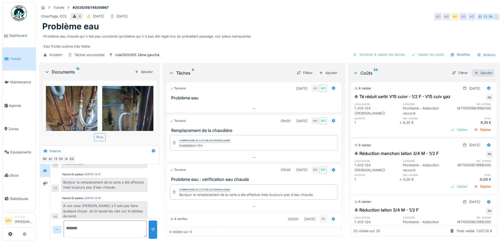
click at [475, 71] on div "Ajouter" at bounding box center [483, 72] width 22 height 7
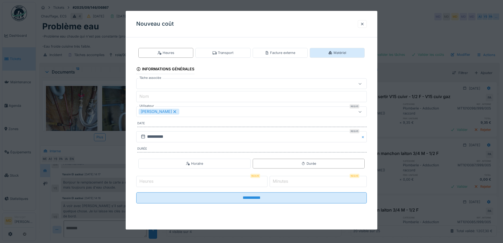
click at [329, 51] on div "Matériel" at bounding box center [337, 53] width 55 height 10
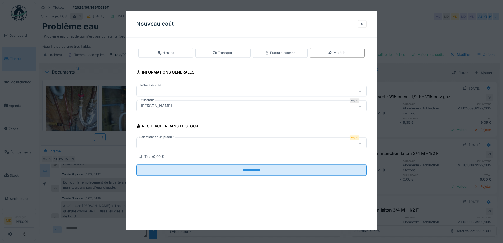
click at [202, 91] on div at bounding box center [238, 91] width 199 height 6
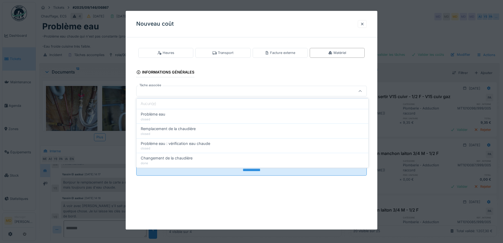
click at [194, 210] on div "**********" at bounding box center [252, 120] width 252 height 218
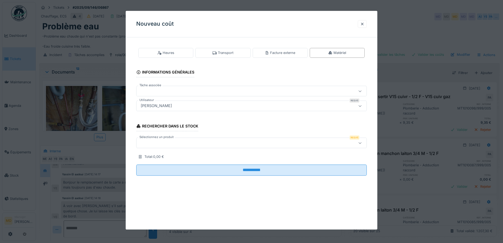
click at [169, 92] on div at bounding box center [238, 91] width 199 height 6
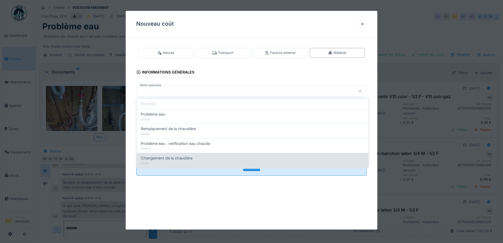
click at [172, 157] on span "Changement de la chaudière" at bounding box center [167, 158] width 52 height 6
type input "******"
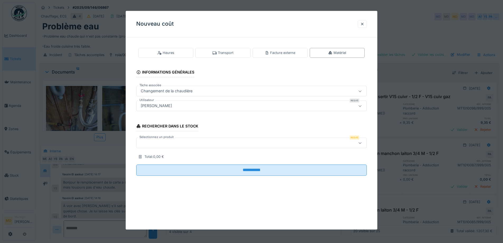
click at [169, 141] on div at bounding box center [238, 143] width 199 height 6
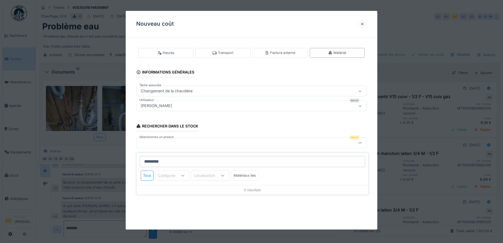
scroll to position [4, 0]
type input "*********"
click at [174, 174] on div "Catégorie" at bounding box center [170, 177] width 25 height 6
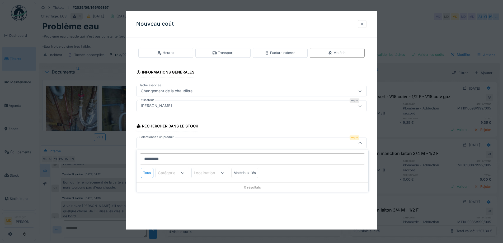
click at [340, 129] on div "Rechercher dans le stock Sélectionnez un produit Requis Total : 0,00 €" at bounding box center [251, 139] width 231 height 42
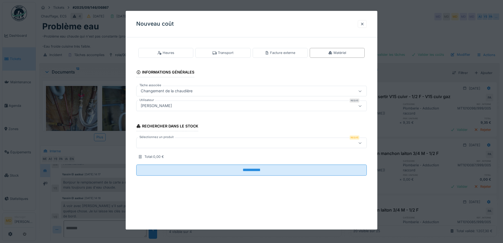
click at [214, 107] on div "[PERSON_NAME]" at bounding box center [238, 106] width 199 height 6
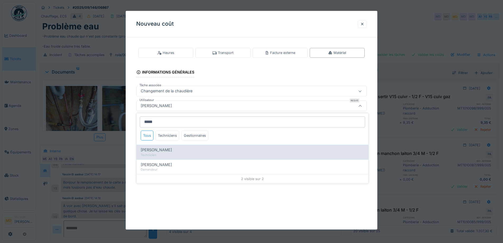
type input "*****"
click at [172, 152] on span "[PERSON_NAME]" at bounding box center [156, 150] width 31 height 6
type input "****"
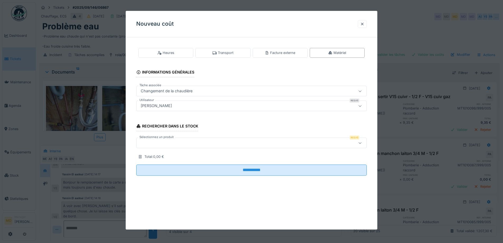
click at [172, 139] on div at bounding box center [251, 143] width 231 height 11
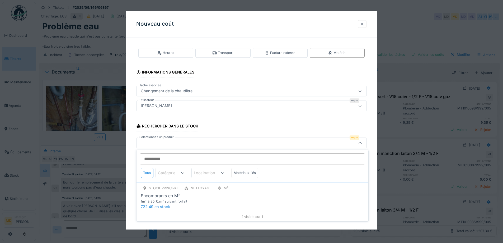
click at [165, 161] on input "Sélectionnez un produit" at bounding box center [253, 158] width 226 height 11
type input "*********"
click at [225, 212] on div "**********" at bounding box center [252, 120] width 252 height 218
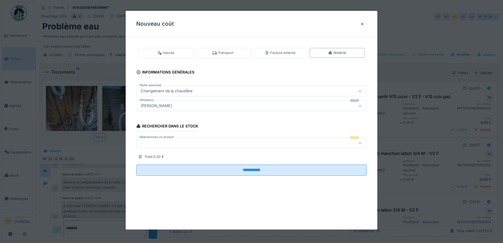
click at [164, 148] on div at bounding box center [251, 143] width 231 height 11
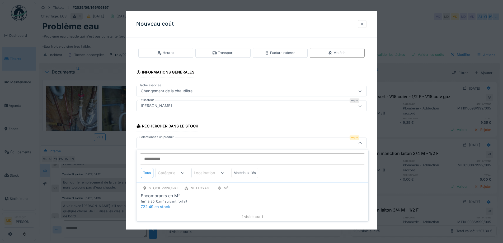
click at [245, 170] on div "Matériaux liés" at bounding box center [244, 173] width 27 height 10
click at [361, 27] on div at bounding box center [362, 24] width 9 height 8
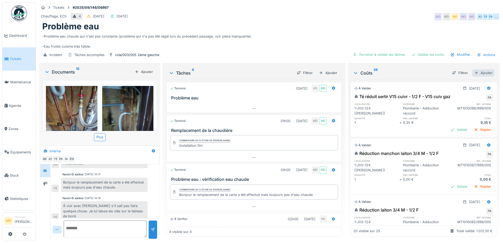
click at [479, 72] on div "Ajouter" at bounding box center [483, 72] width 22 height 7
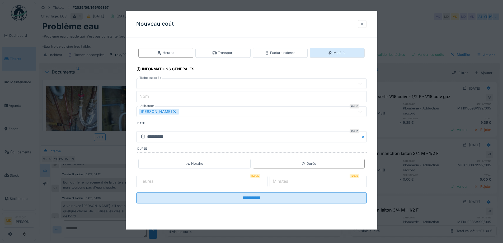
click at [335, 53] on div "Matériel" at bounding box center [337, 52] width 18 height 5
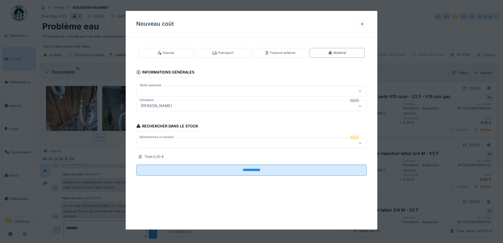
click at [226, 146] on div at bounding box center [251, 143] width 231 height 11
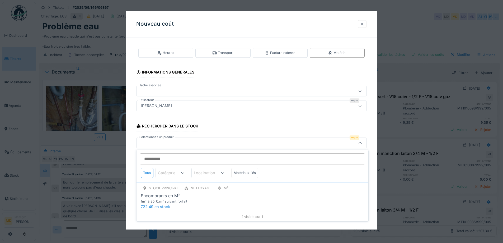
click at [172, 106] on div "[PERSON_NAME]" at bounding box center [238, 106] width 199 height 6
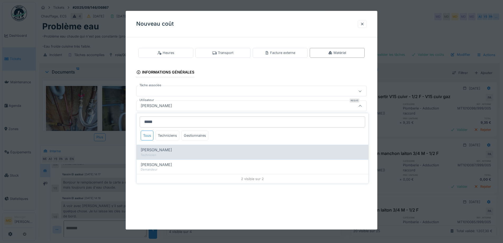
type input "*****"
click at [169, 154] on div "Technicien" at bounding box center [252, 155] width 223 height 4
type input "****"
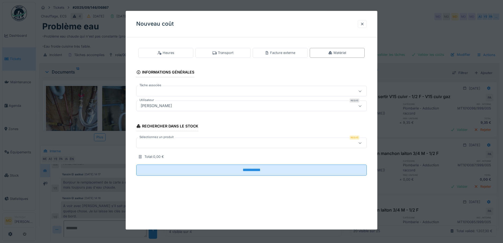
click at [189, 143] on div at bounding box center [238, 143] width 199 height 6
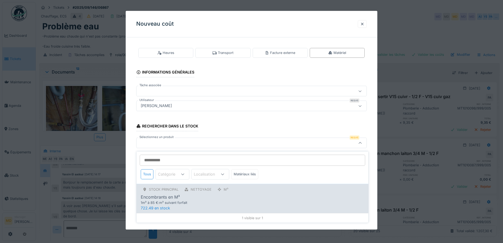
scroll to position [4, 0]
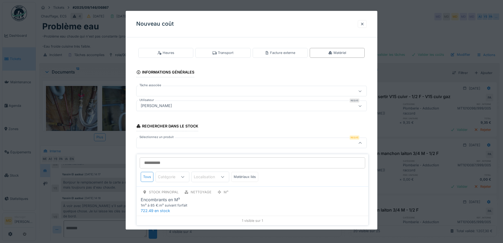
click at [184, 176] on icon at bounding box center [182, 177] width 3 height 2
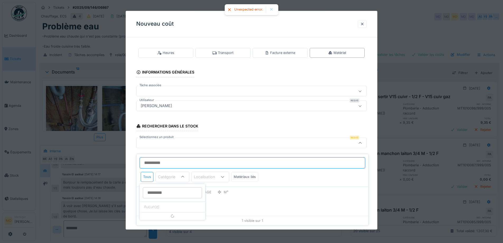
click at [185, 159] on input "Sélectionnez un produit" at bounding box center [253, 162] width 226 height 11
click at [149, 158] on input "**********" at bounding box center [253, 162] width 226 height 11
click at [184, 157] on input "**********" at bounding box center [253, 162] width 226 height 11
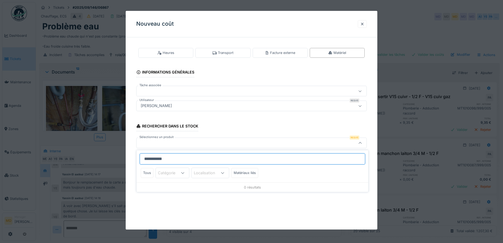
scroll to position [0, 0]
type input "**********"
click at [191, 144] on div at bounding box center [238, 143] width 199 height 6
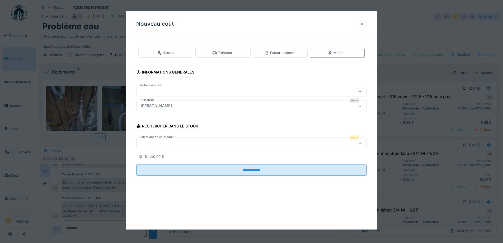
click at [367, 26] on div at bounding box center [362, 24] width 9 height 8
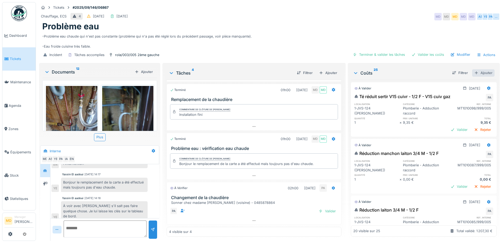
click at [474, 72] on div "Ajouter" at bounding box center [483, 72] width 22 height 7
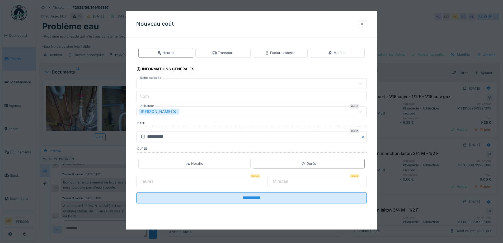
click at [174, 111] on icon at bounding box center [175, 111] width 3 height 3
click at [337, 52] on div "Matériel" at bounding box center [337, 52] width 18 height 5
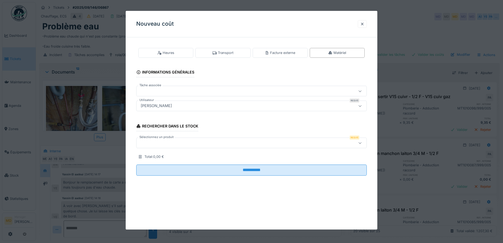
click at [162, 104] on div "[PERSON_NAME]" at bounding box center [156, 106] width 35 height 6
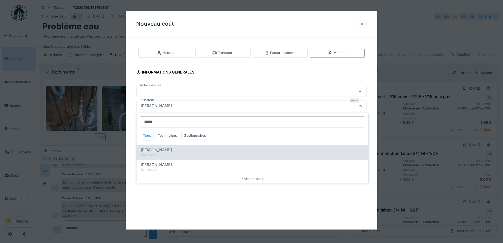
type input "*****"
click at [173, 153] on div "Technicien" at bounding box center [252, 155] width 223 height 4
type input "****"
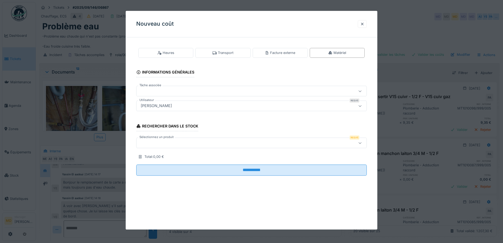
click at [222, 147] on div at bounding box center [251, 143] width 231 height 11
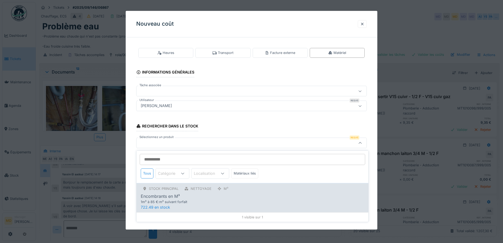
scroll to position [4, 0]
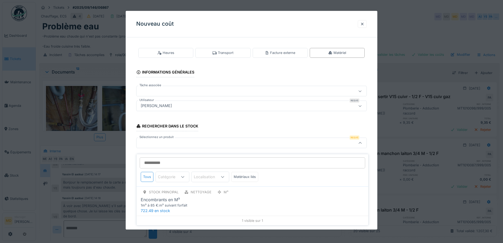
click at [129, 156] on div "**********" at bounding box center [252, 115] width 252 height 149
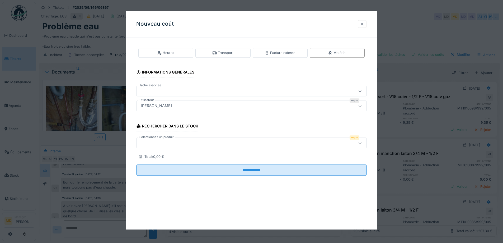
click at [225, 90] on div at bounding box center [238, 91] width 199 height 6
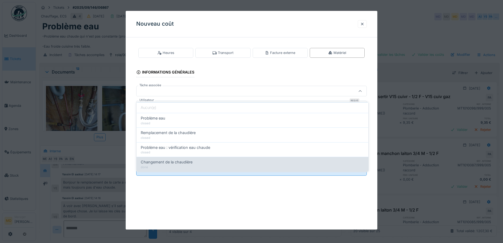
click at [185, 159] on span "Changement de la chaudière" at bounding box center [167, 162] width 52 height 6
type input "******"
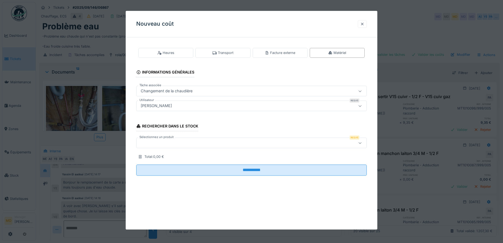
click at [364, 24] on div at bounding box center [362, 23] width 4 height 5
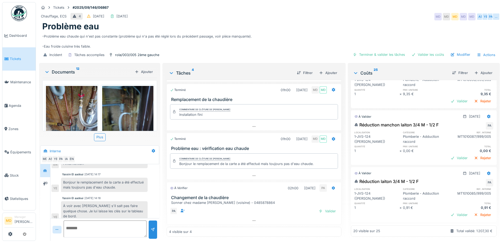
scroll to position [0, 0]
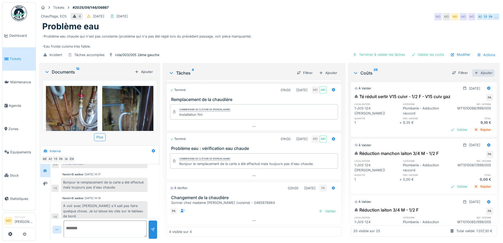
click at [476, 69] on div "Ajouter" at bounding box center [483, 72] width 22 height 7
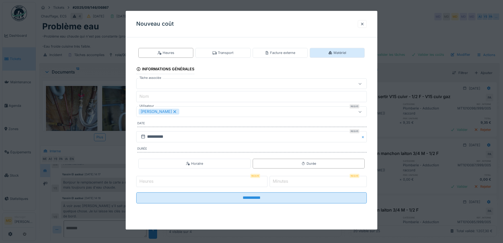
click at [331, 53] on icon at bounding box center [330, 52] width 3 height 3
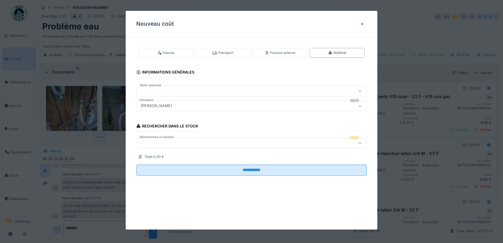
click at [175, 107] on div "[PERSON_NAME]" at bounding box center [238, 106] width 199 height 6
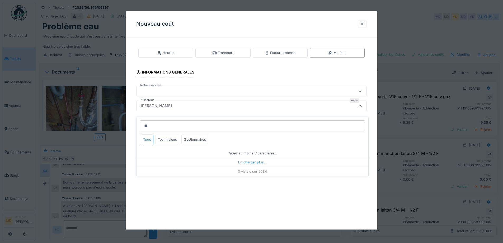
type input "***"
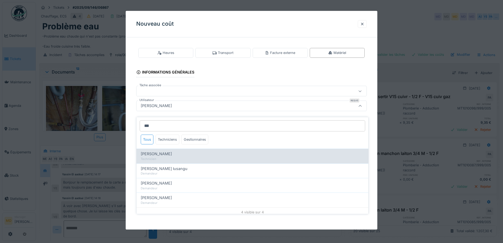
click at [179, 157] on div "Technicien" at bounding box center [252, 159] width 223 height 4
type input "****"
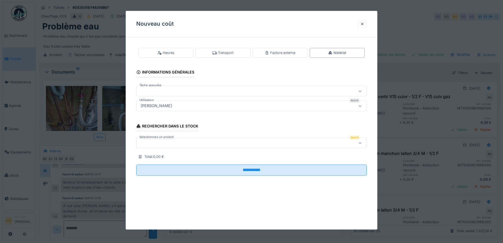
click at [171, 144] on div at bounding box center [238, 143] width 199 height 6
click at [130, 129] on div "**********" at bounding box center [252, 115] width 252 height 149
click at [132, 128] on div "**********" at bounding box center [252, 115] width 252 height 149
click at [367, 24] on div at bounding box center [362, 24] width 9 height 8
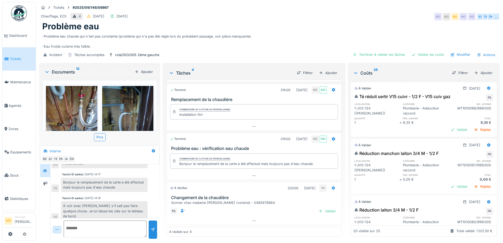
click at [278, 16] on div "Chauffage, ECS 4 [DATE] [DATE] MD MD MD MD MD AS YE PA …" at bounding box center [269, 17] width 461 height 10
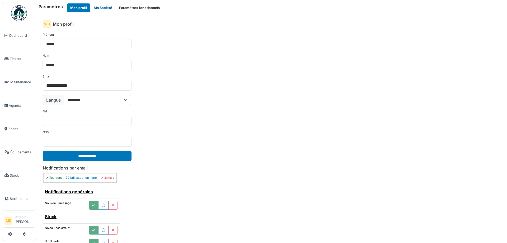
click at [108, 8] on button "Ma Société" at bounding box center [102, 7] width 25 height 9
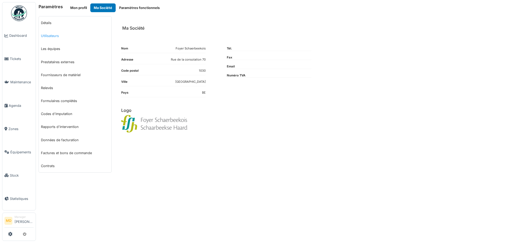
click at [47, 31] on link "Utilisateurs" at bounding box center [75, 35] width 73 height 13
select select "***"
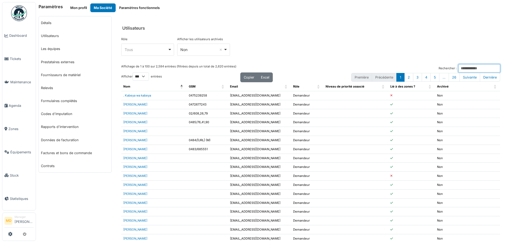
click at [459, 68] on input "Rechercher :" at bounding box center [480, 68] width 42 height 8
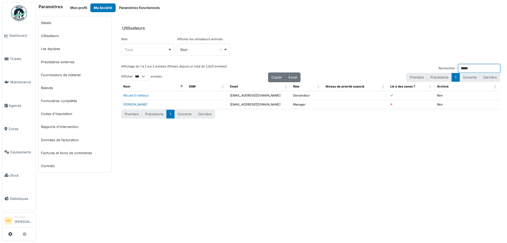
type input "*****"
click at [130, 104] on link "[PERSON_NAME]" at bounding box center [135, 104] width 24 height 4
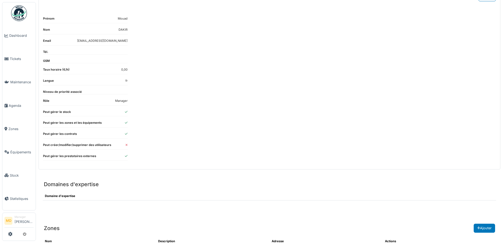
scroll to position [32, 0]
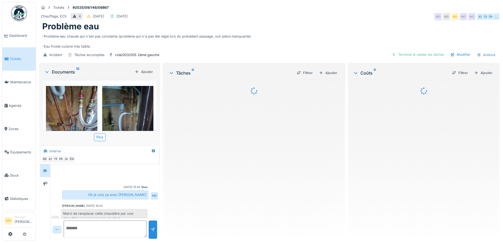
scroll to position [217, 0]
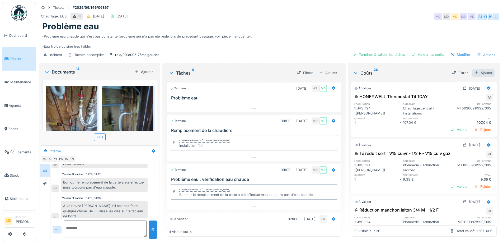
click at [478, 69] on div "Ajouter" at bounding box center [483, 72] width 22 height 7
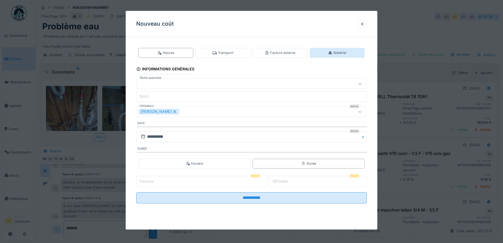
click at [328, 52] on div "Matériel" at bounding box center [337, 53] width 55 height 10
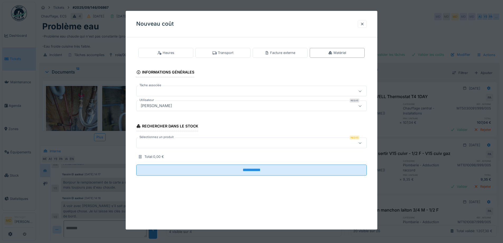
click at [199, 101] on div "[PERSON_NAME]" at bounding box center [251, 106] width 231 height 11
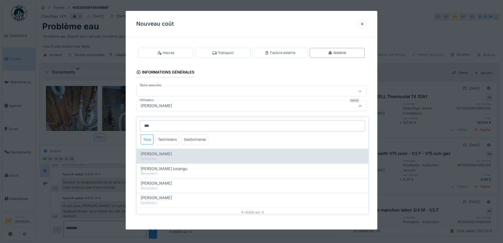
type input "***"
click at [177, 157] on div "Technicien" at bounding box center [252, 159] width 223 height 4
type input "****"
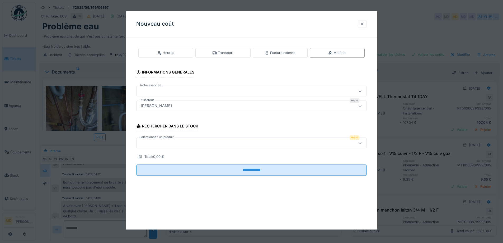
click at [207, 145] on div at bounding box center [238, 143] width 199 height 6
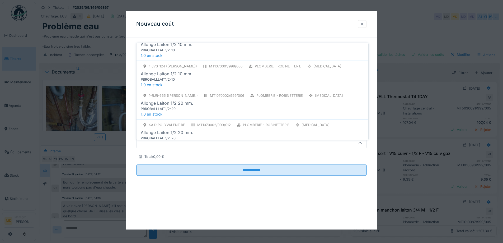
scroll to position [0, 0]
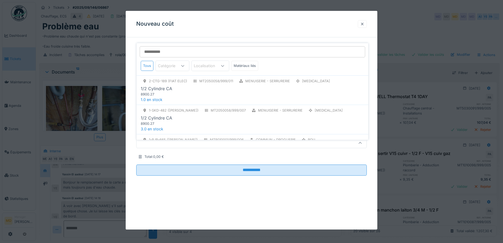
click at [365, 23] on div at bounding box center [362, 23] width 4 height 5
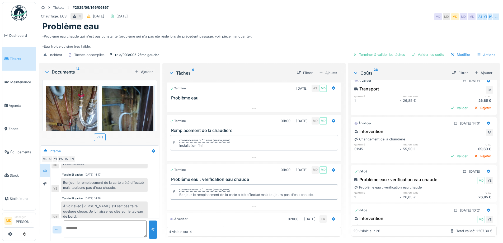
scroll to position [852, 0]
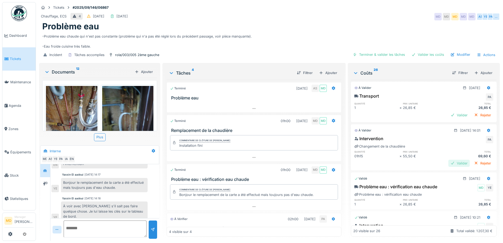
click at [449, 160] on div "Valider" at bounding box center [459, 163] width 21 height 7
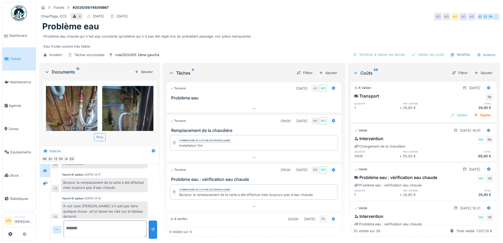
scroll to position [799, 0]
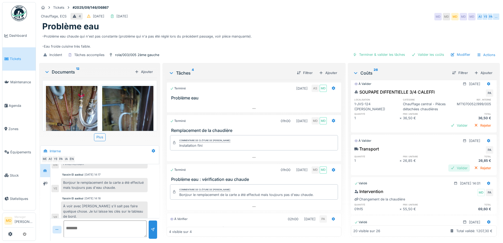
click at [449, 164] on div "Valider" at bounding box center [459, 167] width 21 height 7
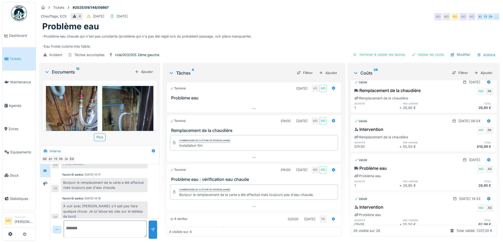
scroll to position [1138, 0]
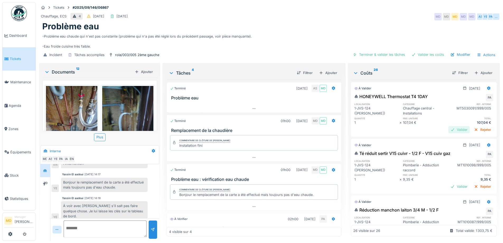
click at [449, 127] on div "Valider" at bounding box center [459, 129] width 21 height 7
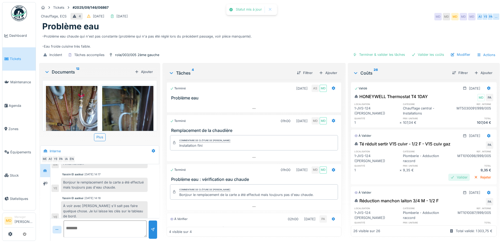
click at [451, 175] on div "Valider" at bounding box center [459, 177] width 21 height 7
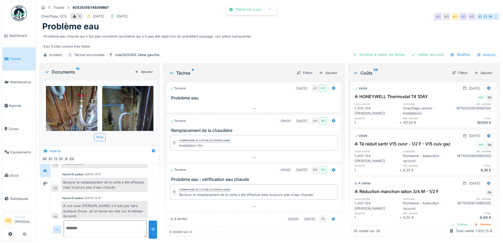
scroll to position [53, 0]
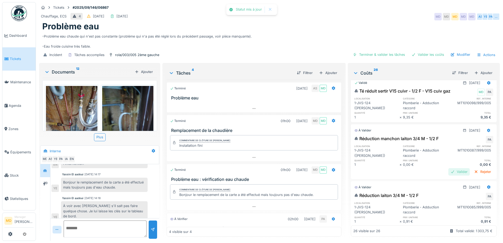
click at [452, 170] on div "Valider" at bounding box center [459, 171] width 21 height 7
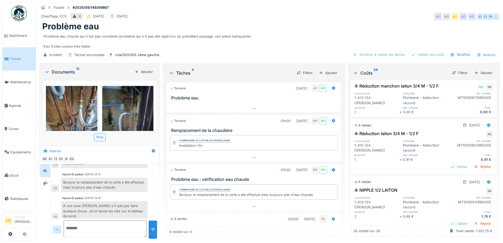
scroll to position [106, 0]
click at [452, 167] on div "Valider" at bounding box center [459, 166] width 21 height 7
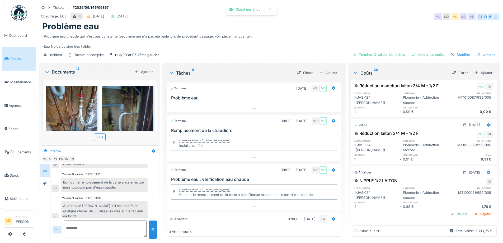
scroll to position [158, 0]
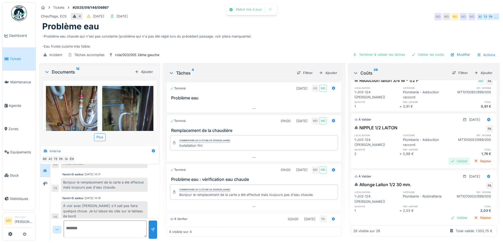
click at [450, 163] on div "Valider" at bounding box center [459, 160] width 21 height 7
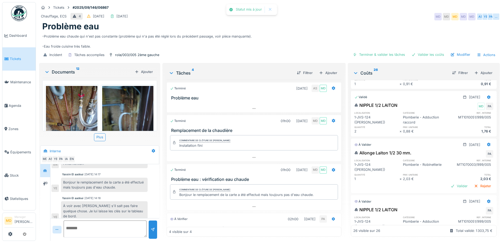
scroll to position [211, 0]
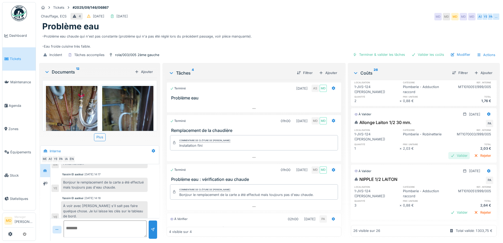
click at [449, 152] on div "Valider" at bounding box center [459, 155] width 21 height 7
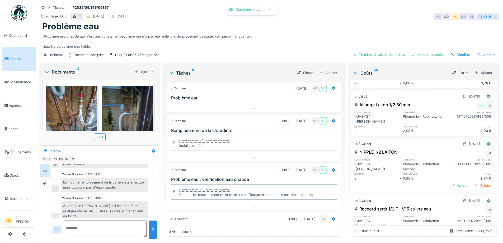
scroll to position [238, 0]
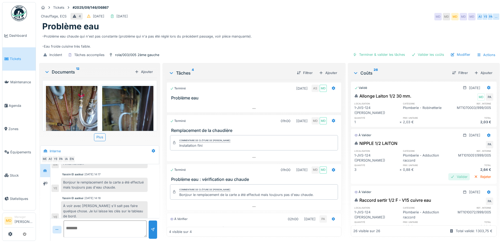
click at [452, 173] on div "Valider" at bounding box center [459, 176] width 21 height 7
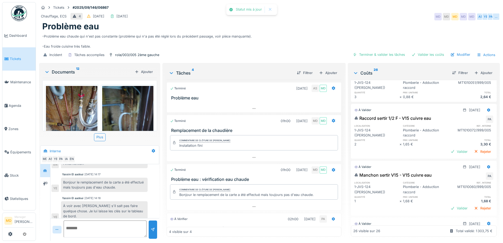
scroll to position [317, 0]
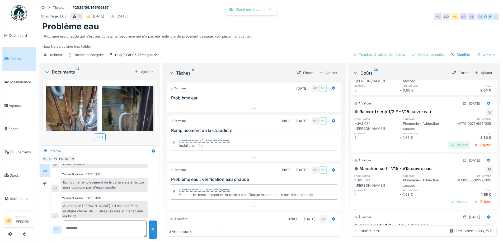
click at [449, 141] on div "Valider" at bounding box center [459, 144] width 21 height 7
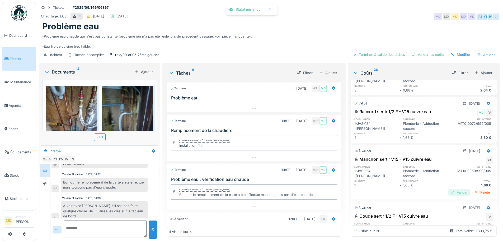
click at [451, 189] on div "Valider" at bounding box center [459, 192] width 21 height 7
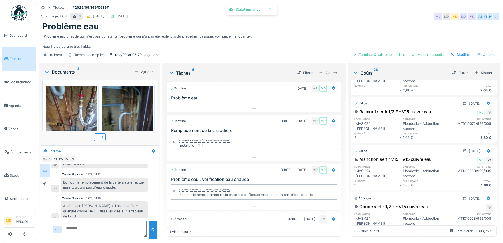
scroll to position [370, 0]
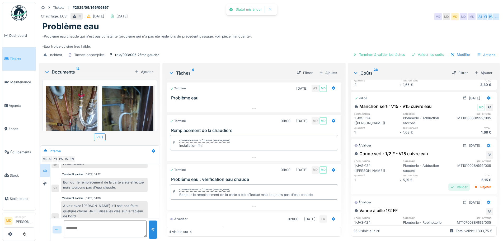
click at [449, 183] on div "Valider" at bounding box center [459, 186] width 21 height 7
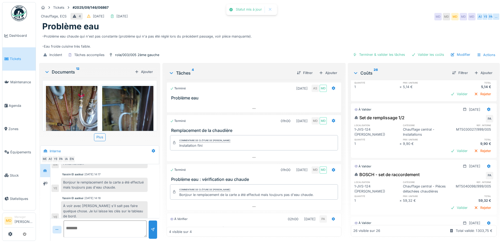
scroll to position [502, 0]
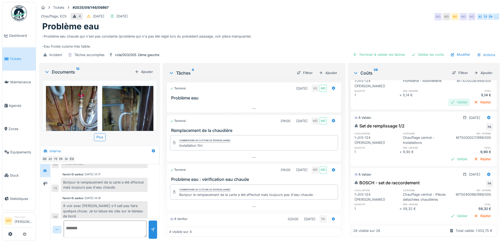
click at [449, 99] on div "Valider" at bounding box center [459, 102] width 21 height 7
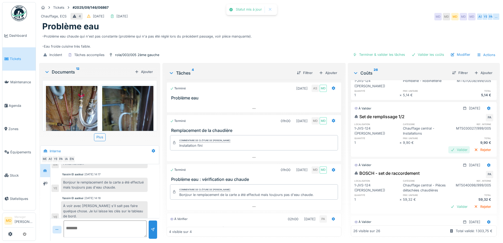
click at [449, 146] on div "Valider" at bounding box center [459, 149] width 21 height 7
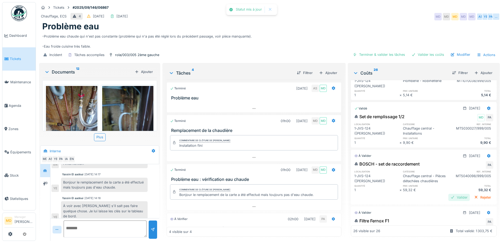
click at [450, 194] on div "Valider" at bounding box center [459, 197] width 21 height 7
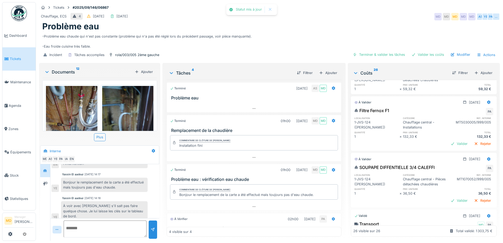
scroll to position [608, 0]
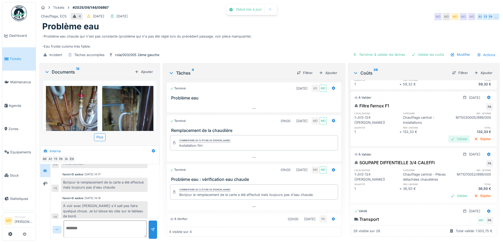
click at [449, 135] on div "Valider" at bounding box center [459, 138] width 21 height 7
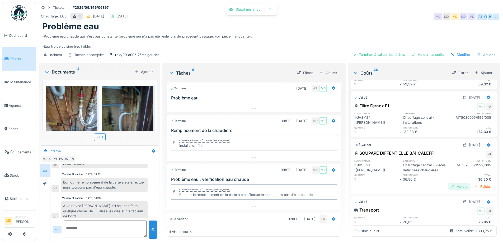
click at [449, 185] on div "Valider" at bounding box center [459, 186] width 21 height 7
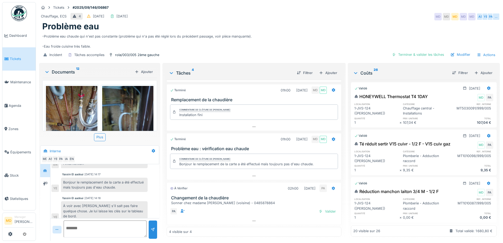
scroll to position [31, 0]
click at [321, 210] on div "Valider" at bounding box center [327, 210] width 21 height 7
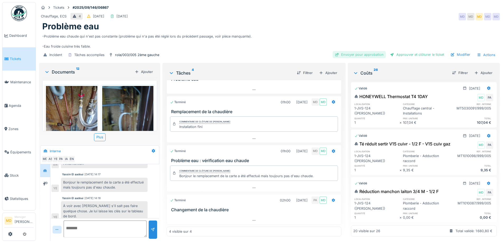
click at [362, 53] on div "Envoyer pour approbation" at bounding box center [359, 54] width 53 height 7
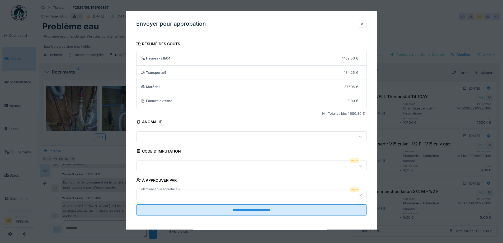
scroll to position [3, 0]
click at [182, 165] on div at bounding box center [238, 165] width 199 height 6
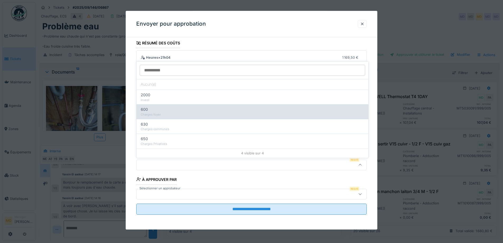
click at [157, 116] on div "Charges foyer" at bounding box center [252, 114] width 223 height 4
type input "***"
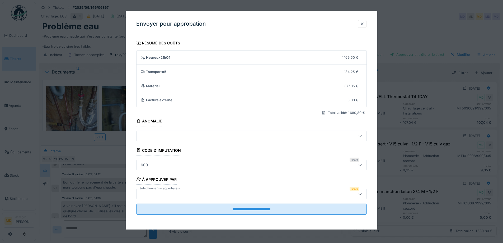
click at [162, 195] on div at bounding box center [238, 194] width 199 height 6
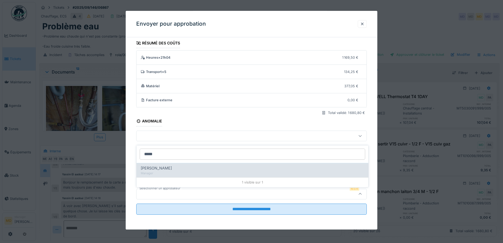
type input "*****"
click at [167, 168] on span "[PERSON_NAME]" at bounding box center [156, 168] width 31 height 6
type input "****"
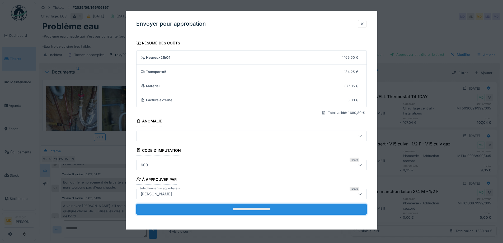
click at [268, 209] on input "**********" at bounding box center [251, 208] width 231 height 11
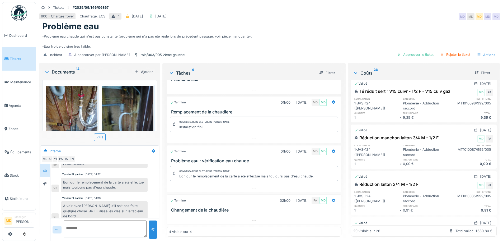
scroll to position [0, 0]
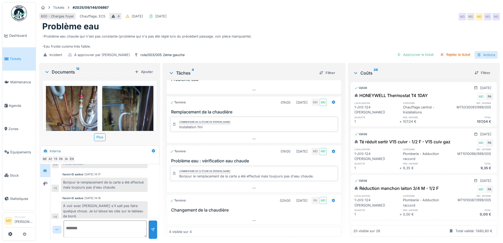
click at [479, 53] on div "Actions" at bounding box center [486, 55] width 23 height 8
click at [361, 10] on div "Tickets #2025/09/146/06867" at bounding box center [269, 7] width 461 height 7
click at [478, 53] on div "Actions" at bounding box center [486, 55] width 23 height 8
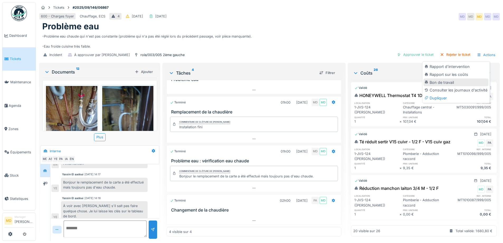
scroll to position [4, 0]
click at [344, 23] on div "Problème eau" at bounding box center [269, 26] width 455 height 10
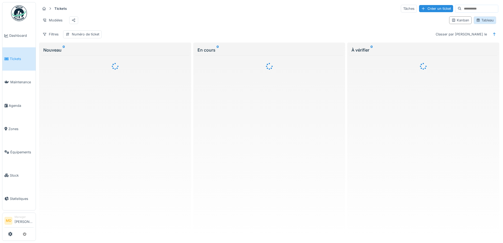
click at [478, 19] on div "Tableau" at bounding box center [485, 20] width 22 height 8
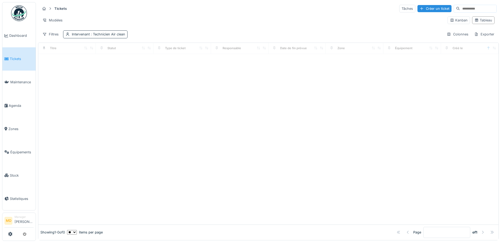
click at [108, 38] on div "Intervenant : Technicien Air clean" at bounding box center [95, 34] width 64 height 8
click at [114, 50] on div "Supprimer" at bounding box center [115, 48] width 27 height 7
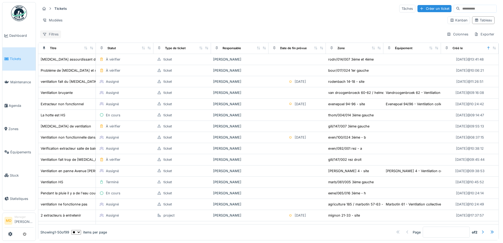
click at [52, 35] on div "Filtres" at bounding box center [50, 34] width 21 height 8
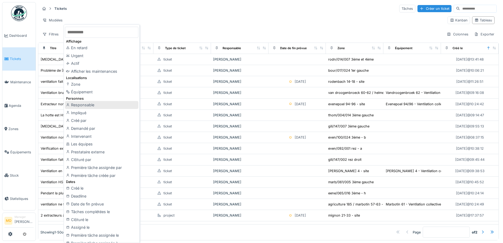
click at [85, 105] on div "Responsable" at bounding box center [101, 105] width 73 height 8
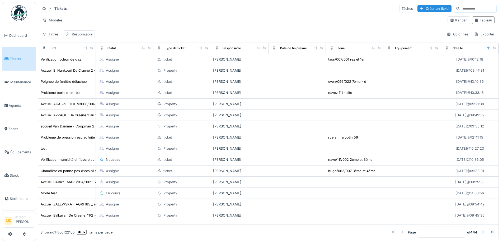
click at [83, 34] on div "Responsable" at bounding box center [82, 34] width 21 height 5
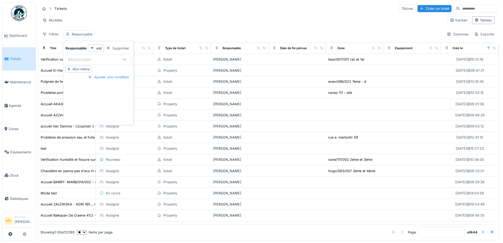
click at [91, 59] on div "Responsable" at bounding box center [83, 60] width 31 height 6
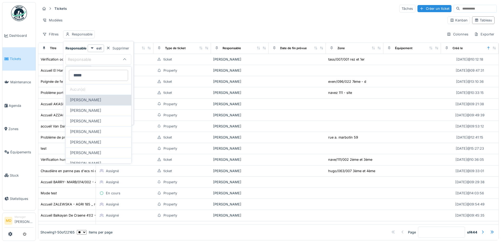
type input "*****"
click at [91, 102] on span "Christian Bassette" at bounding box center [85, 100] width 31 height 6
type input "****"
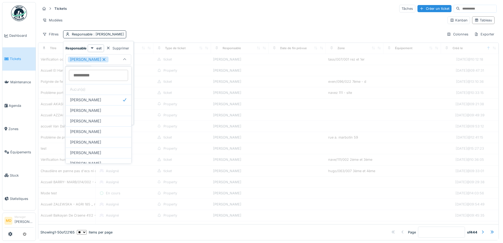
click at [140, 30] on div "Filtres Responsable : Christian Bassette Colonnes Exporter" at bounding box center [268, 34] width 457 height 8
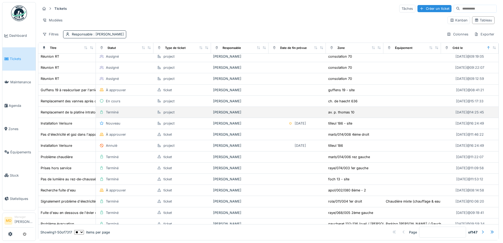
scroll to position [53, 0]
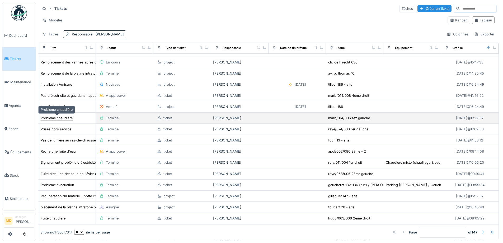
click at [58, 119] on div "Problème chaudière" at bounding box center [57, 117] width 32 height 5
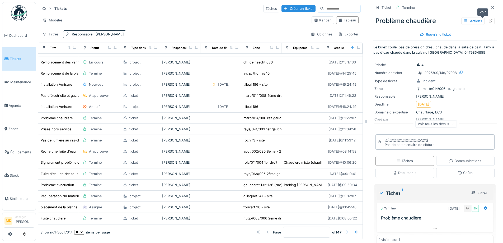
click at [489, 20] on icon at bounding box center [490, 20] width 3 height 3
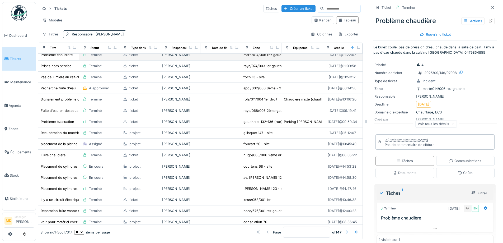
scroll to position [132, 0]
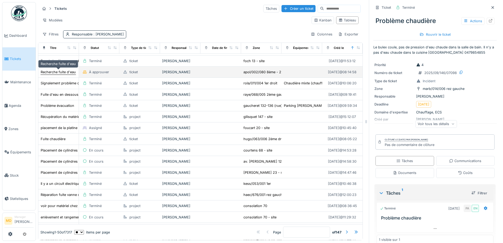
click at [69, 74] on div "Recherche fuite d'eau" at bounding box center [58, 71] width 35 height 5
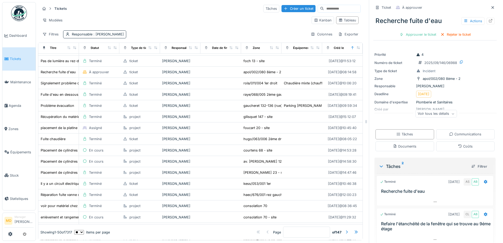
click at [431, 115] on div "Voir tous les détails" at bounding box center [435, 114] width 41 height 8
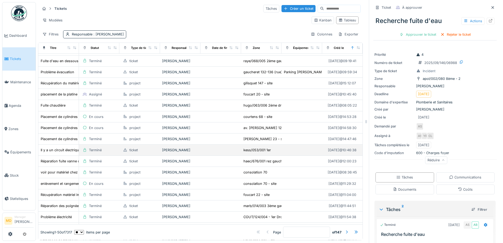
scroll to position [211, 0]
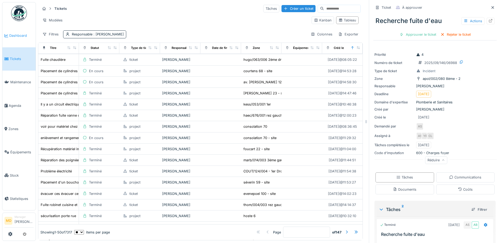
click at [20, 39] on link "Dashboard" at bounding box center [18, 35] width 33 height 23
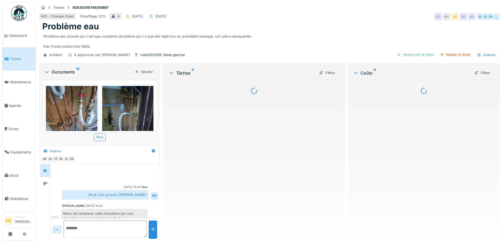
scroll to position [217, 0]
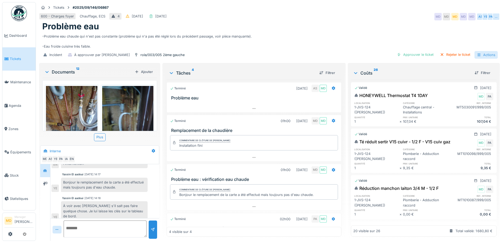
click at [482, 59] on div "Actions" at bounding box center [486, 55] width 23 height 8
click at [267, 26] on div "Problème eau" at bounding box center [269, 26] width 455 height 10
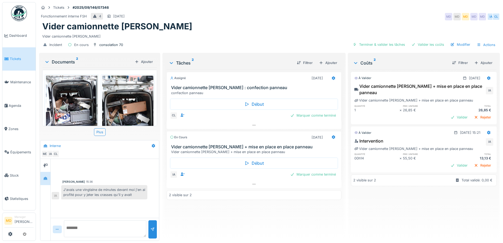
click at [258, 223] on div "Assigné [DATE] Vider camionnette Robert : confection panneau confection panneau…" at bounding box center [254, 152] width 175 height 167
click at [325, 12] on div "Tickets #2025/09/146/07346 Fonctionnement interne FSH 4 [DATE] MD MD MD MD MD I…" at bounding box center [269, 27] width 463 height 50
click at [256, 7] on div "Tickets #2025/09/146/07346" at bounding box center [269, 7] width 461 height 7
click at [242, 17] on div "Fonctionnement interne FSH 4 [DATE] MD MD MD MD MD IA CL" at bounding box center [269, 17] width 461 height 10
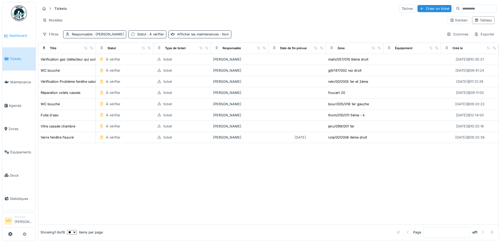
click at [24, 34] on span "Dashboard" at bounding box center [21, 35] width 24 height 5
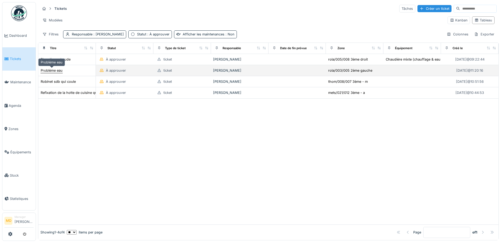
click at [52, 70] on div "Problème eau" at bounding box center [52, 70] width 22 height 5
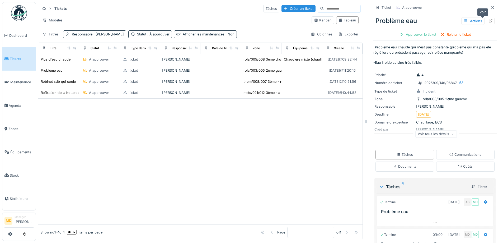
click at [489, 22] on icon at bounding box center [490, 20] width 3 height 3
click at [25, 35] on span "Dashboard" at bounding box center [21, 35] width 24 height 5
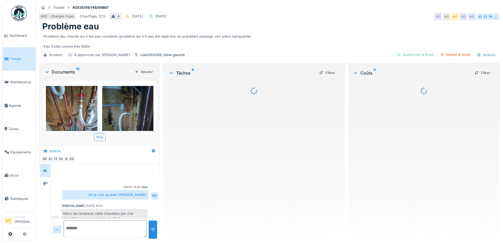
scroll to position [217, 0]
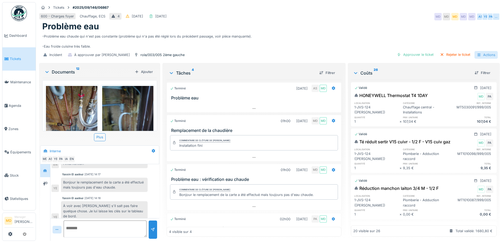
click at [477, 54] on icon at bounding box center [479, 54] width 4 height 3
click at [303, 23] on div "Problème eau" at bounding box center [269, 26] width 455 height 10
click at [157, 35] on div "-Problème eau chaude qui n'est pas constante (problème qui n'a pas été réglé lo…" at bounding box center [269, 40] width 455 height 17
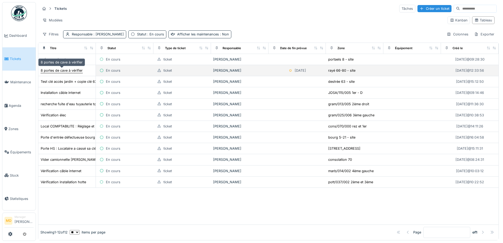
click at [62, 72] on div "8 portes de cave à vérifier" at bounding box center [62, 70] width 42 height 5
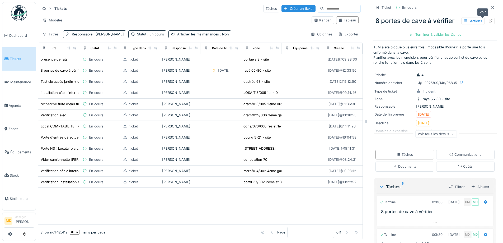
click at [489, 19] on icon at bounding box center [491, 20] width 4 height 3
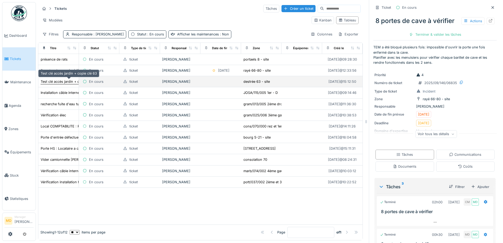
click at [58, 81] on div "Test clé accès jardin + copie clé 63" at bounding box center [69, 81] width 56 height 5
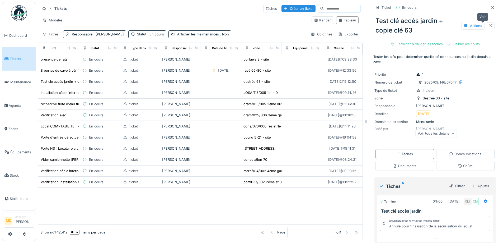
click at [489, 27] on icon at bounding box center [490, 25] width 3 height 3
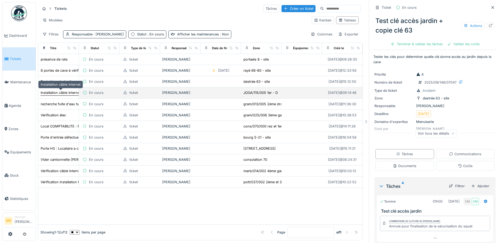
click at [61, 93] on div "Installation câble internet" at bounding box center [61, 92] width 40 height 5
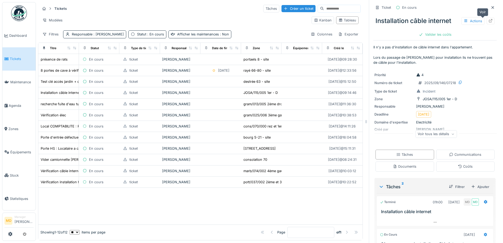
click at [489, 20] on icon at bounding box center [491, 20] width 4 height 3
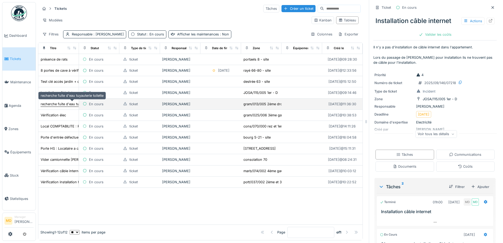
click at [61, 101] on div "recherche fuite d'eau tuyauterie toilette" at bounding box center [72, 103] width 63 height 5
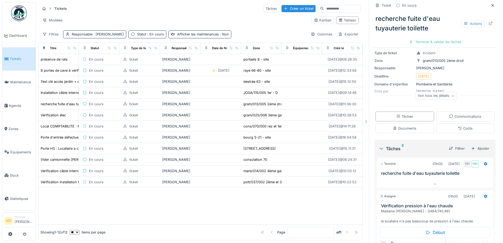
scroll to position [66, 0]
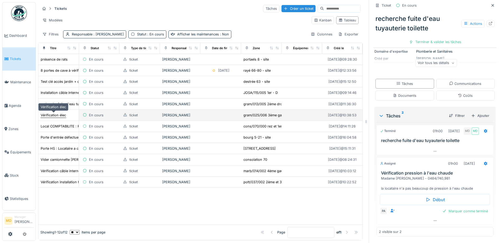
click at [54, 114] on div "Vérification élec" at bounding box center [53, 115] width 25 height 5
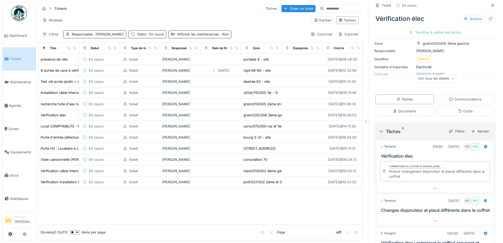
scroll to position [131, 0]
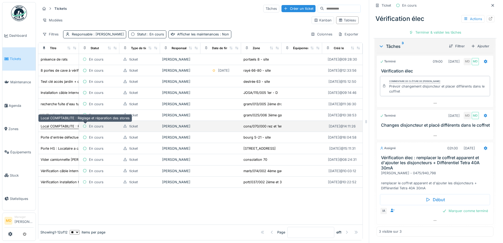
click at [53, 126] on div "Local COMPTABILITE : Réglage et réparation des stores" at bounding box center [85, 126] width 89 height 5
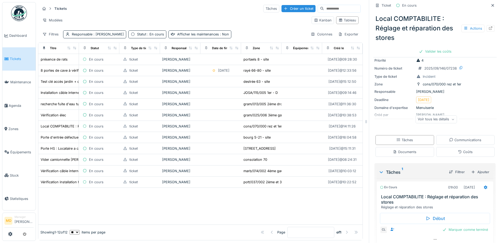
scroll to position [38, 0]
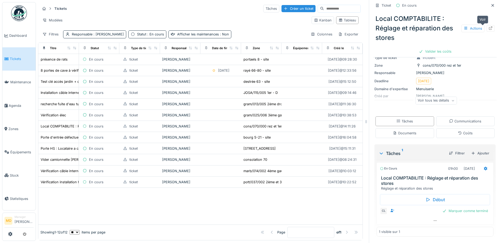
click at [489, 30] on div at bounding box center [491, 28] width 4 height 5
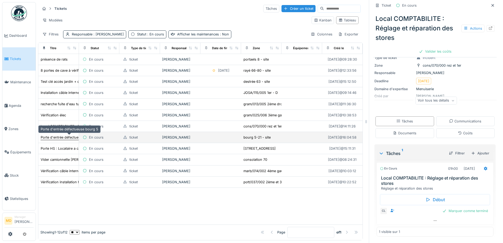
click at [65, 138] on div "Porte d'entrée défectueuse bourg 5" at bounding box center [70, 137] width 58 height 5
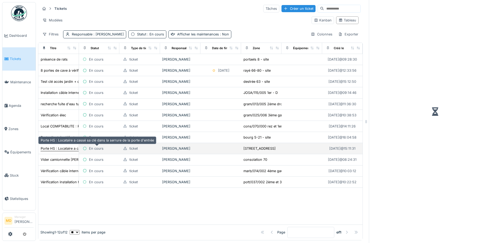
click at [63, 146] on div "Porte HS : Locataire a cassé sa clé dans la serrure de la porte d'entrée" at bounding box center [97, 148] width 113 height 5
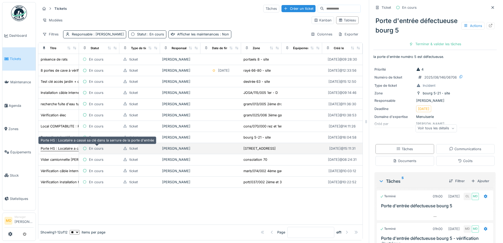
click at [53, 150] on div "Porte HS : Locataire a cassé sa clé dans la serrure de la porte d'entrée" at bounding box center [97, 148] width 113 height 5
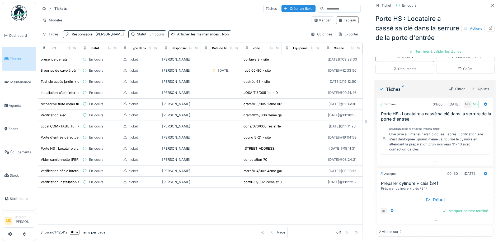
scroll to position [112, 0]
click at [489, 30] on icon at bounding box center [491, 27] width 4 height 3
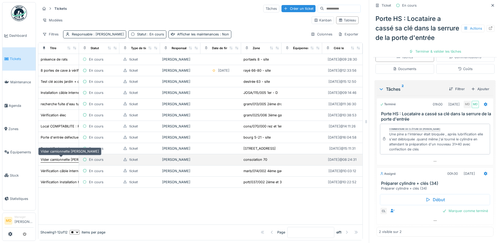
click at [57, 159] on div "Vider camionnette [PERSON_NAME]" at bounding box center [70, 159] width 58 height 5
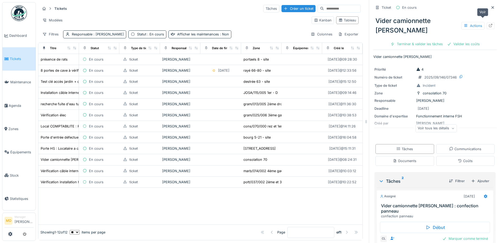
click at [489, 24] on icon at bounding box center [490, 25] width 3 height 3
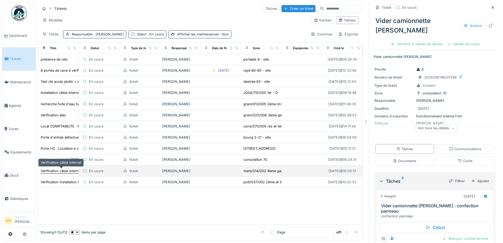
click at [69, 170] on div "Vérification câble internet" at bounding box center [61, 170] width 41 height 5
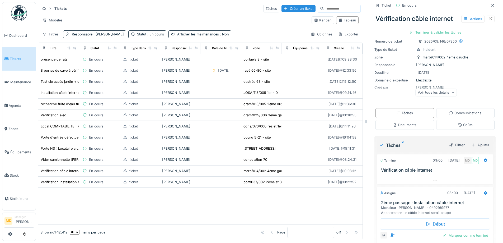
scroll to position [57, 0]
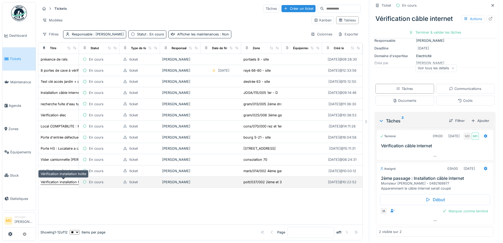
click at [57, 183] on div "Vérification installation hotte" at bounding box center [63, 181] width 45 height 5
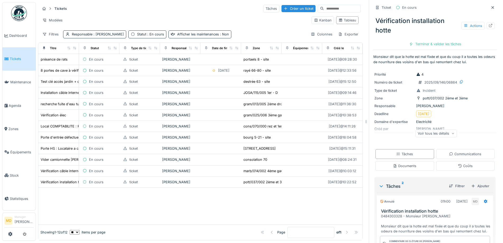
scroll to position [130, 0]
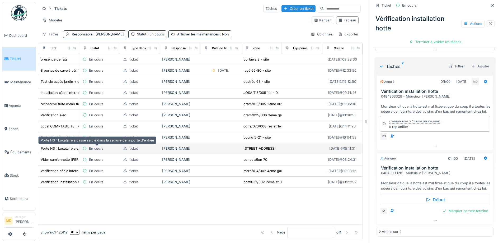
click at [59, 150] on div "Porte HS : Locataire a cassé sa clé dans la serrure de la porte d'entrée" at bounding box center [97, 148] width 113 height 5
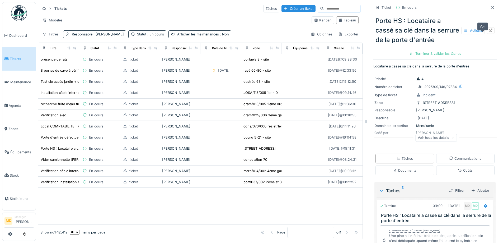
click at [487, 34] on div at bounding box center [491, 30] width 8 height 7
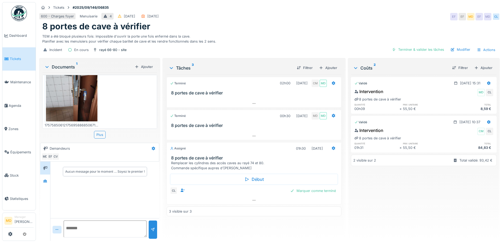
scroll to position [4, 0]
click at [41, 178] on div at bounding box center [45, 181] width 8 height 7
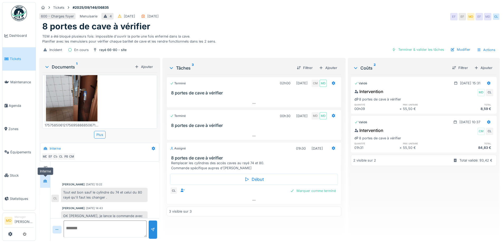
scroll to position [67, 0]
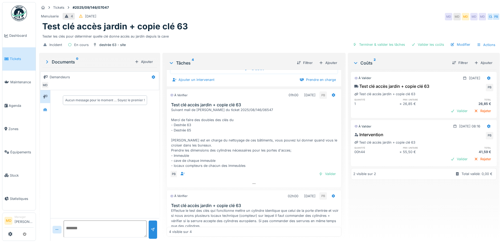
scroll to position [123, 0]
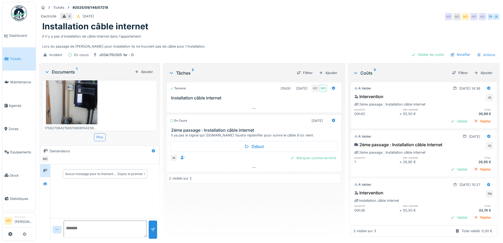
scroll to position [31, 0]
click at [48, 181] on div at bounding box center [45, 183] width 8 height 7
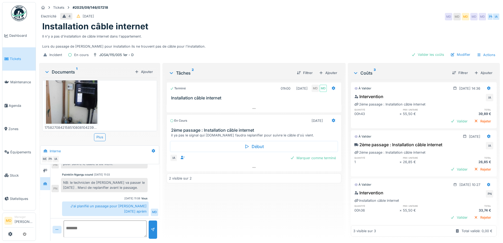
scroll to position [0, 0]
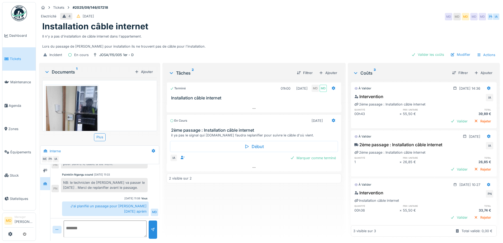
click at [194, 18] on div "Electricité 4 [DATE] MD MD MD MD MD PN [GEOGRAPHIC_DATA]" at bounding box center [269, 17] width 461 height 10
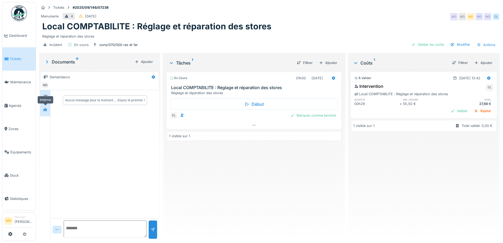
click at [43, 110] on div at bounding box center [45, 109] width 8 height 7
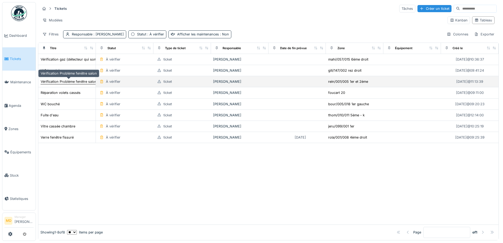
click at [60, 82] on div "Vérification Problème fenêtre salon" at bounding box center [69, 81] width 56 height 5
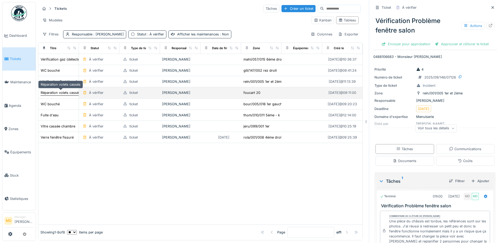
click at [56, 92] on div "Réparation volets cassés" at bounding box center [61, 92] width 40 height 5
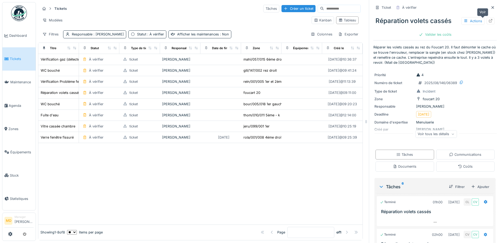
click at [489, 23] on div at bounding box center [491, 20] width 4 height 5
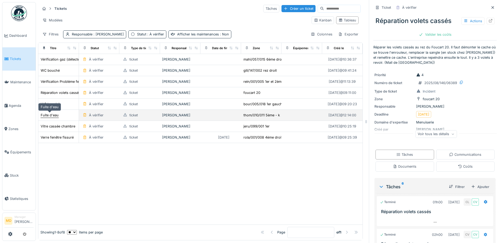
click at [53, 114] on div "Fuite d'eau" at bounding box center [50, 115] width 18 height 5
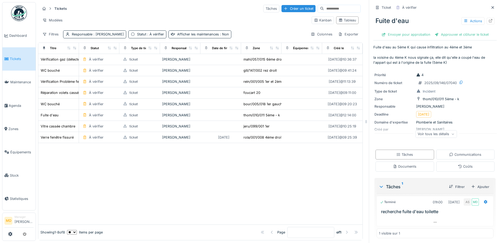
click at [432, 134] on div "Voir tous les détails" at bounding box center [435, 134] width 41 height 8
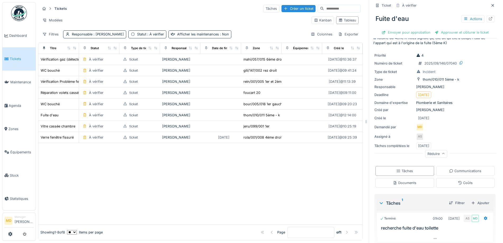
scroll to position [38, 0]
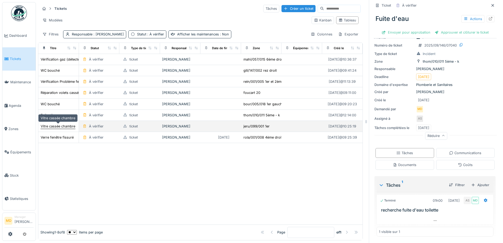
click at [51, 124] on div "Vitre cassée chambre" at bounding box center [58, 126] width 35 height 5
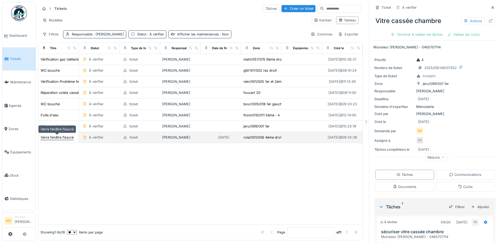
click at [53, 137] on div "Verre fenêtre fissuré" at bounding box center [57, 137] width 33 height 5
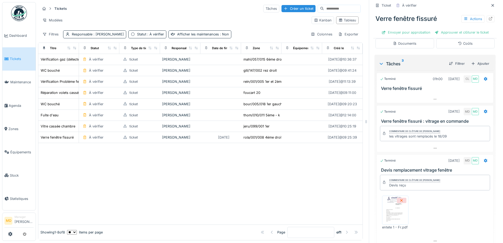
scroll to position [173, 0]
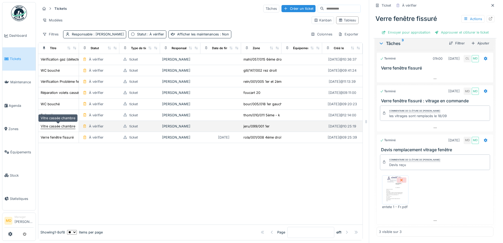
click at [59, 125] on div "Vitre cassée chambre" at bounding box center [58, 126] width 35 height 5
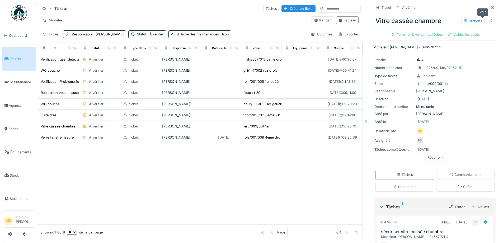
click at [489, 22] on icon at bounding box center [490, 20] width 3 height 3
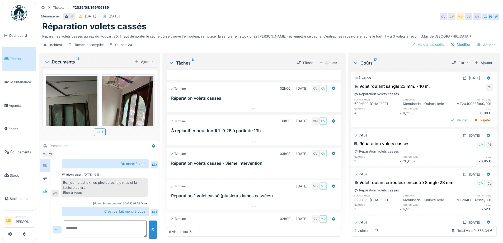
scroll to position [40, 0]
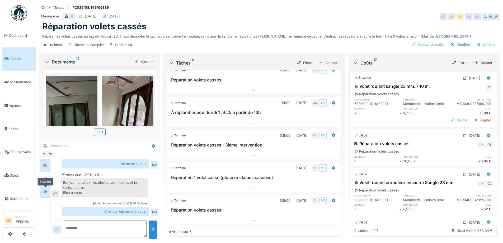
click at [45, 191] on icon at bounding box center [45, 191] width 4 height 3
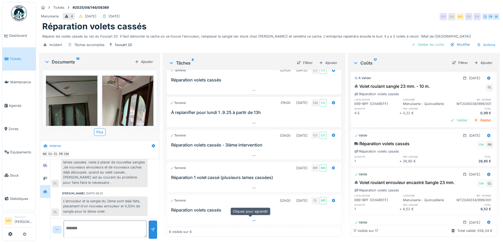
click at [248, 217] on div at bounding box center [254, 221] width 174 height 8
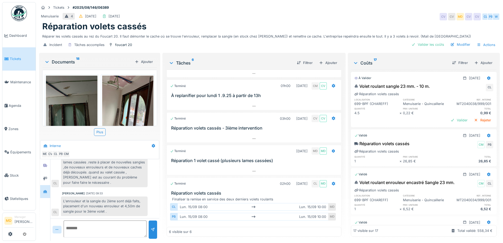
scroll to position [65, 0]
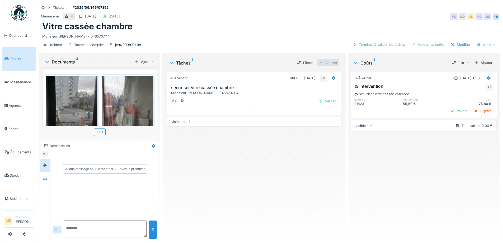
click at [325, 63] on div "Ajouter" at bounding box center [328, 62] width 22 height 7
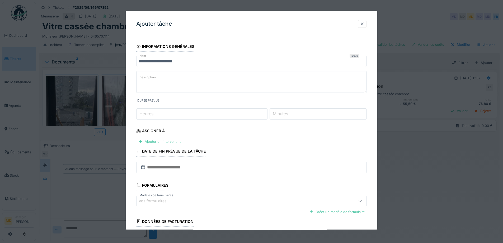
click at [361, 23] on div at bounding box center [362, 24] width 9 height 8
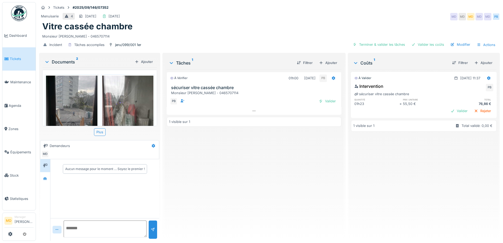
click at [39, 176] on div "Documents 2 Ajouter 05.jpg 02.jpg Plus Demandeurs MD Aucun message pour le mome…" at bounding box center [99, 147] width 121 height 189
click at [42, 176] on div at bounding box center [45, 178] width 8 height 7
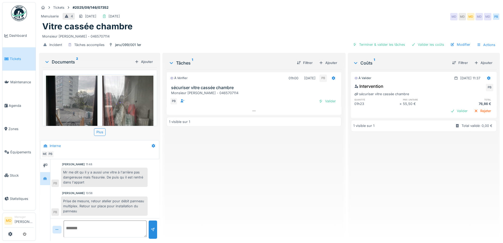
scroll to position [4, 0]
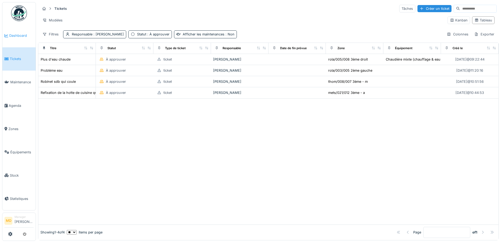
click at [23, 38] on span "Dashboard" at bounding box center [21, 35] width 24 height 5
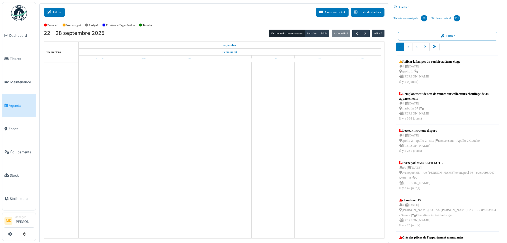
click at [61, 15] on button "Filtrer" at bounding box center [54, 12] width 21 height 9
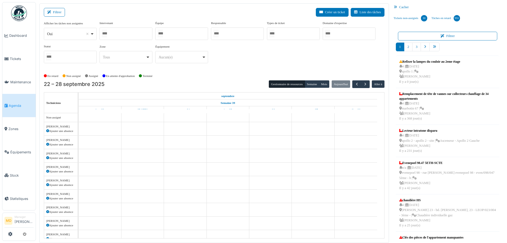
click at [133, 34] on div at bounding box center [126, 33] width 53 height 12
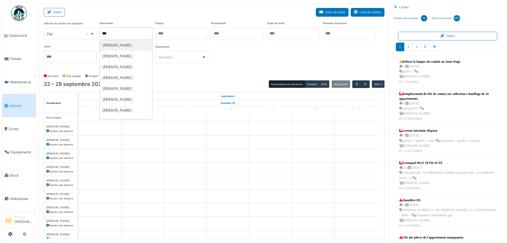
type input "****"
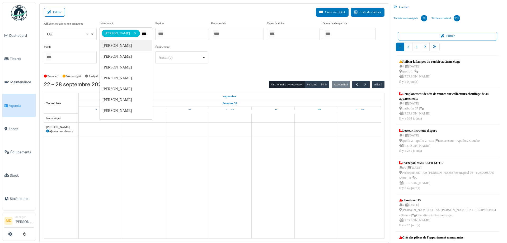
click at [277, 53] on div "**********" at bounding box center [214, 44] width 341 height 47
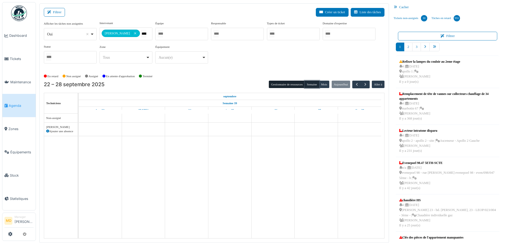
click at [311, 85] on button "Semaine" at bounding box center [312, 84] width 15 height 7
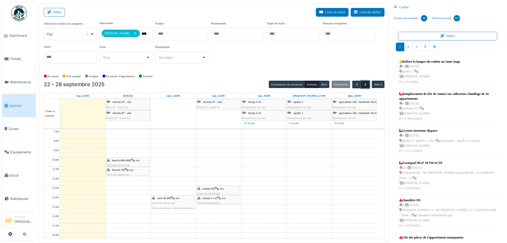
click at [363, 83] on span "button" at bounding box center [365, 84] width 4 height 4
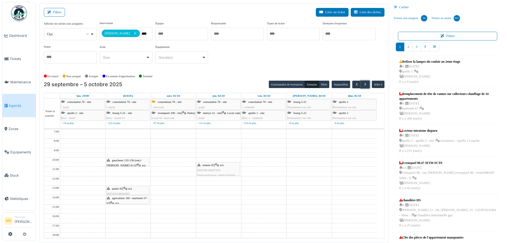
click at [125, 199] on span "agriculture 185 / marbotin 57-63" at bounding box center [127, 200] width 41 height 8
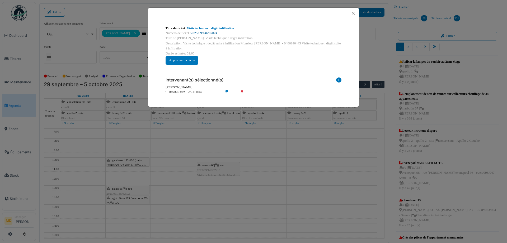
click at [201, 33] on link "2025/09/146/07074" at bounding box center [204, 33] width 26 height 4
click at [356, 12] on button "Close" at bounding box center [353, 13] width 7 height 7
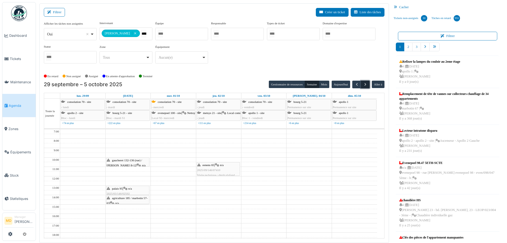
click at [363, 85] on span "button" at bounding box center [365, 84] width 4 height 4
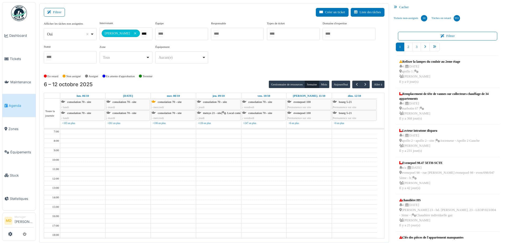
click at [266, 60] on div "**********" at bounding box center [214, 44] width 341 height 47
click at [354, 86] on button "button" at bounding box center [356, 85] width 9 height 8
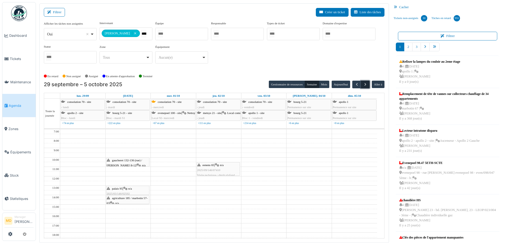
click at [363, 86] on span "button" at bounding box center [365, 84] width 4 height 4
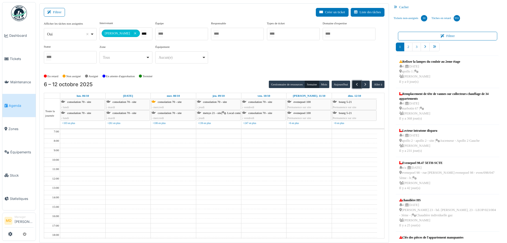
click at [355, 85] on span "button" at bounding box center [357, 84] width 4 height 4
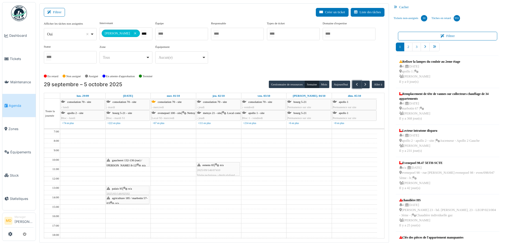
click at [117, 201] on span "n/a" at bounding box center [117, 202] width 4 height 3
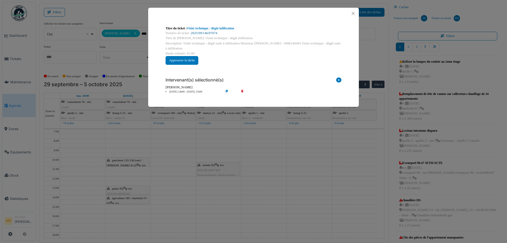
click at [203, 32] on link "2025/09/146/07074" at bounding box center [204, 33] width 26 height 4
click at [354, 13] on button "Close" at bounding box center [353, 13] width 7 height 7
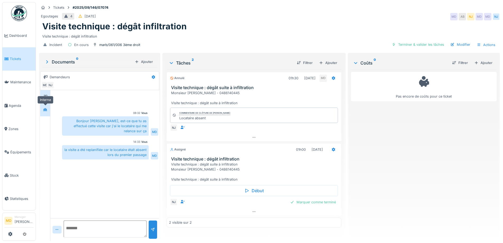
click at [48, 111] on div at bounding box center [45, 109] width 8 height 7
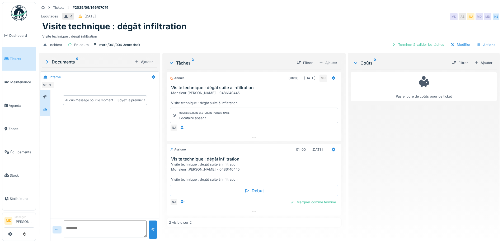
click at [48, 99] on div at bounding box center [45, 96] width 8 height 7
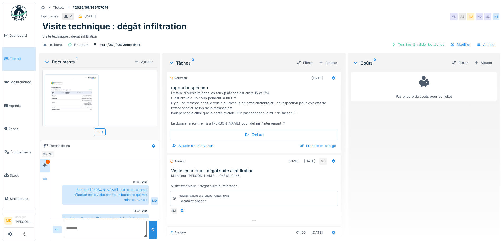
scroll to position [31, 0]
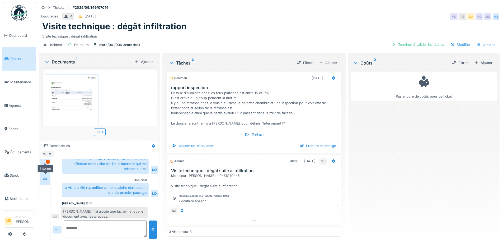
click at [45, 179] on icon at bounding box center [45, 178] width 4 height 3
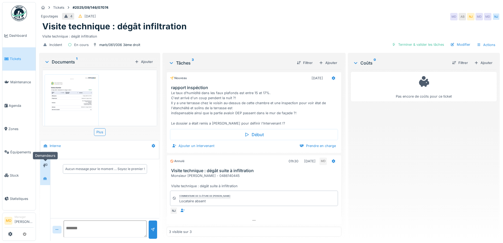
click at [48, 161] on div at bounding box center [45, 165] width 10 height 13
